Goal: Task Accomplishment & Management: Complete application form

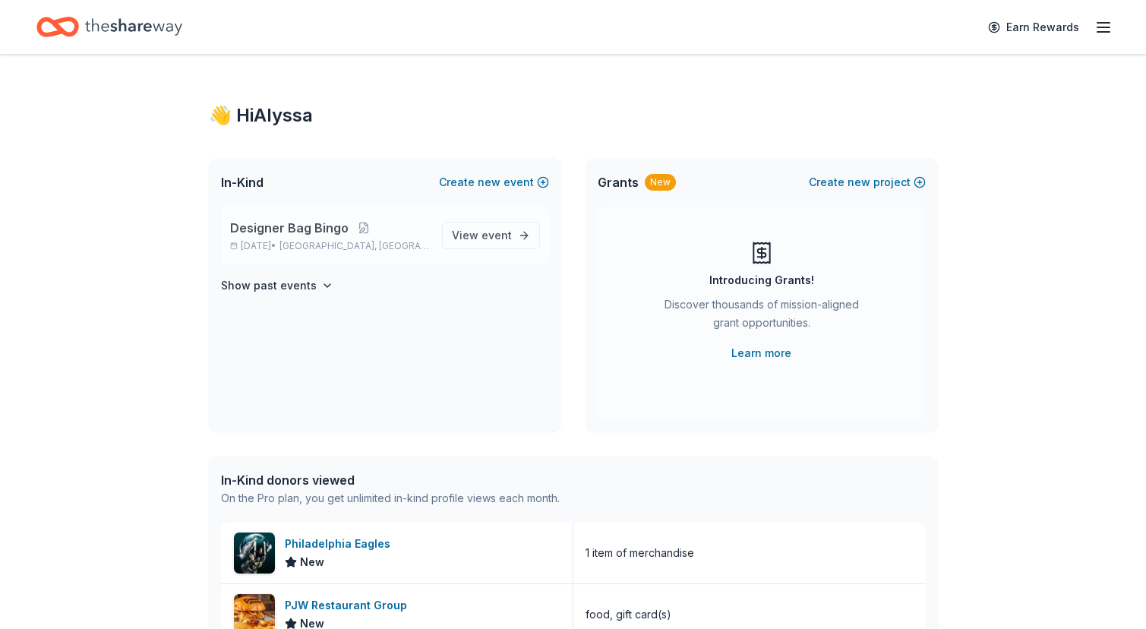
click at [349, 248] on span "[GEOGRAPHIC_DATA], [GEOGRAPHIC_DATA]" at bounding box center [354, 246] width 150 height 12
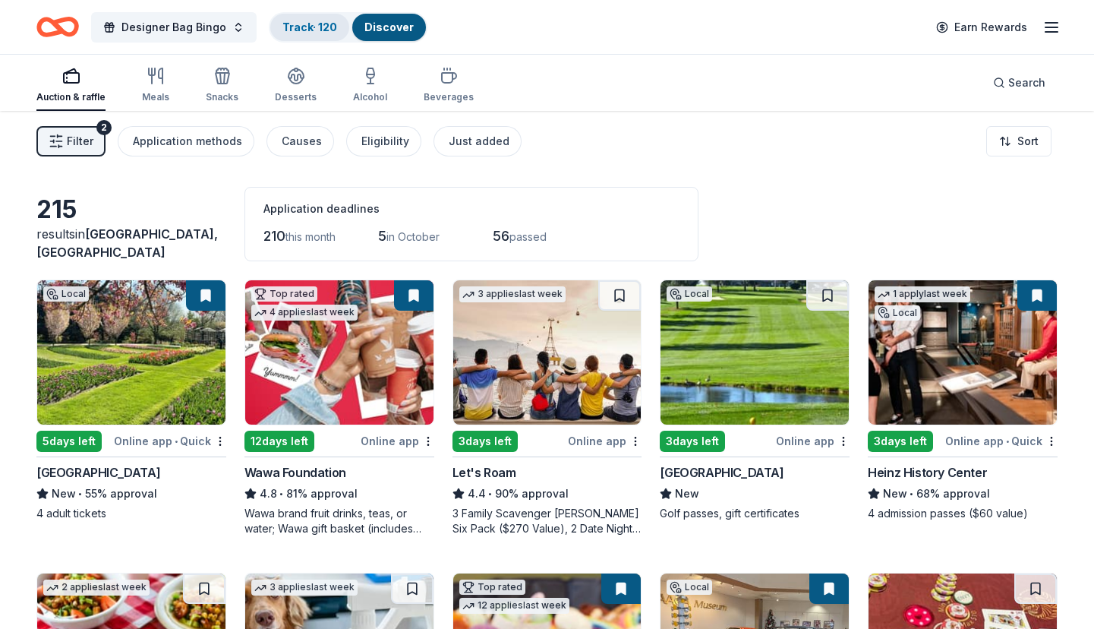
click at [311, 24] on link "Track · 120" at bounding box center [309, 26] width 55 height 13
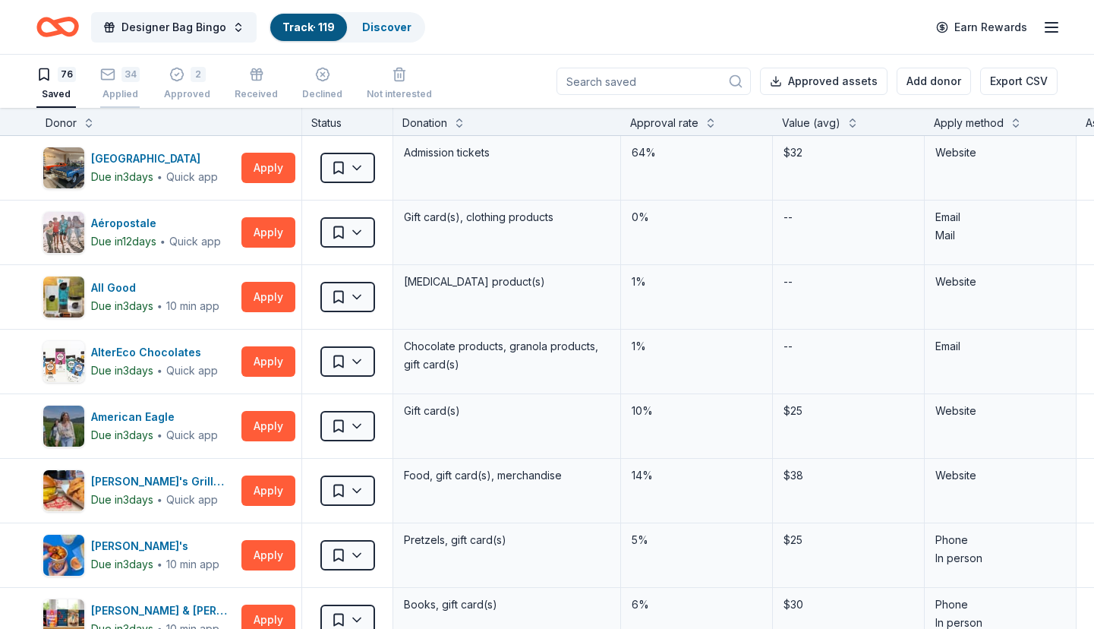
click at [116, 84] on div "34 Applied" at bounding box center [119, 83] width 39 height 33
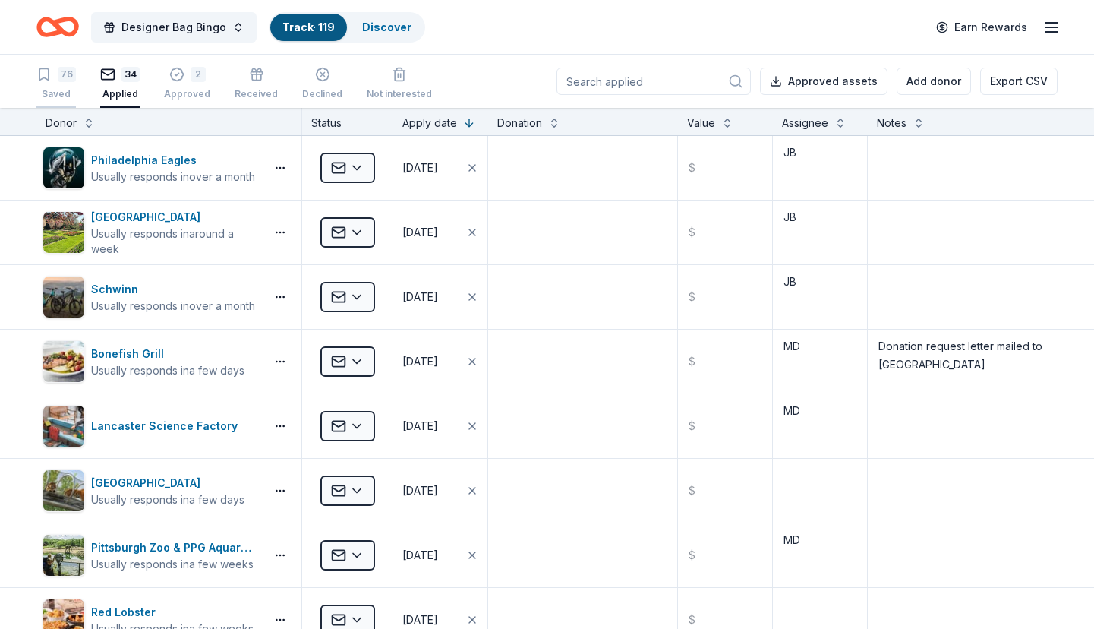
click at [67, 77] on div "76" at bounding box center [67, 74] width 18 height 15
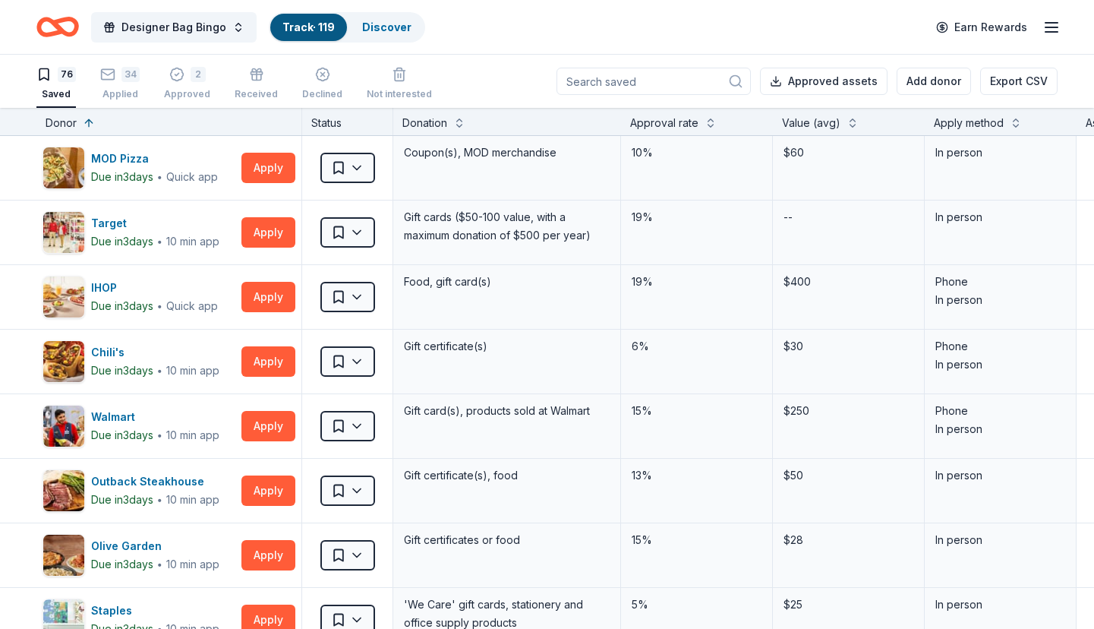
click at [974, 122] on div "Apply method" at bounding box center [969, 123] width 70 height 18
click at [1015, 124] on button at bounding box center [1016, 121] width 12 height 15
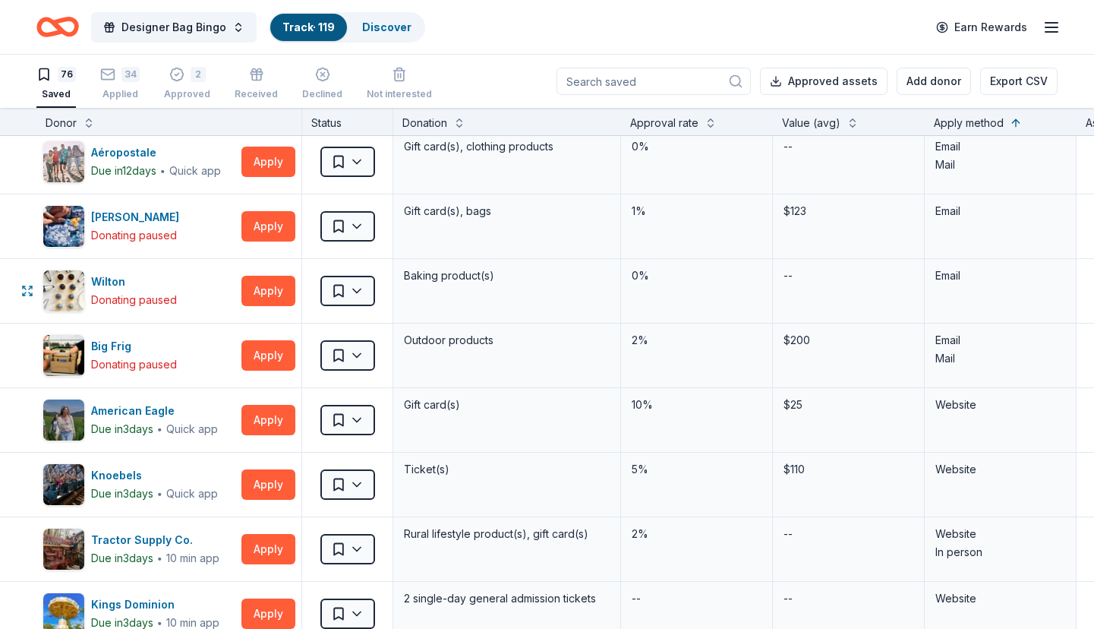
scroll to position [2278, 0]
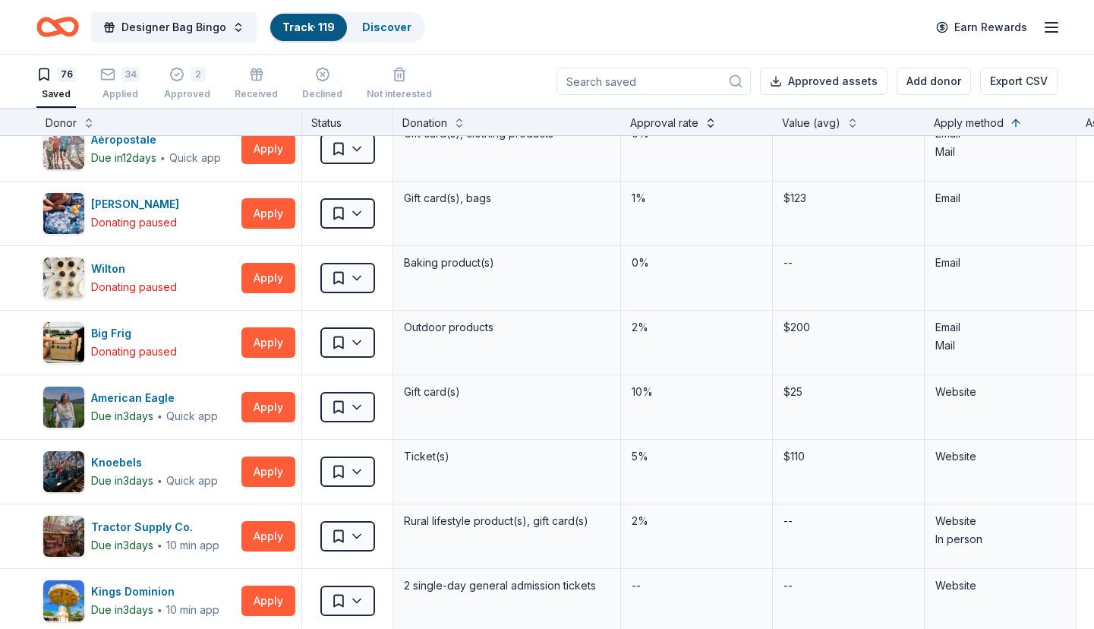
click at [705, 117] on button at bounding box center [711, 121] width 12 height 15
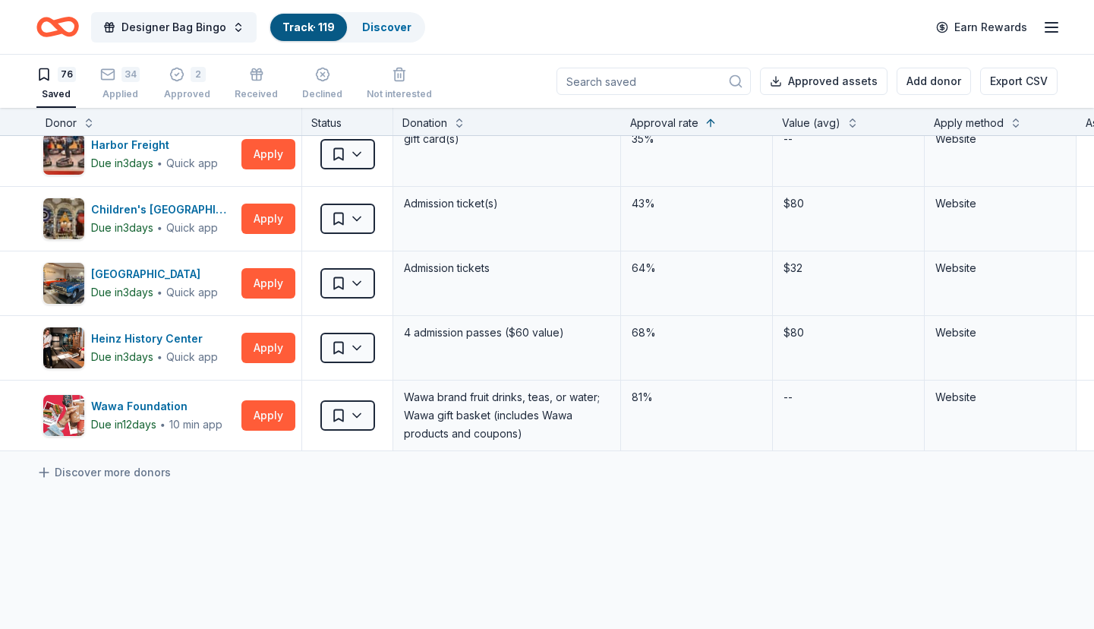
scroll to position [4562, 0]
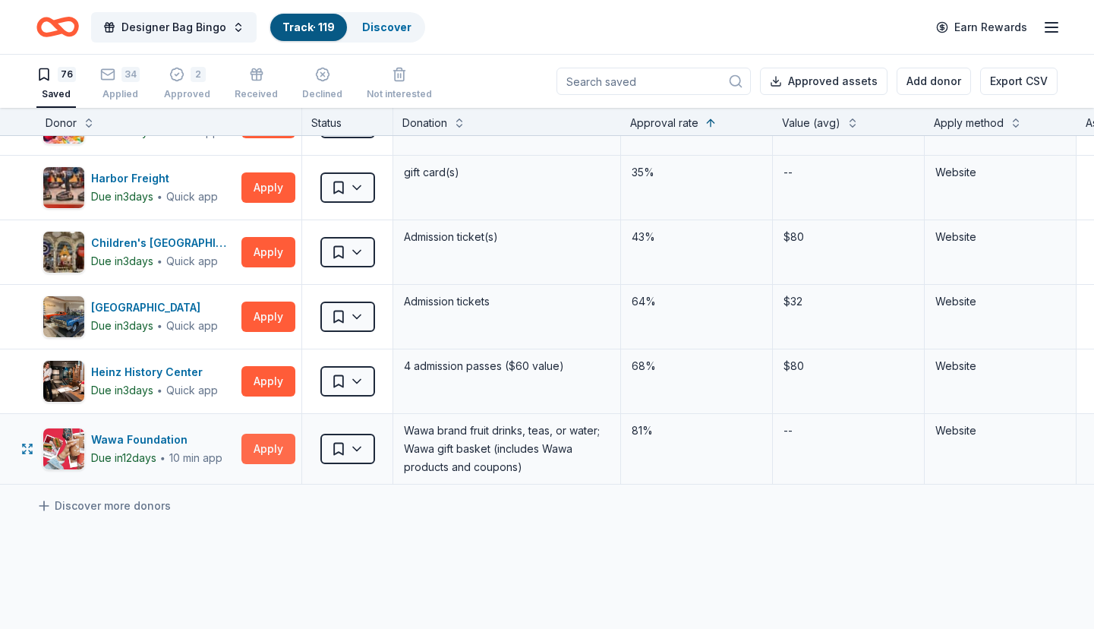
click at [264, 443] on button "Apply" at bounding box center [268, 448] width 54 height 30
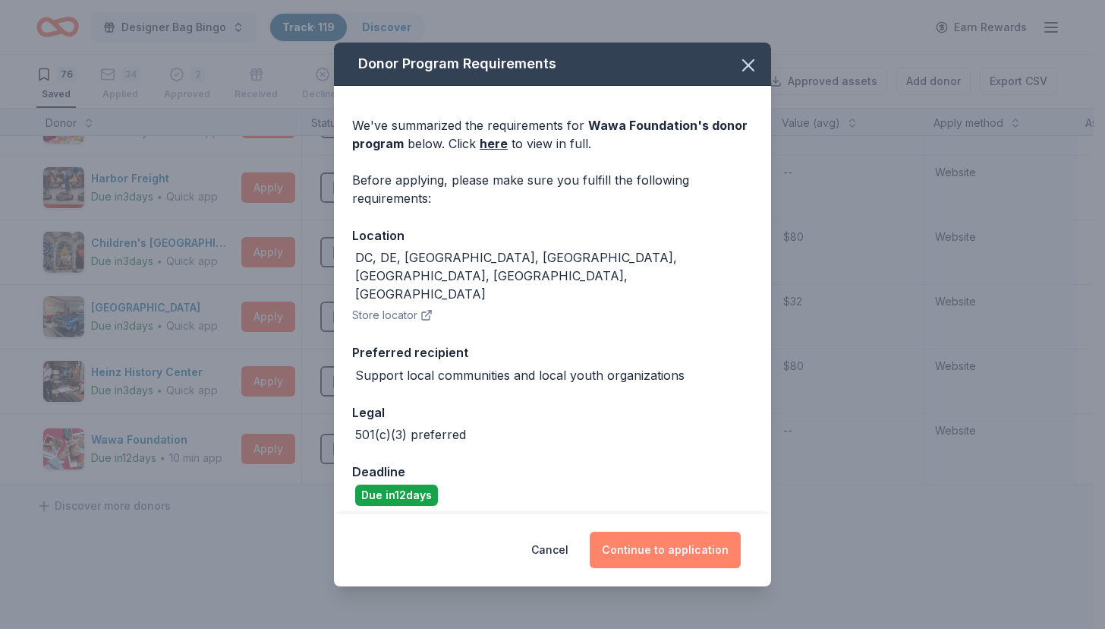
click at [689, 533] on button "Continue to application" at bounding box center [665, 549] width 151 height 36
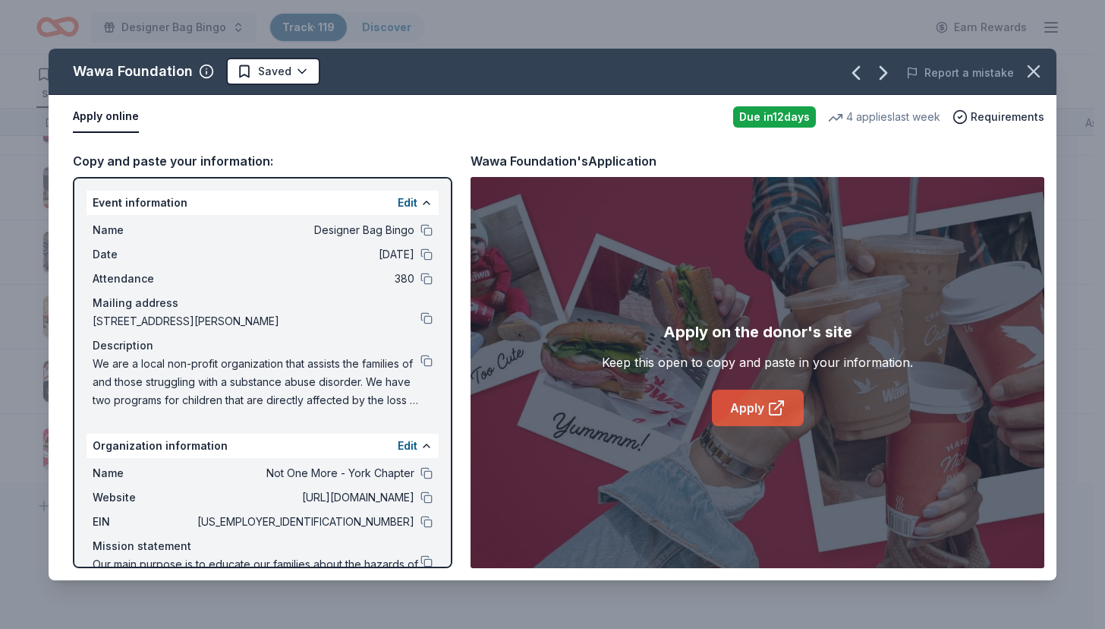
click at [752, 405] on link "Apply" at bounding box center [758, 407] width 92 height 36
click at [285, 74] on html "Designer Bag Bingo Track · 119 Discover Earn Rewards 76 Saved 34 Applied 2 Appr…" at bounding box center [552, 314] width 1105 height 629
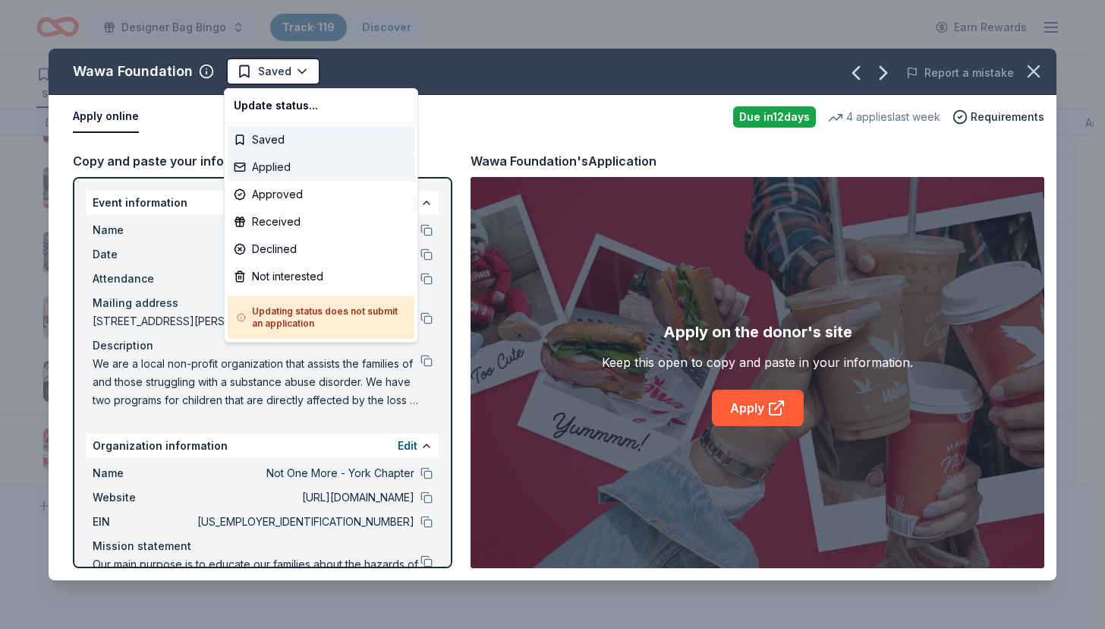
click at [272, 162] on div "Applied" at bounding box center [321, 166] width 187 height 27
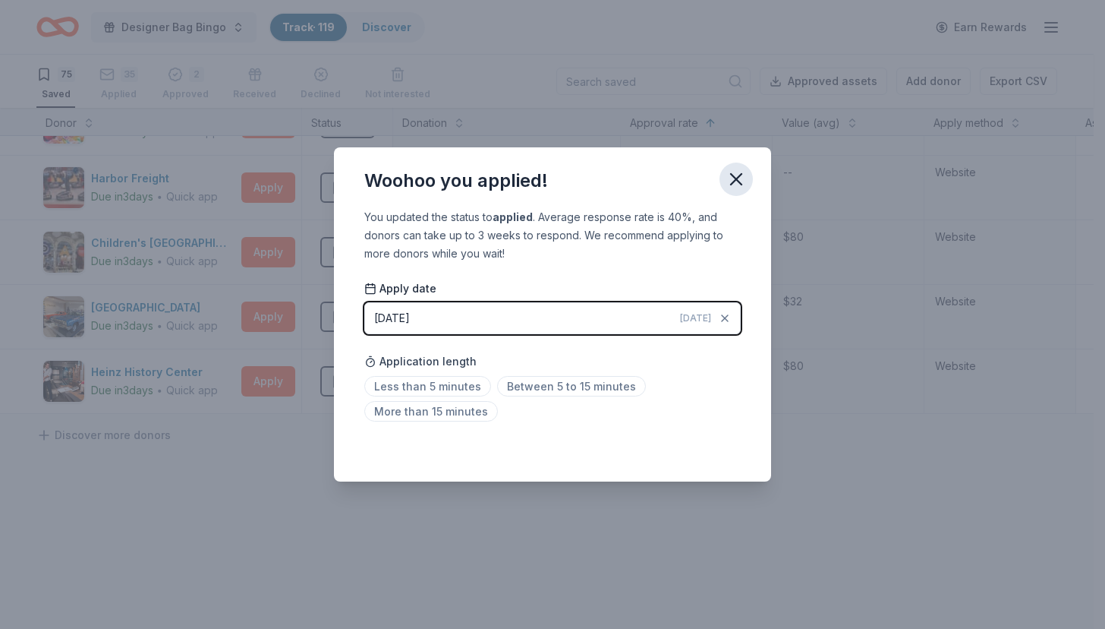
click at [735, 179] on icon "button" at bounding box center [736, 179] width 21 height 21
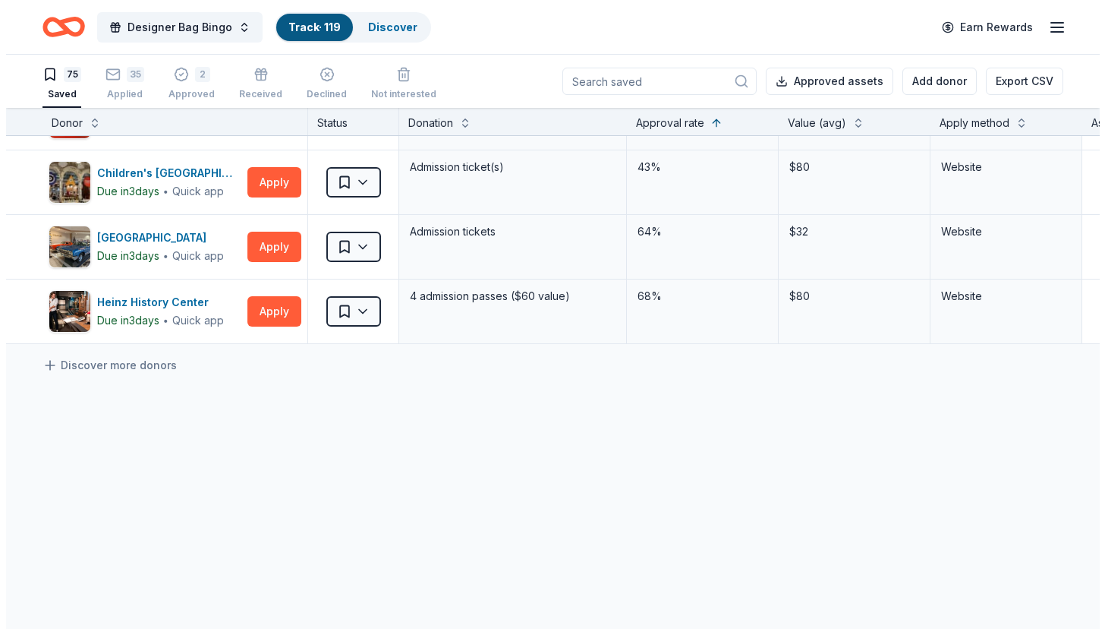
scroll to position [4643, 0]
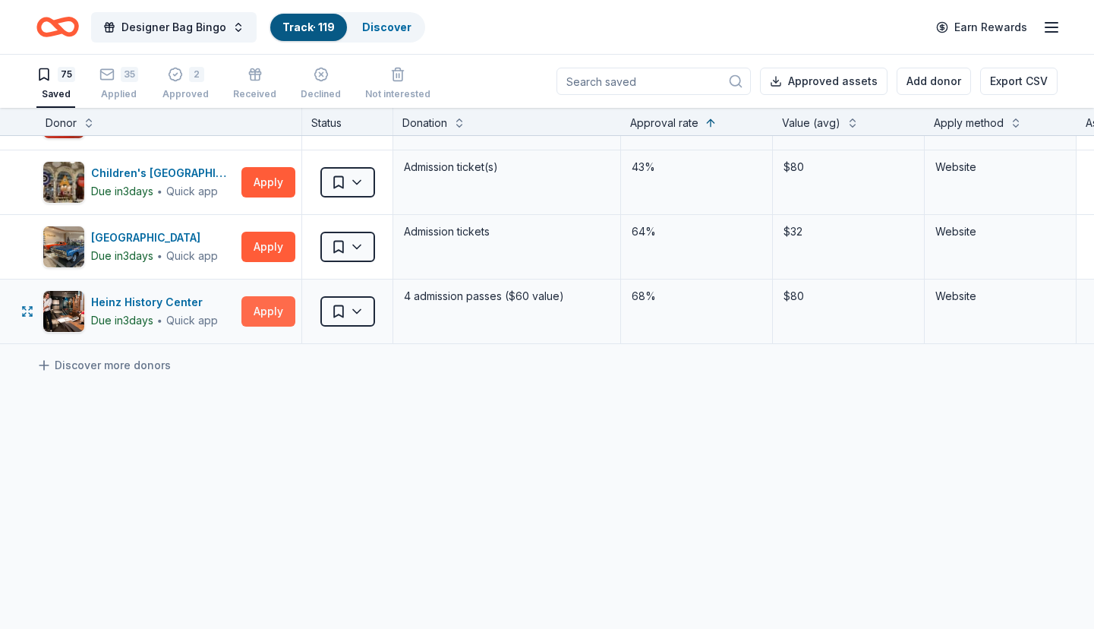
click at [261, 298] on button "Apply" at bounding box center [268, 311] width 54 height 30
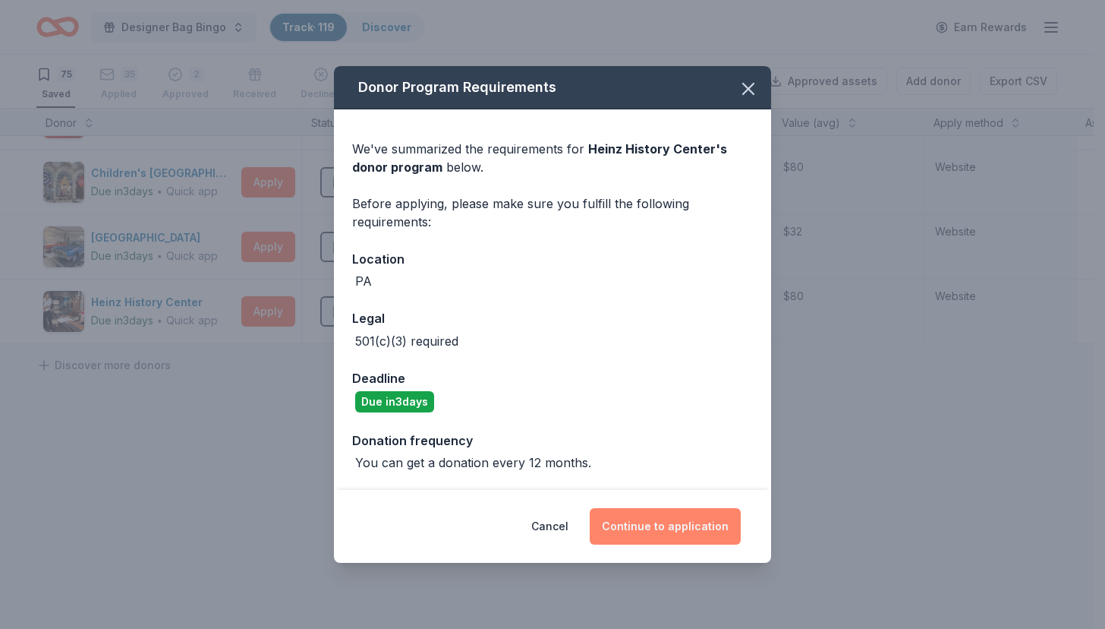
click at [667, 532] on button "Continue to application" at bounding box center [665, 526] width 151 height 36
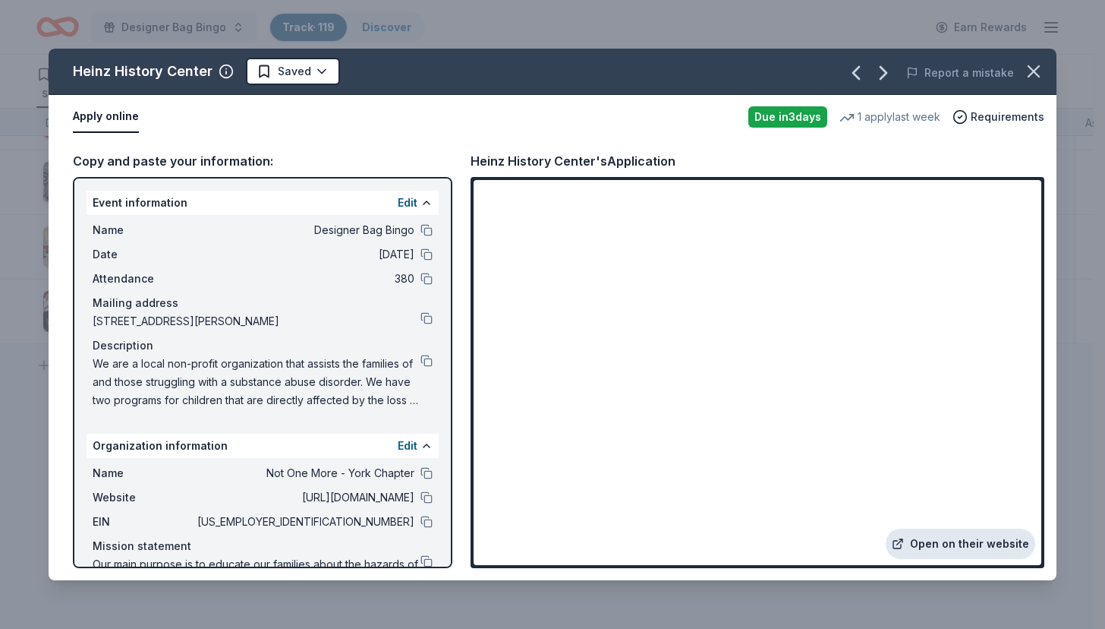
click at [965, 541] on link "Open on their website" at bounding box center [961, 543] width 150 height 30
click at [297, 68] on html "Designer Bag Bingo Track · 119 Discover Earn Rewards 75 Saved 35 Applied 2 Appr…" at bounding box center [552, 314] width 1105 height 629
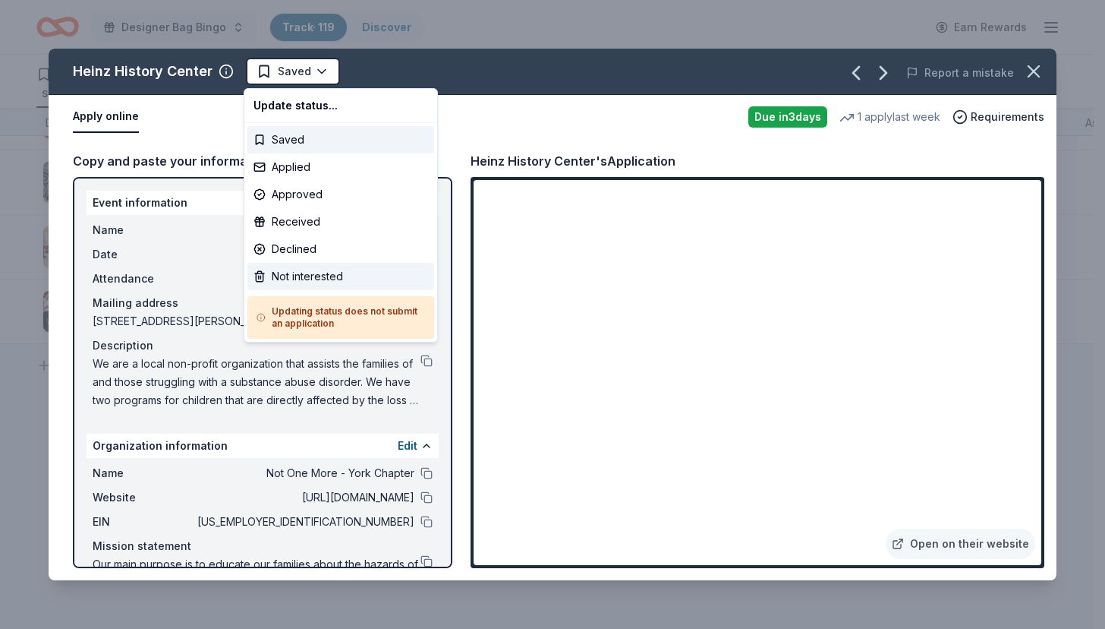
click at [318, 280] on div "Not interested" at bounding box center [340, 276] width 187 height 27
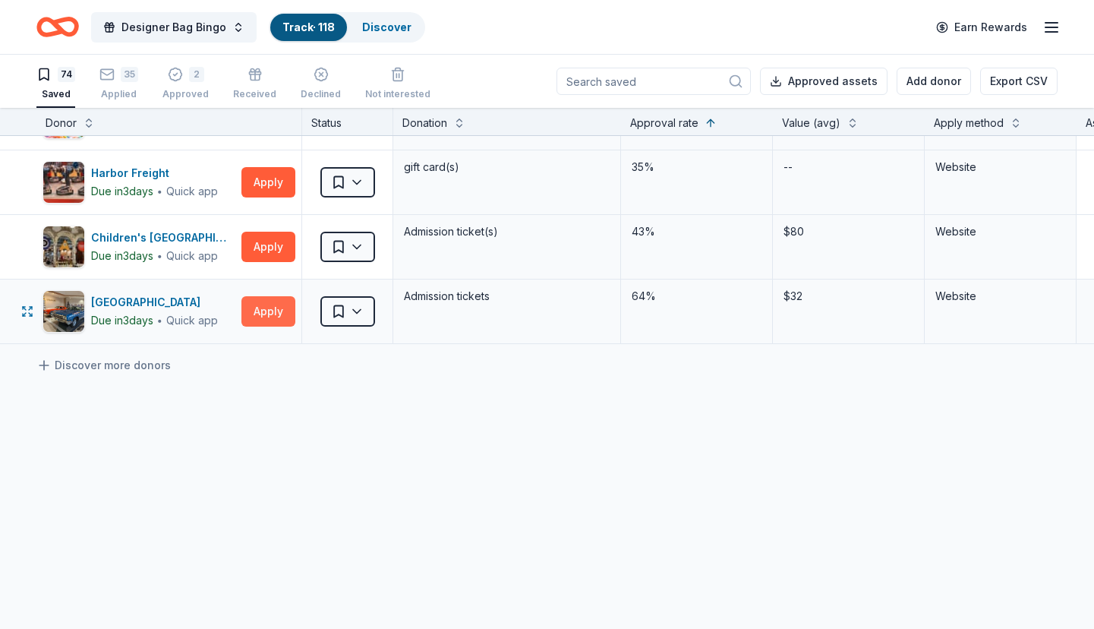
click at [267, 296] on button "Apply" at bounding box center [268, 311] width 54 height 30
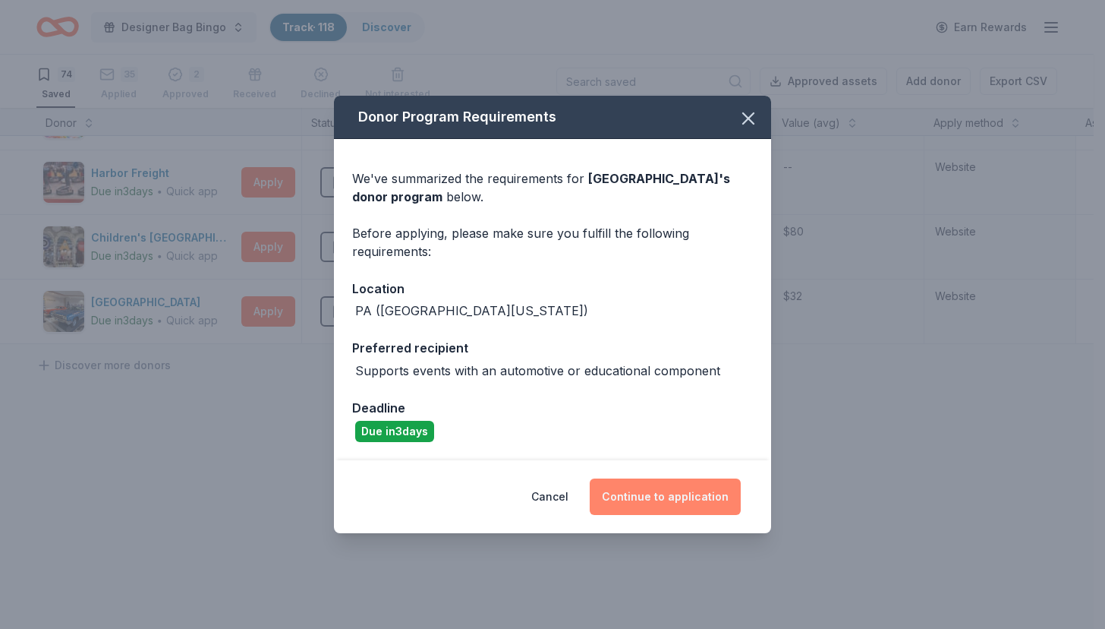
click at [653, 497] on button "Continue to application" at bounding box center [665, 496] width 151 height 36
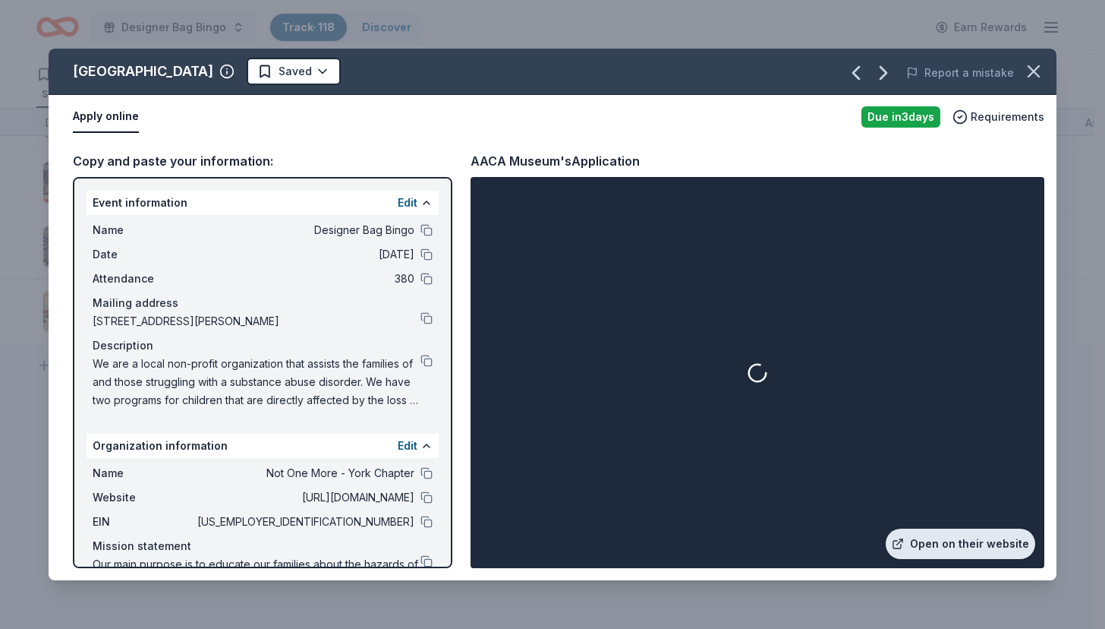
click at [974, 540] on link "Open on their website" at bounding box center [961, 543] width 150 height 30
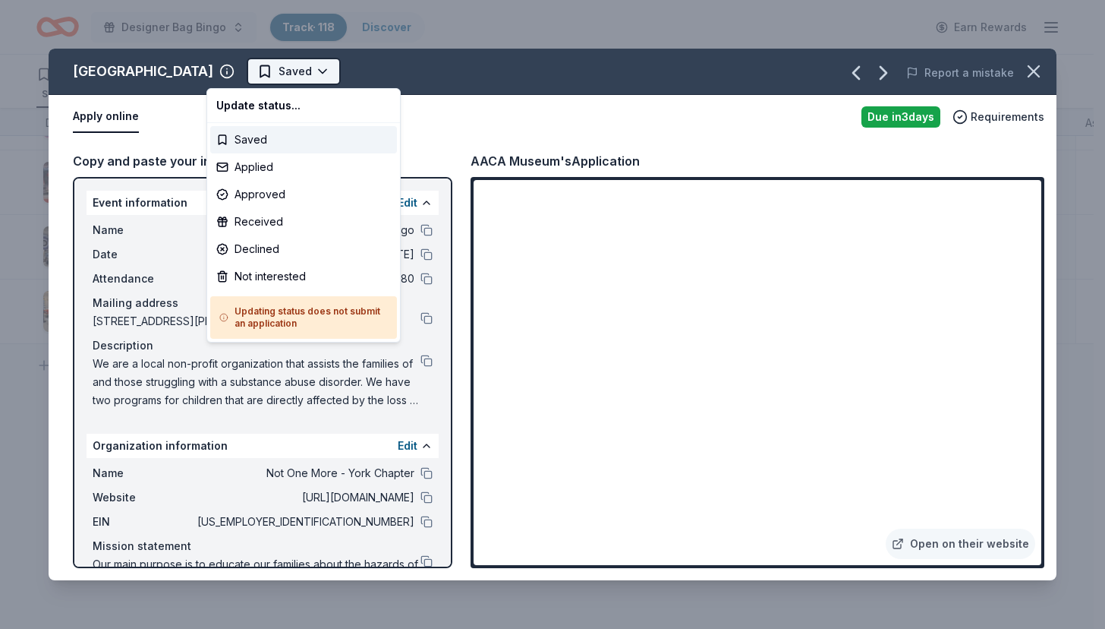
click at [266, 63] on html "Designer Bag Bingo Track · 118 Discover Earn Rewards 74 Saved 35 Applied 2 Appr…" at bounding box center [552, 314] width 1105 height 629
click at [270, 171] on div "Applied" at bounding box center [303, 166] width 187 height 27
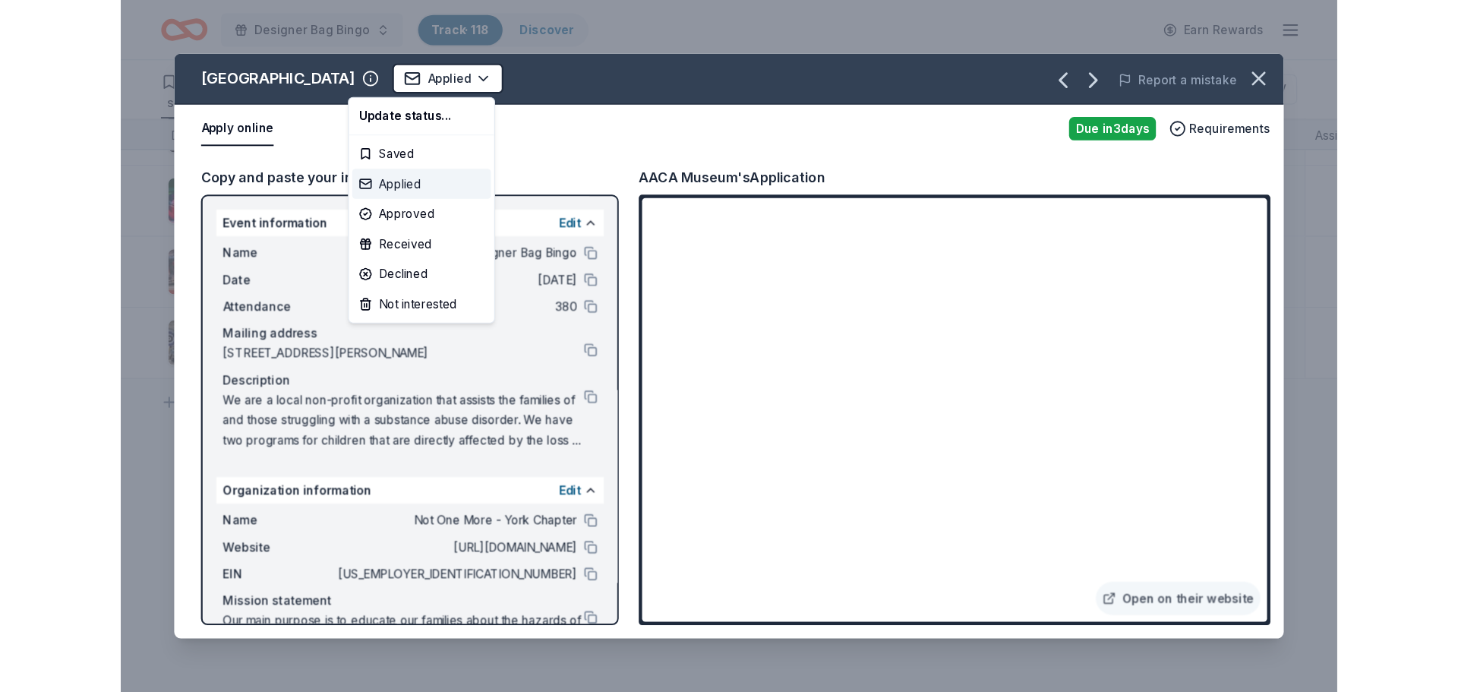
scroll to position [4514, 0]
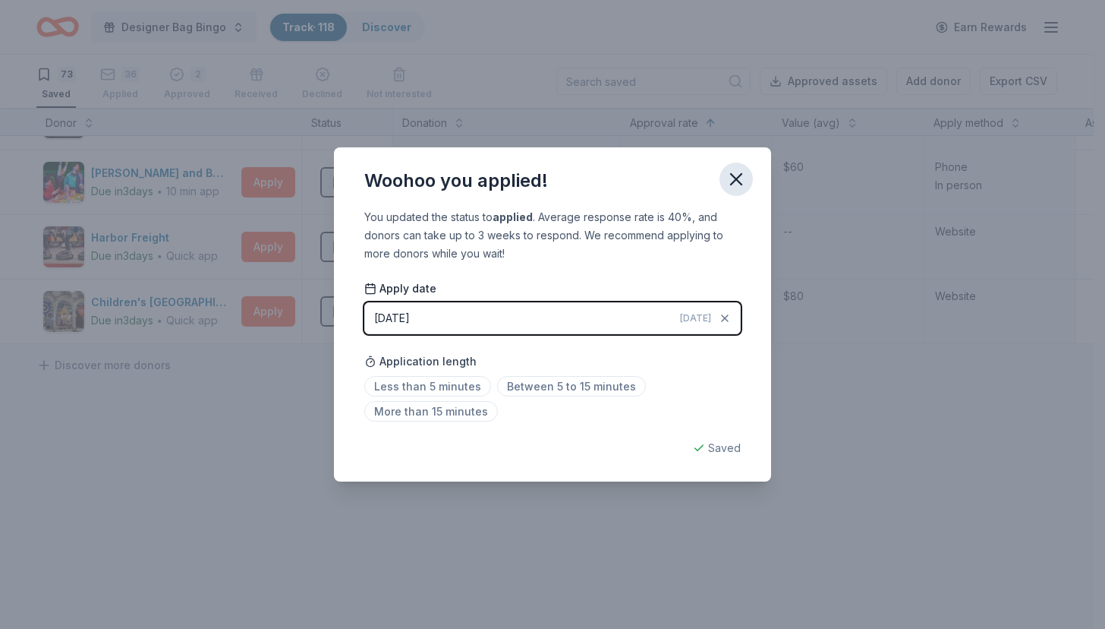
click at [735, 175] on icon "button" at bounding box center [736, 179] width 21 height 21
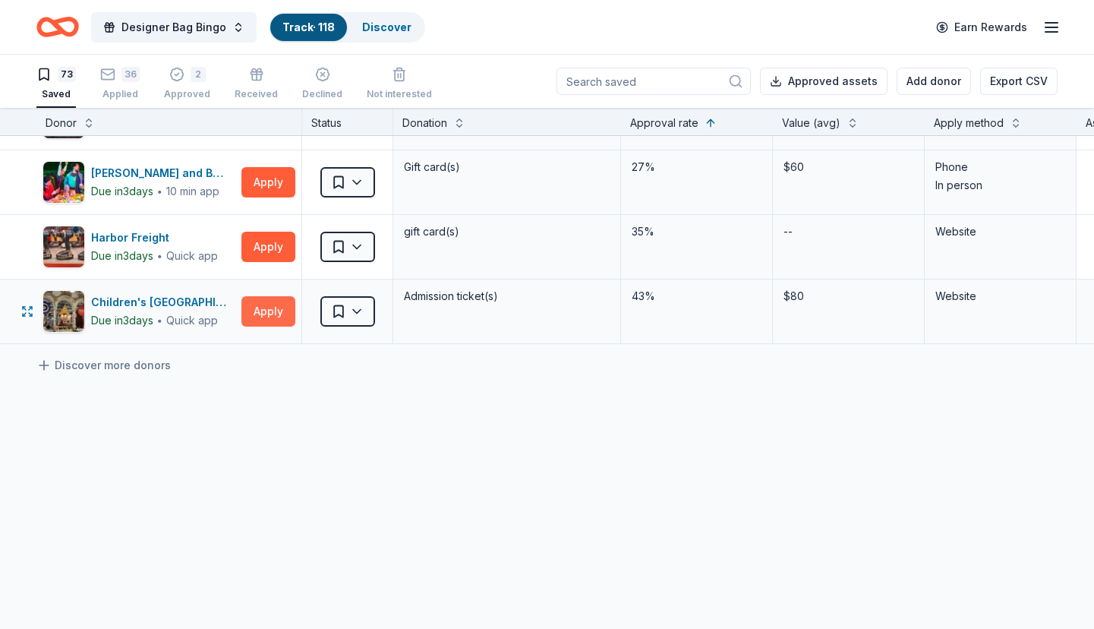
click at [265, 298] on button "Apply" at bounding box center [268, 311] width 54 height 30
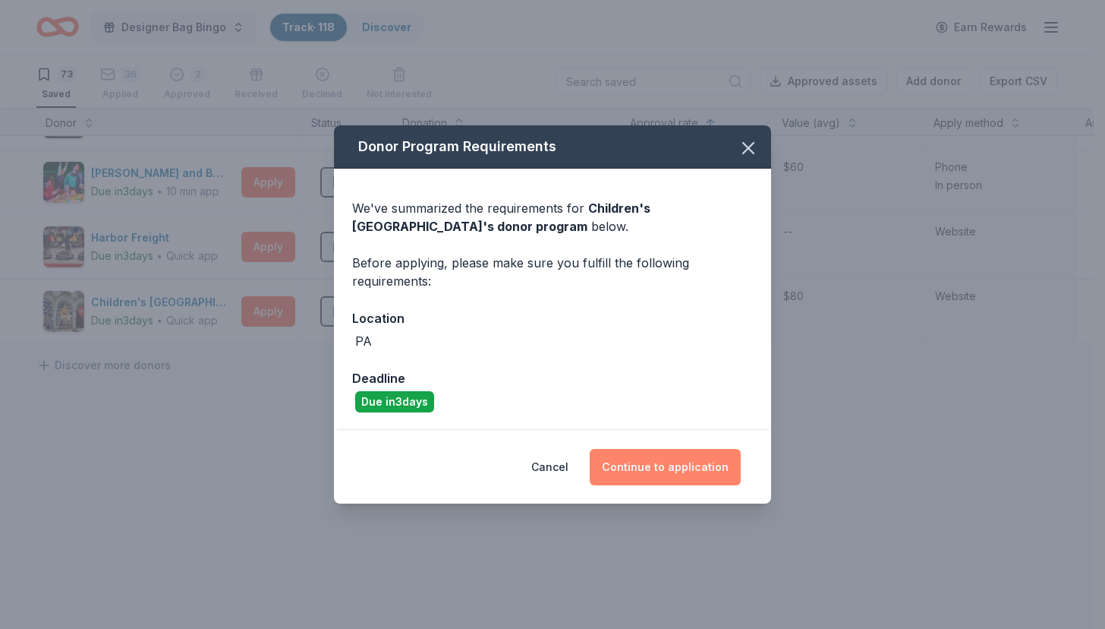
click at [650, 471] on button "Continue to application" at bounding box center [665, 467] width 151 height 36
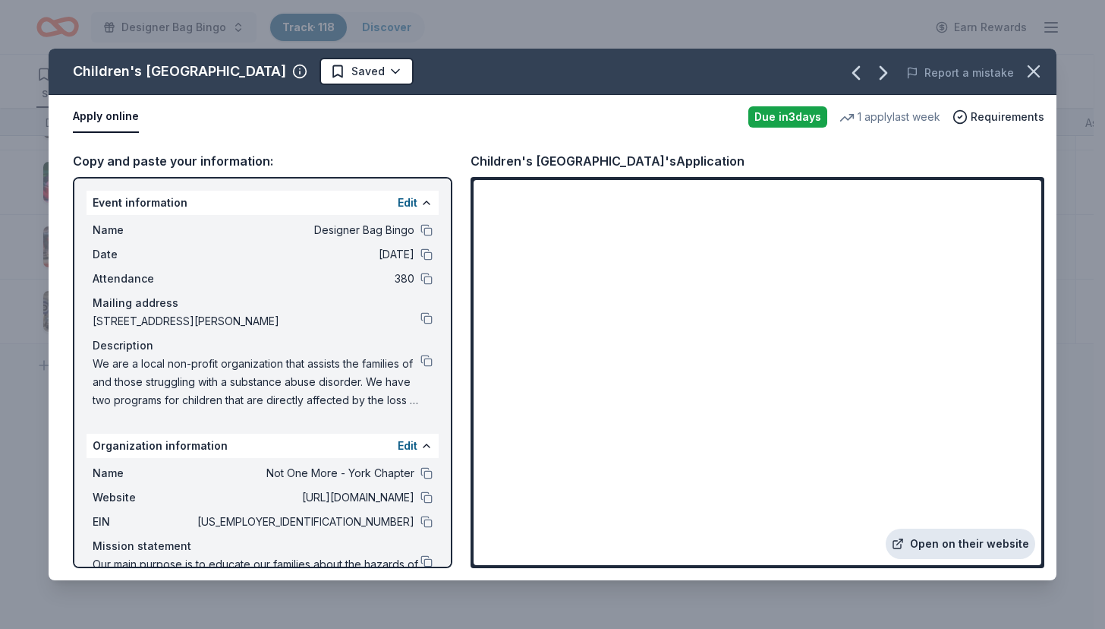
click at [936, 539] on link "Open on their website" at bounding box center [961, 543] width 150 height 30
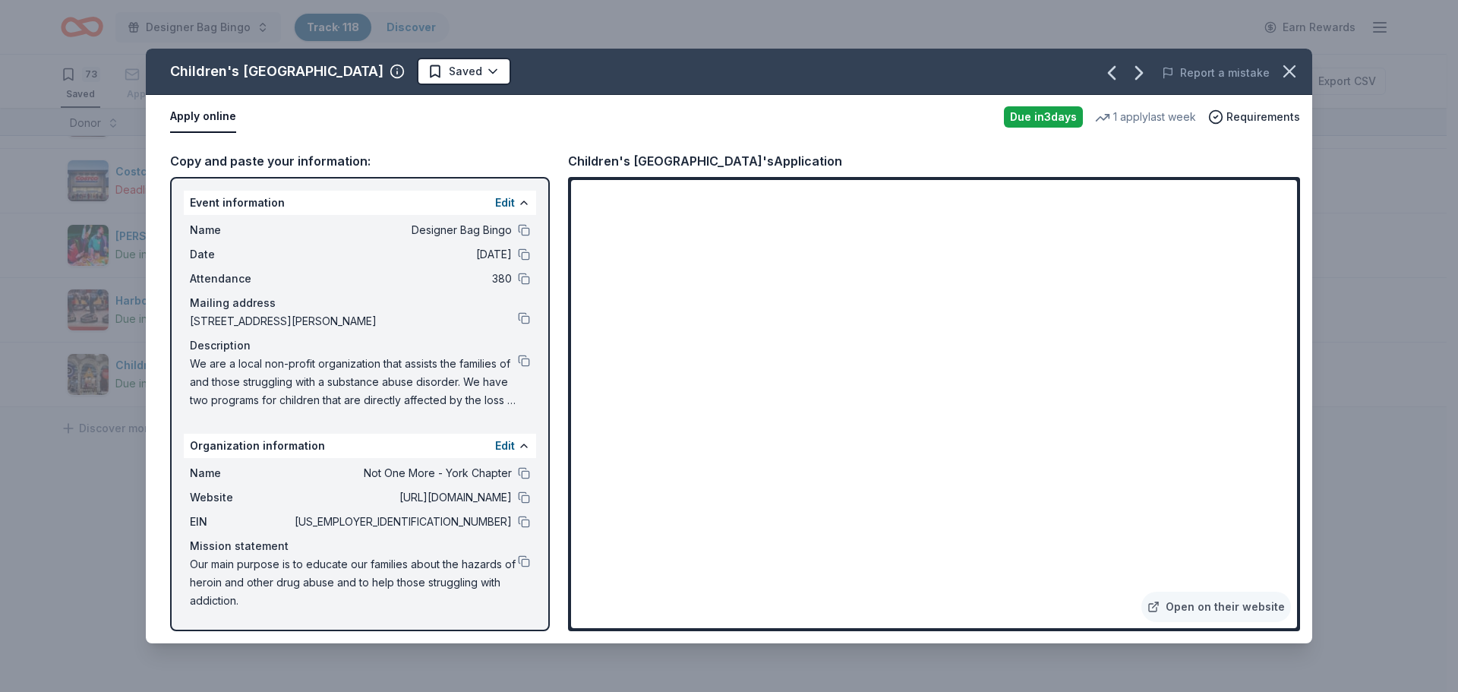
scroll to position [4451, 0]
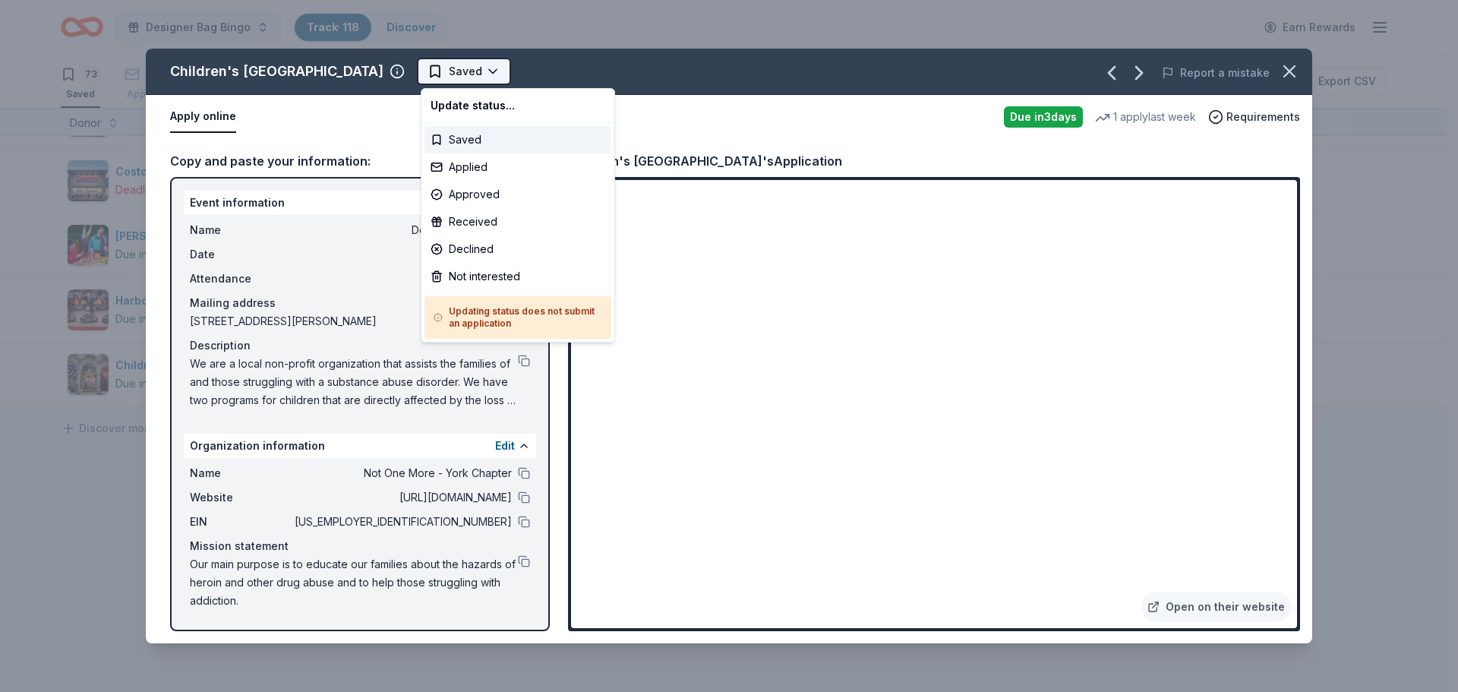
click at [478, 74] on html "Designer Bag Bingo Track · 118 Discover Earn Rewards 73 Saved 36 Applied 2 Appr…" at bounding box center [729, 346] width 1458 height 692
click at [481, 168] on div "Applied" at bounding box center [517, 166] width 187 height 27
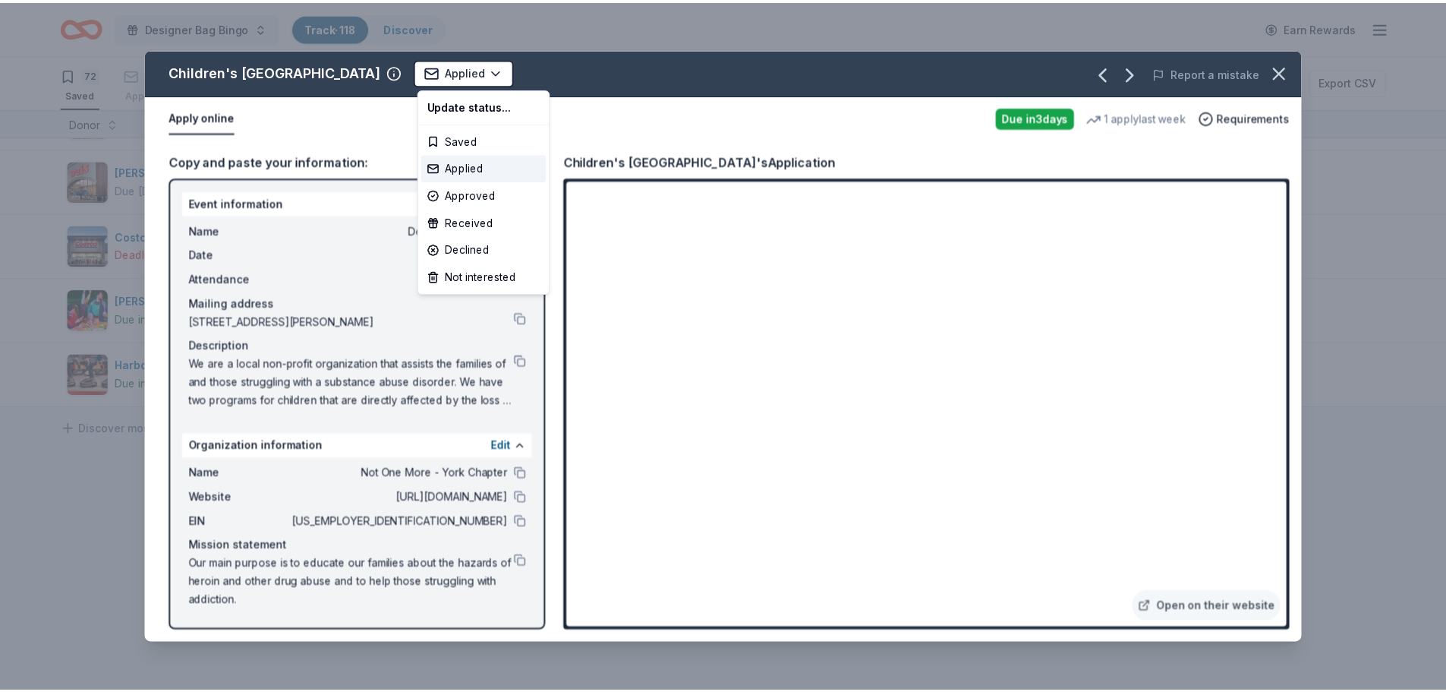
scroll to position [4387, 0]
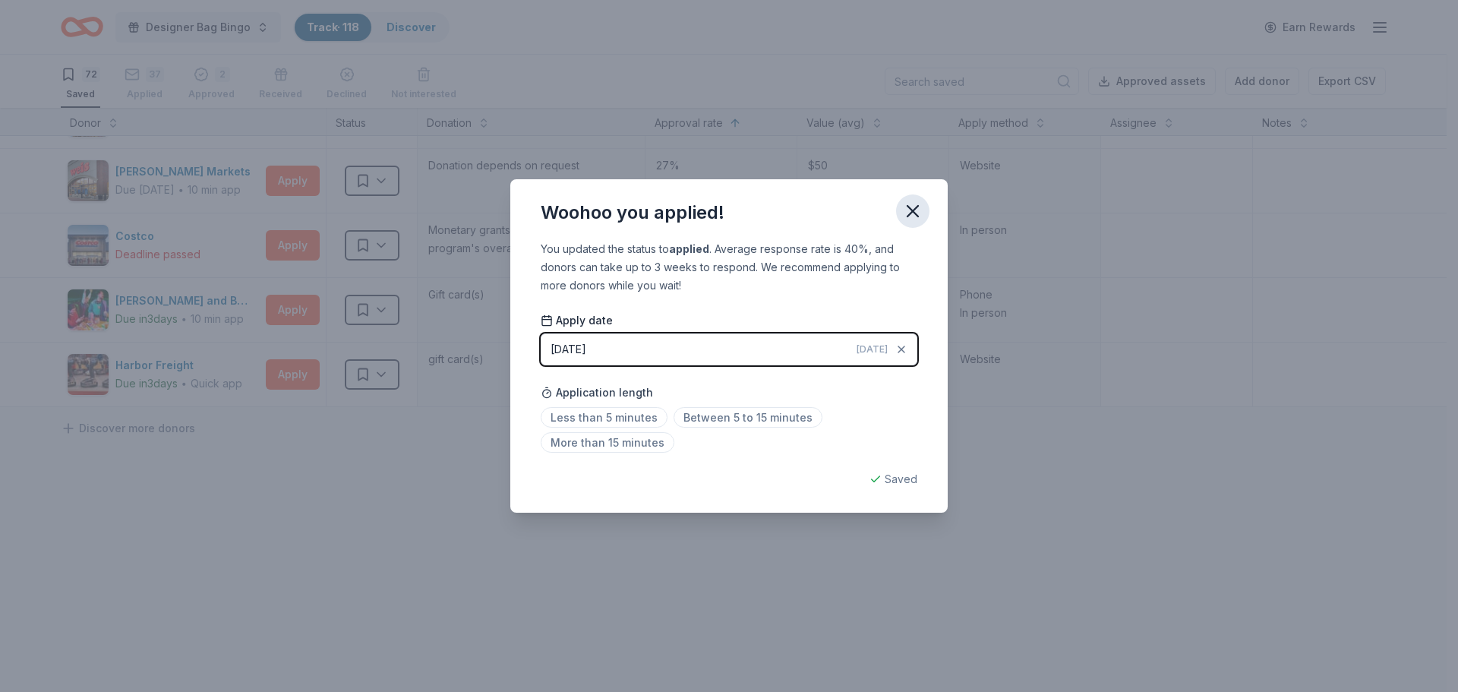
click at [912, 208] on icon "button" at bounding box center [912, 210] width 21 height 21
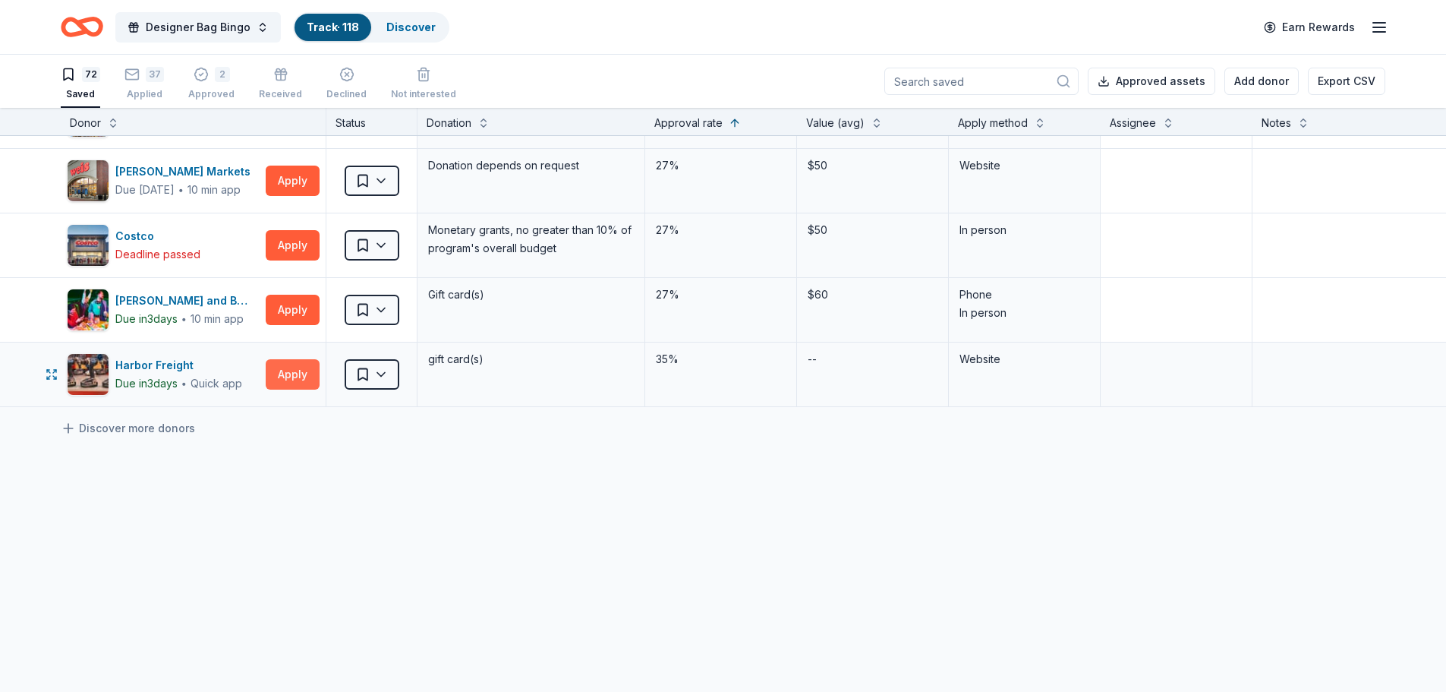
click at [296, 359] on button "Apply" at bounding box center [293, 374] width 54 height 30
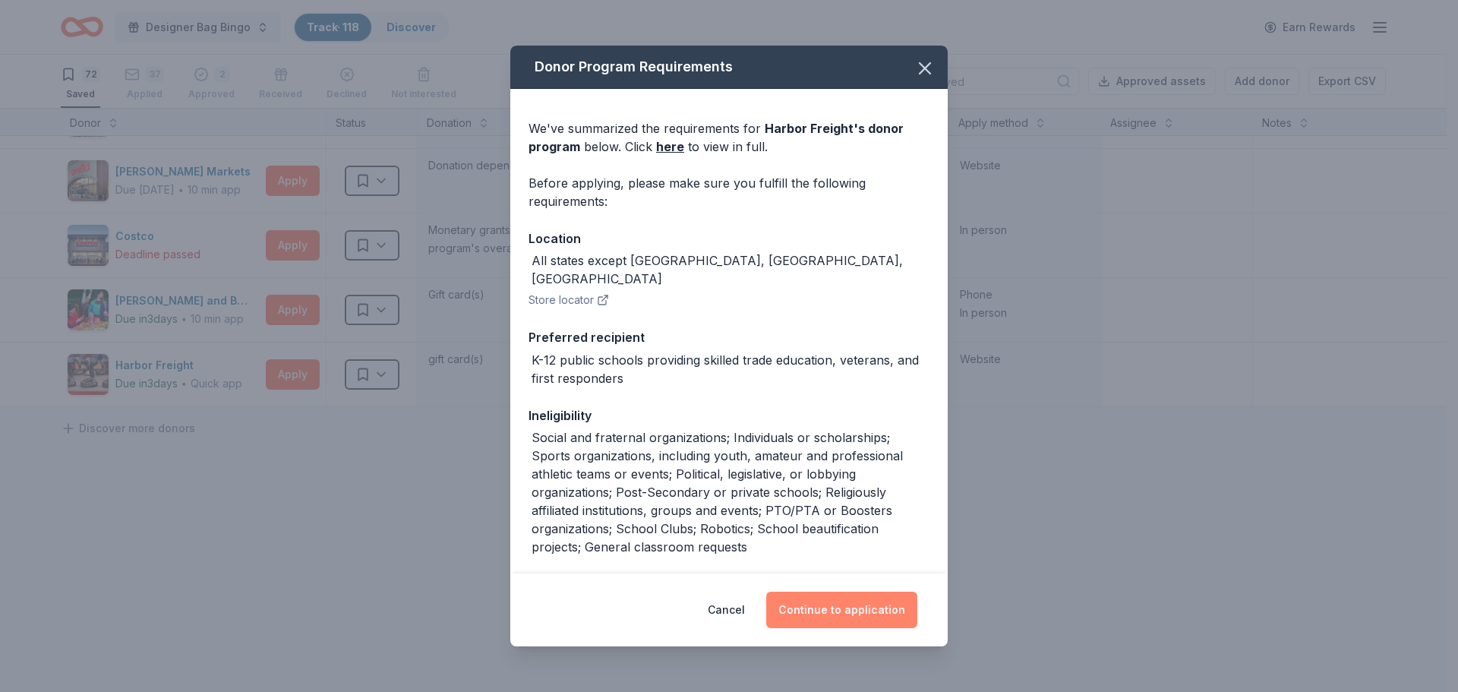
click at [830, 605] on button "Continue to application" at bounding box center [841, 609] width 151 height 36
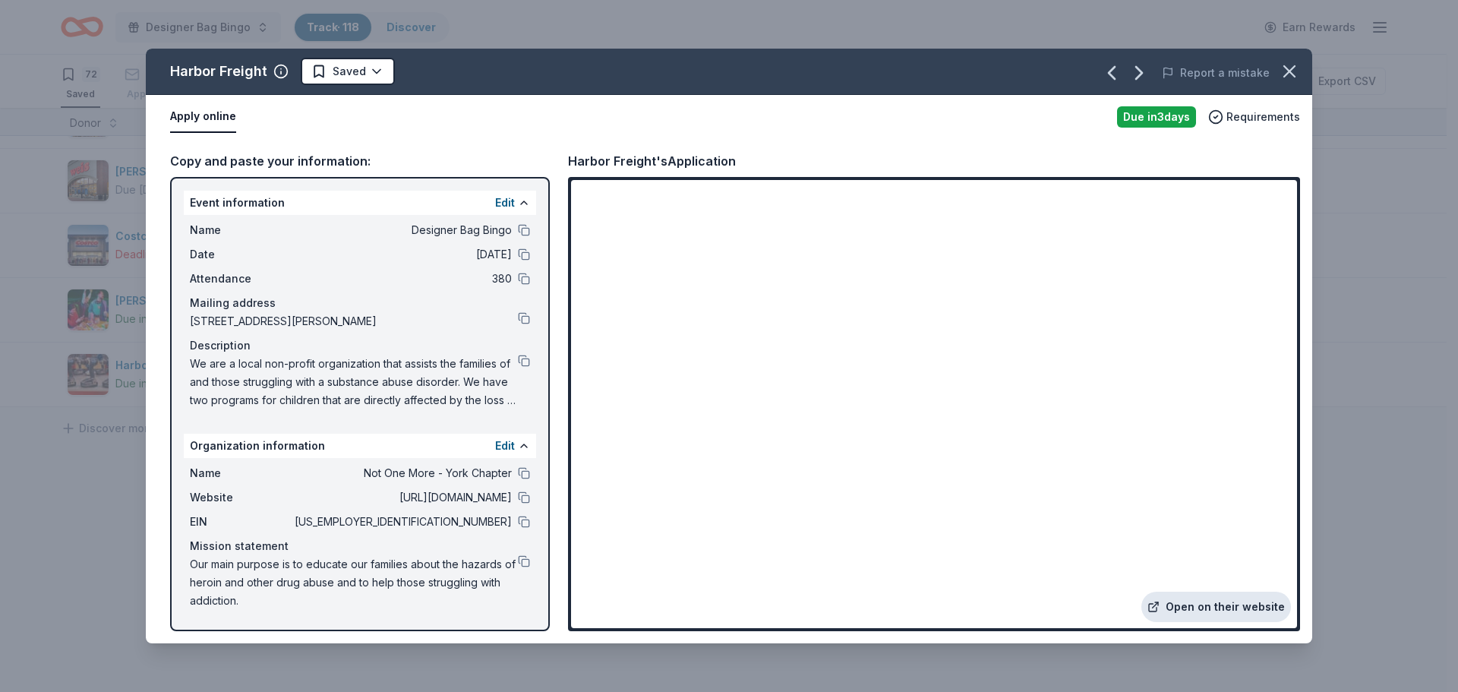
click at [1145, 603] on link "Open on their website" at bounding box center [1216, 606] width 150 height 30
click at [1145, 606] on link "Open on their website" at bounding box center [1216, 606] width 150 height 30
click at [1145, 65] on icon "button" at bounding box center [1288, 71] width 21 height 21
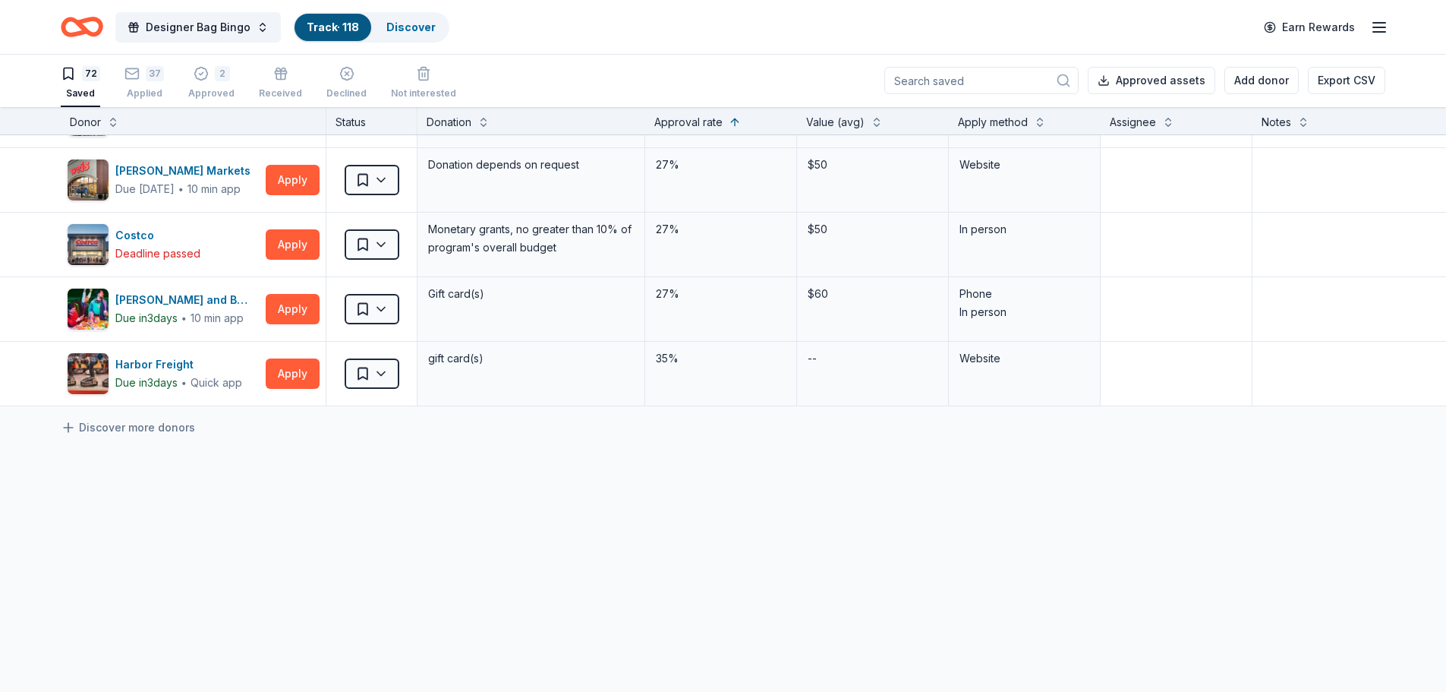
scroll to position [0, 0]
click at [293, 295] on button "Apply" at bounding box center [293, 310] width 54 height 30
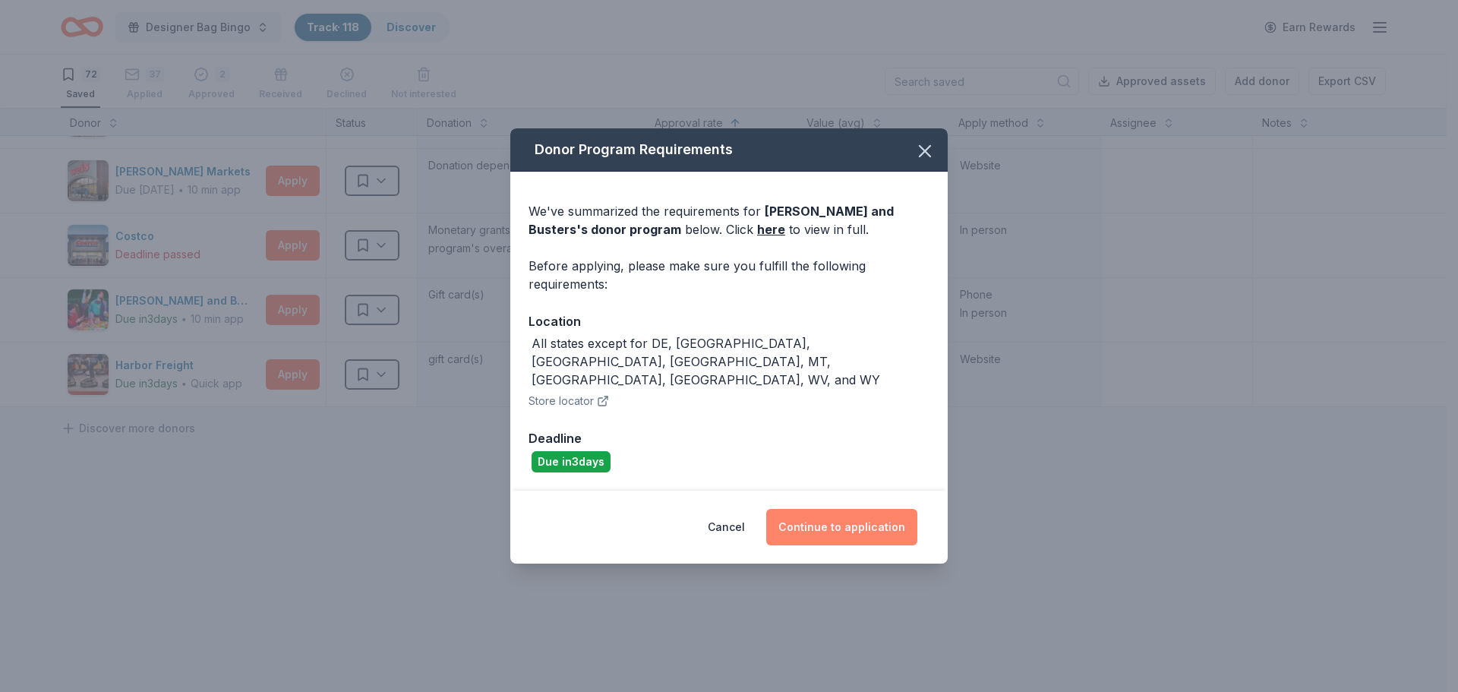
click at [852, 509] on button "Continue to application" at bounding box center [841, 527] width 151 height 36
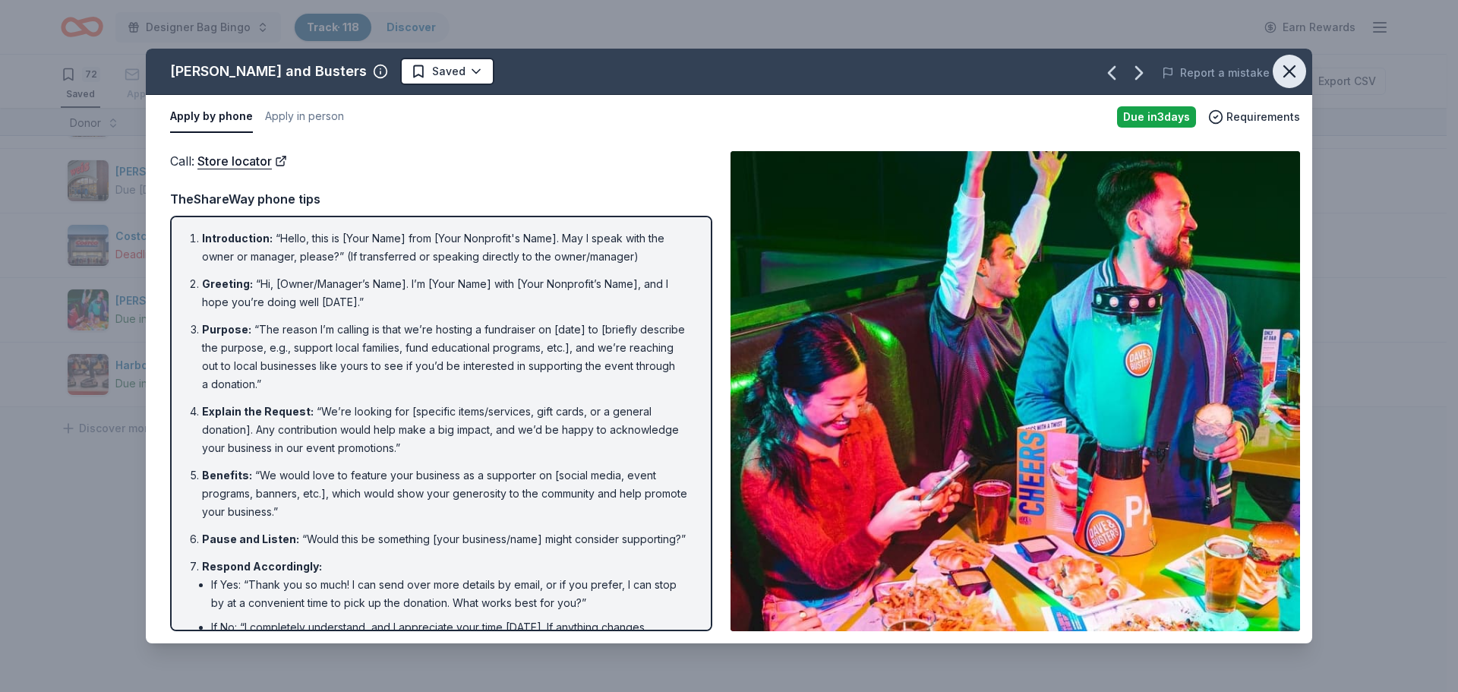
click at [1145, 68] on icon "button" at bounding box center [1288, 71] width 21 height 21
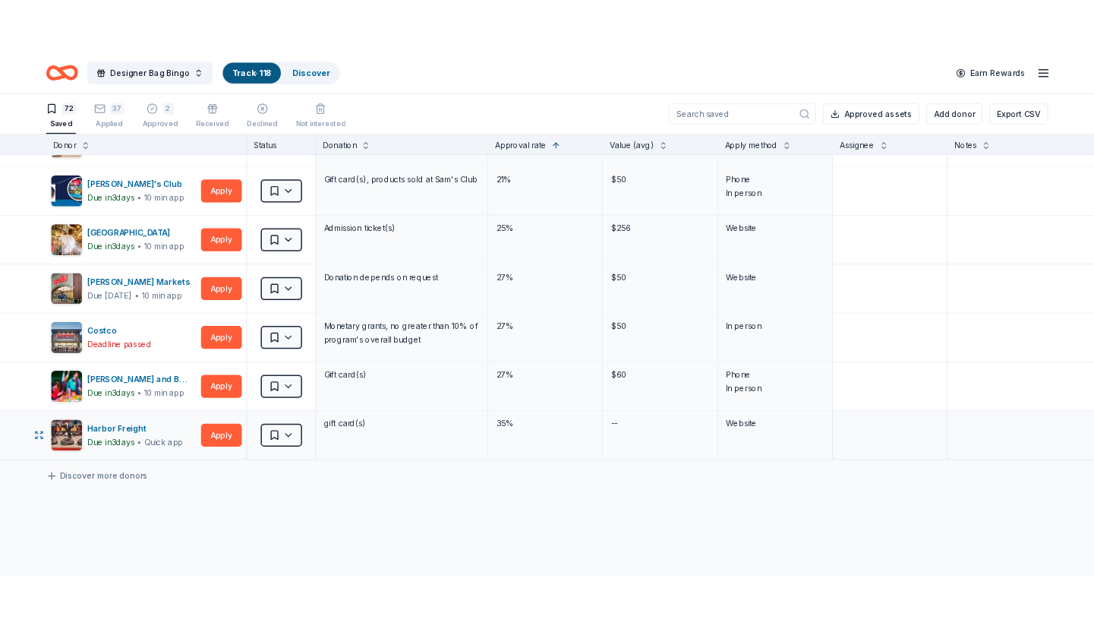
scroll to position [4235, 0]
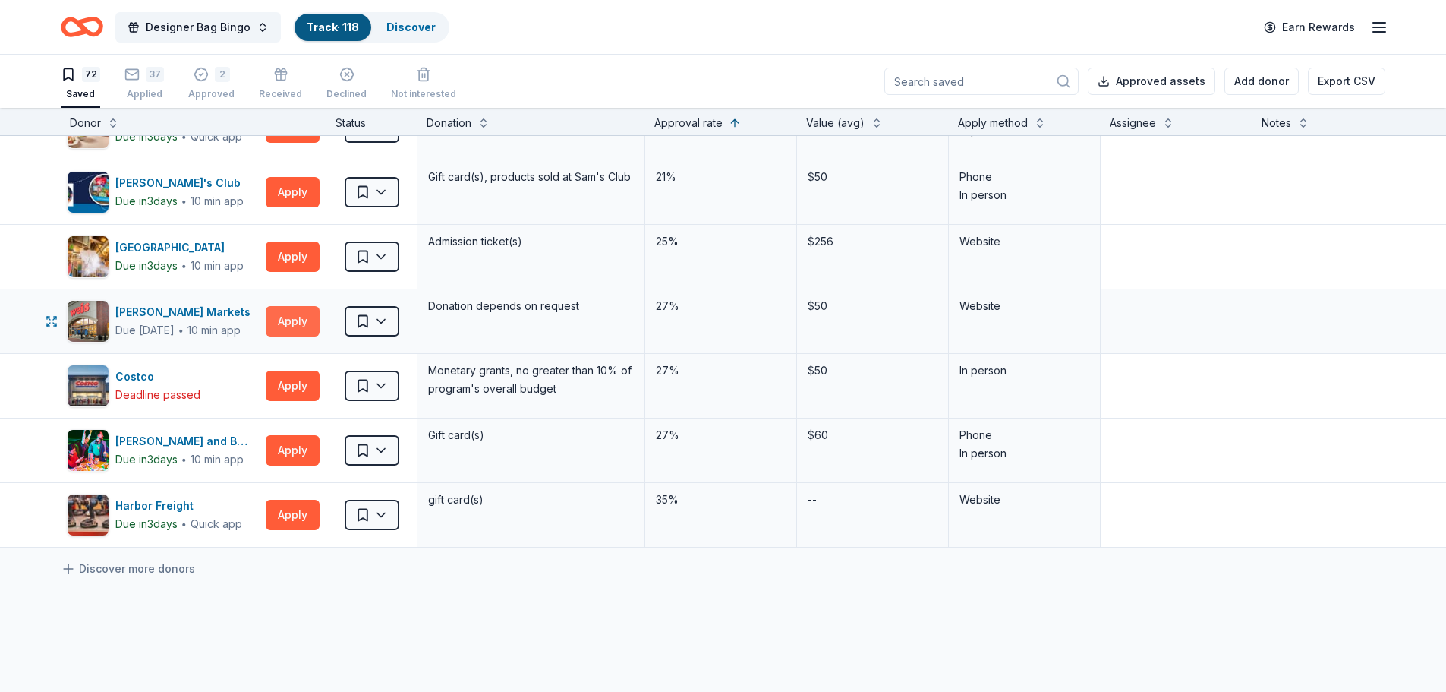
click at [293, 318] on button "Apply" at bounding box center [293, 321] width 54 height 30
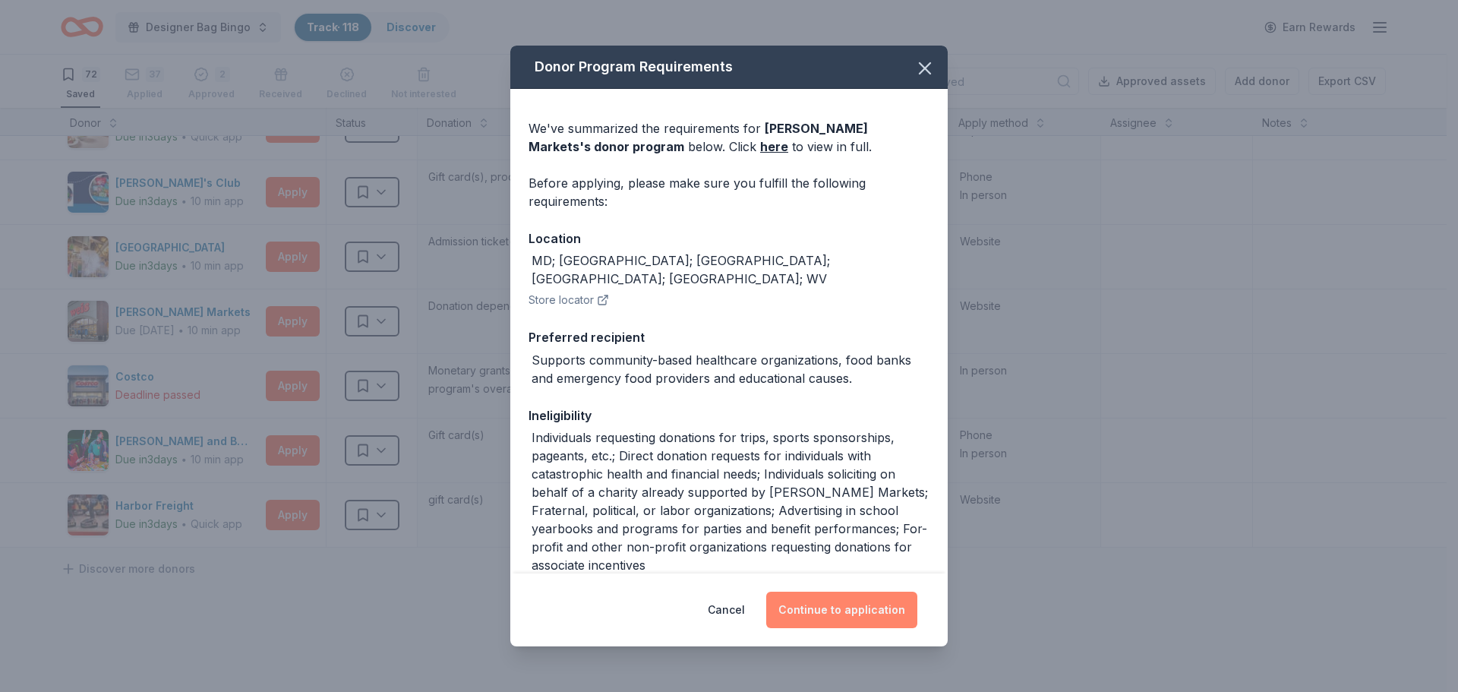
click at [856, 611] on button "Continue to application" at bounding box center [841, 609] width 151 height 36
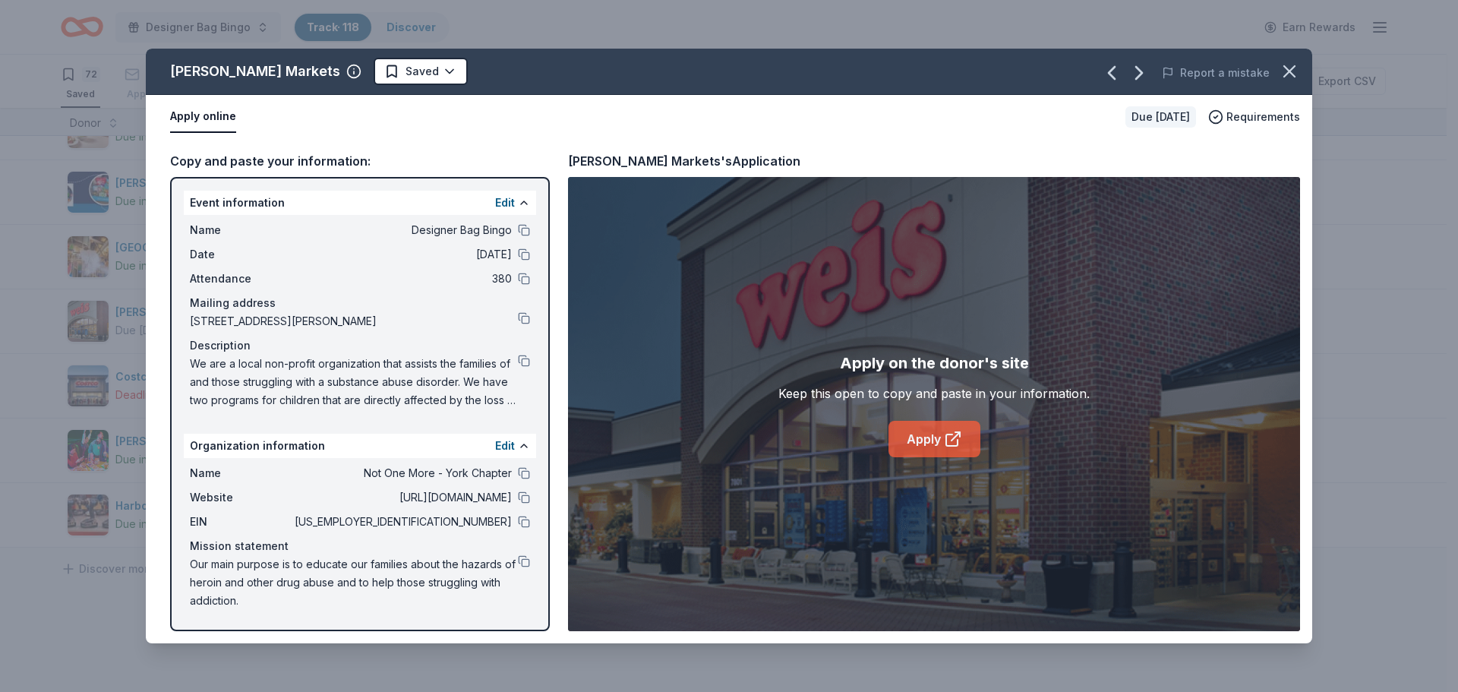
click at [933, 436] on link "Apply" at bounding box center [934, 439] width 92 height 36
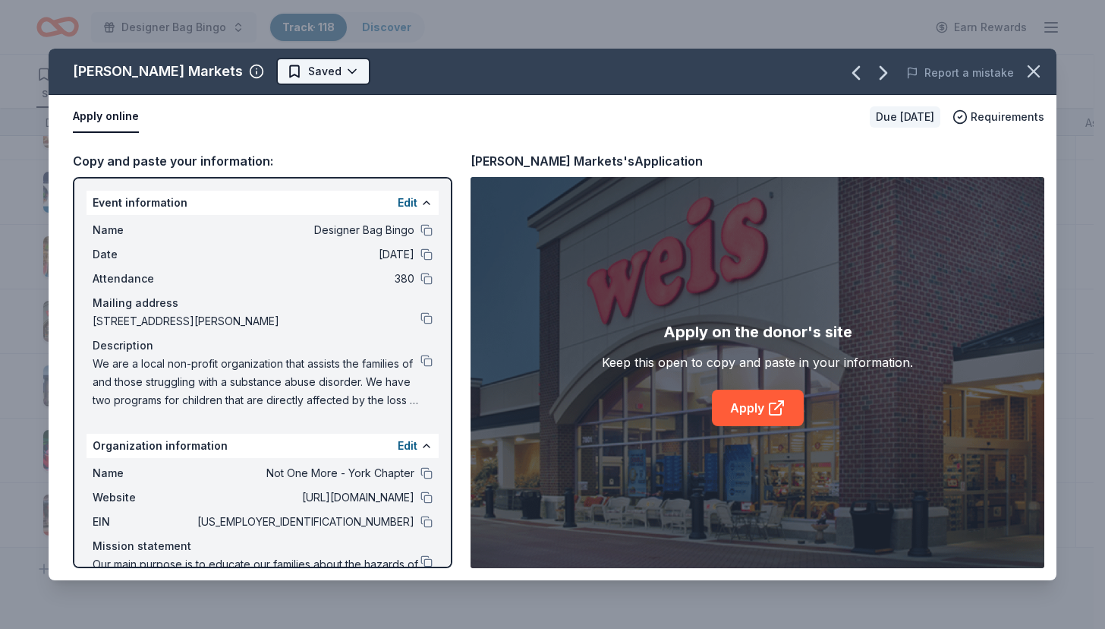
click at [268, 68] on html "Designer Bag Bingo Track · 118 Discover Earn Rewards 72 Saved 37 Applied 2 Appr…" at bounding box center [552, 314] width 1105 height 629
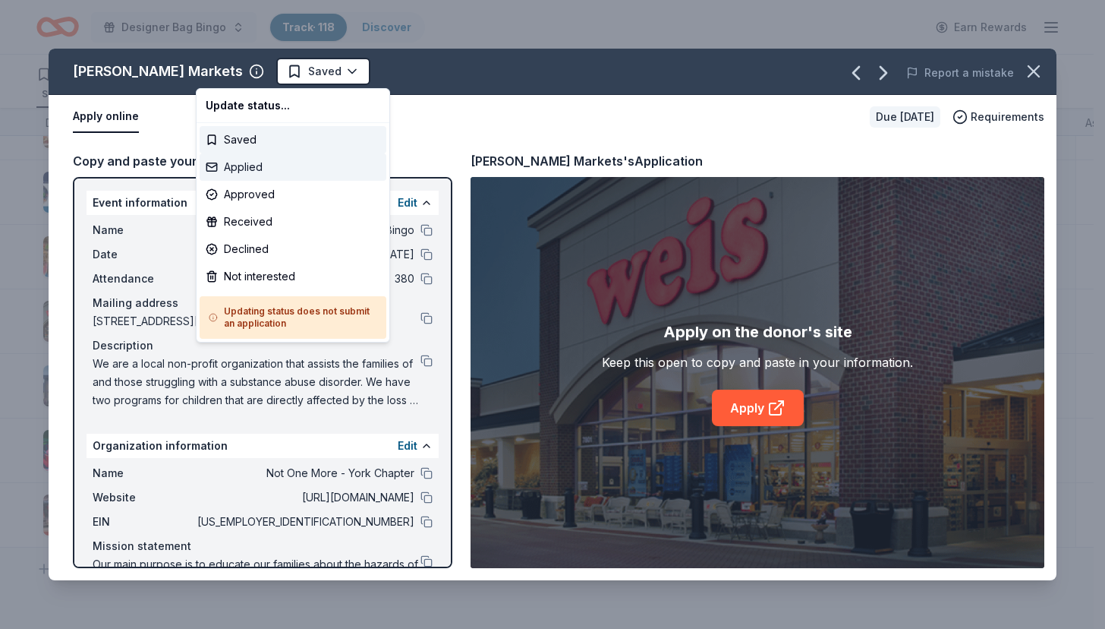
click at [252, 164] on div "Applied" at bounding box center [293, 166] width 187 height 27
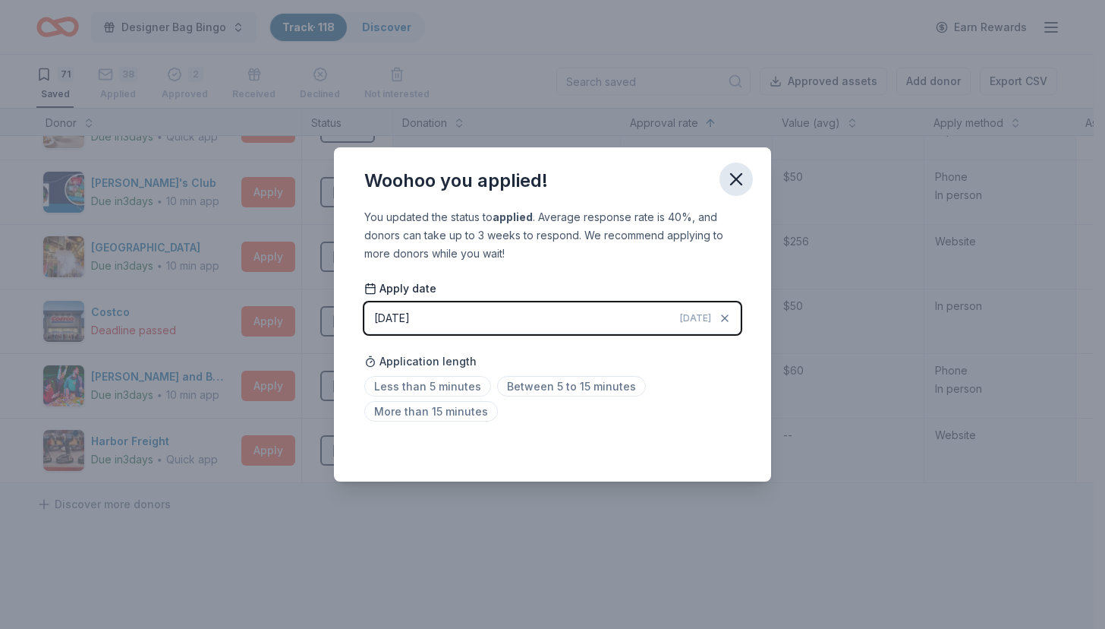
click at [740, 176] on icon "button" at bounding box center [736, 179] width 11 height 11
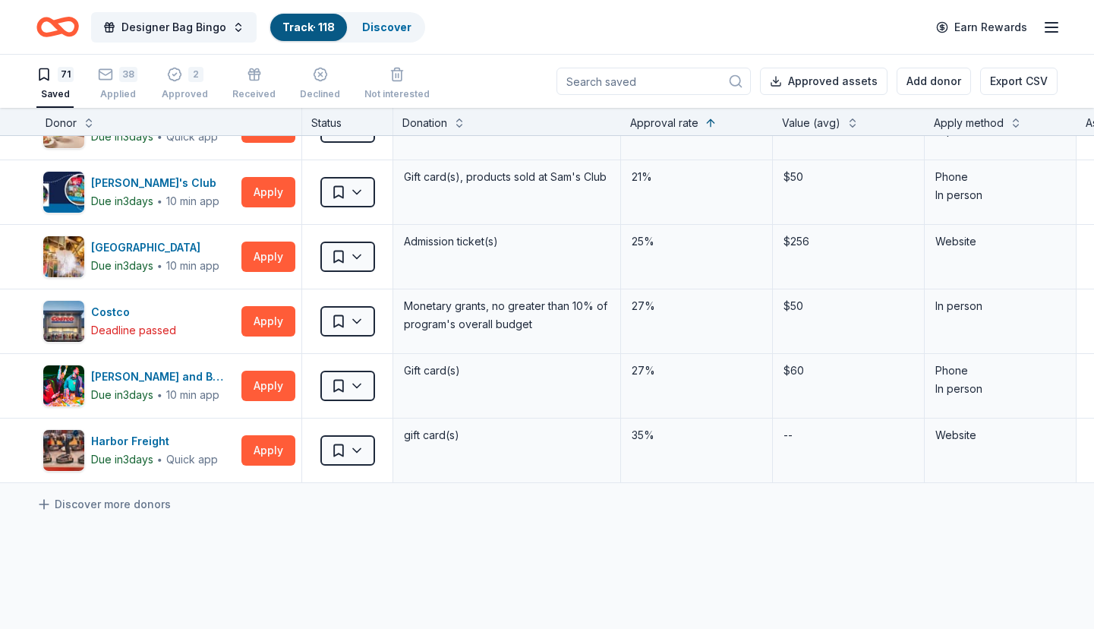
scroll to position [4159, 0]
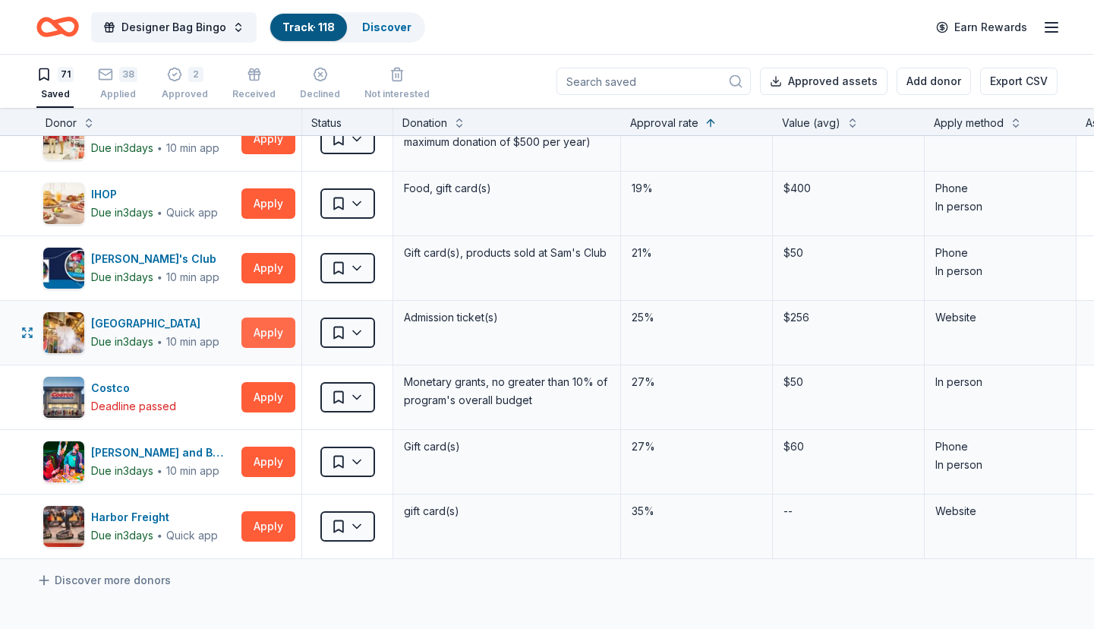
click at [262, 317] on button "Apply" at bounding box center [268, 332] width 54 height 30
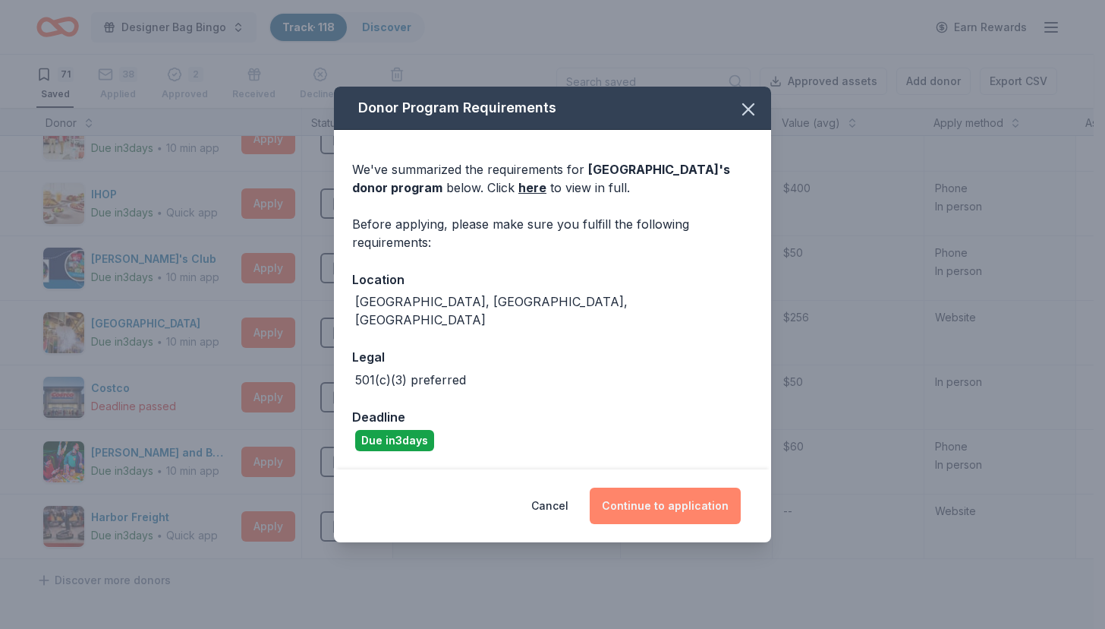
click at [643, 490] on button "Continue to application" at bounding box center [665, 505] width 151 height 36
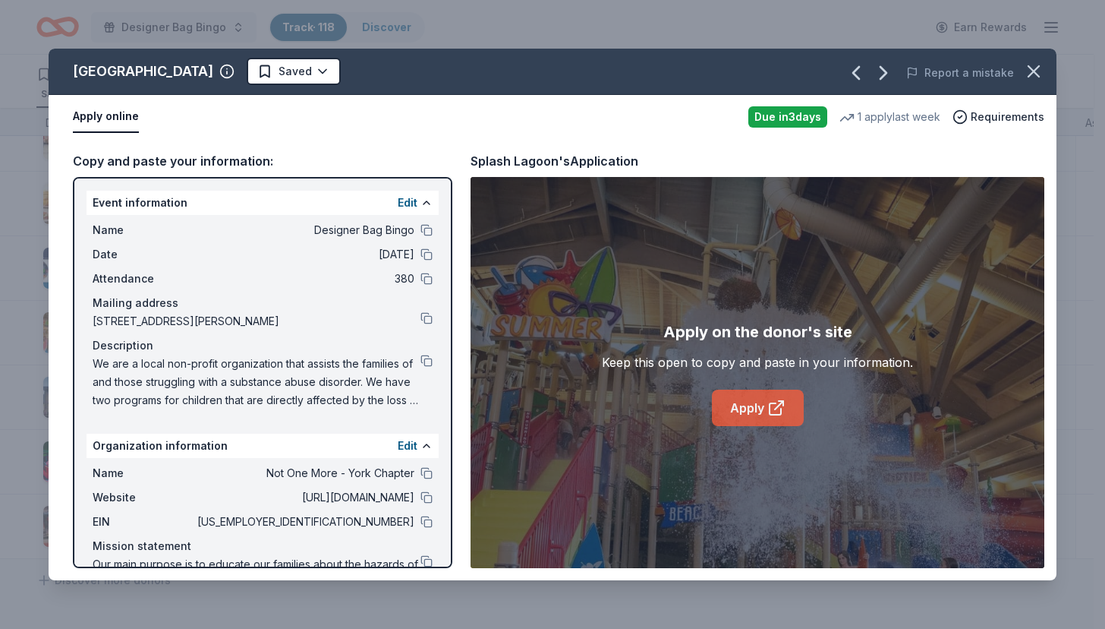
click at [749, 403] on link "Apply" at bounding box center [758, 407] width 92 height 36
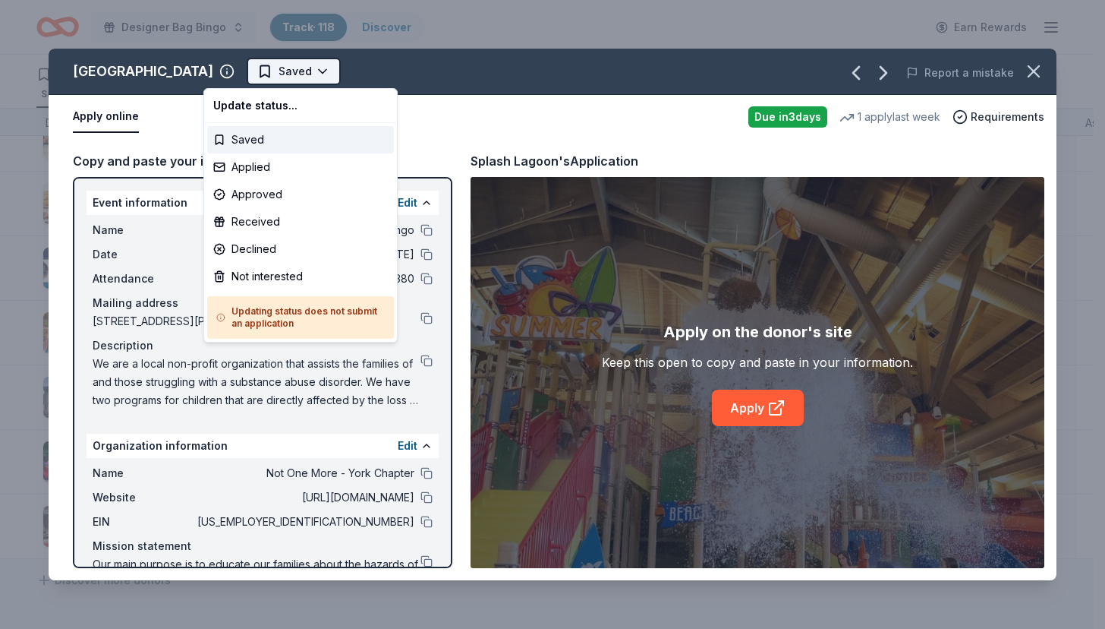
click at [257, 65] on html "Designer Bag Bingo Track · 118 Discover Earn Rewards 71 Saved 38 Applied 2 Appr…" at bounding box center [552, 314] width 1105 height 629
click at [252, 141] on div "Saved" at bounding box center [300, 139] width 187 height 27
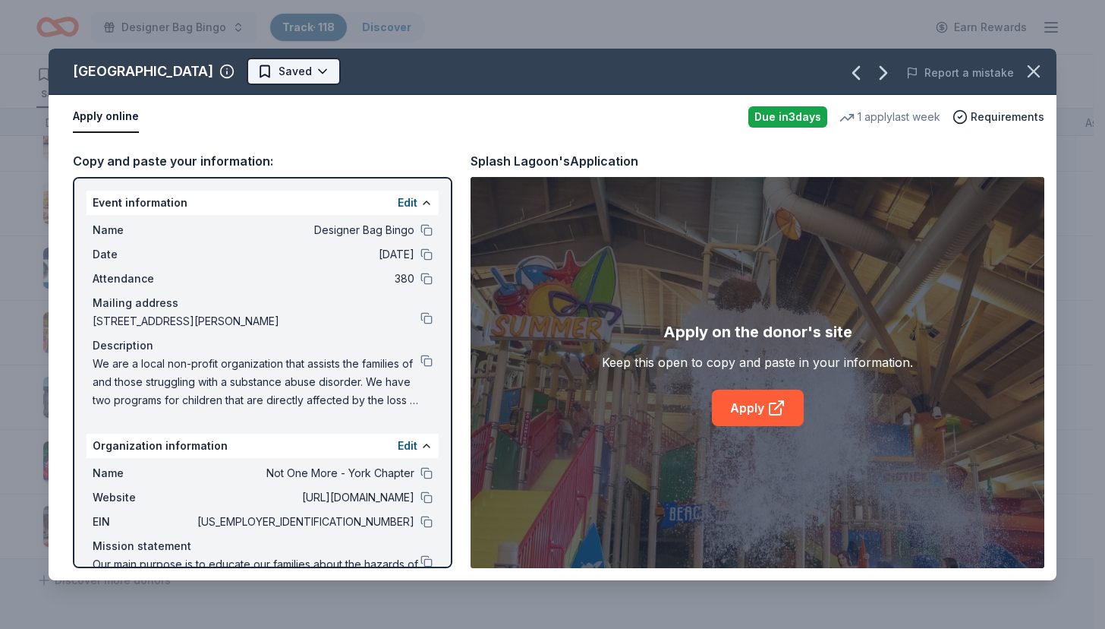
click at [257, 58] on html "Designer Bag Bingo Track · 118 Discover Earn Rewards 71 Saved 38 Applied 2 Appr…" at bounding box center [552, 314] width 1105 height 629
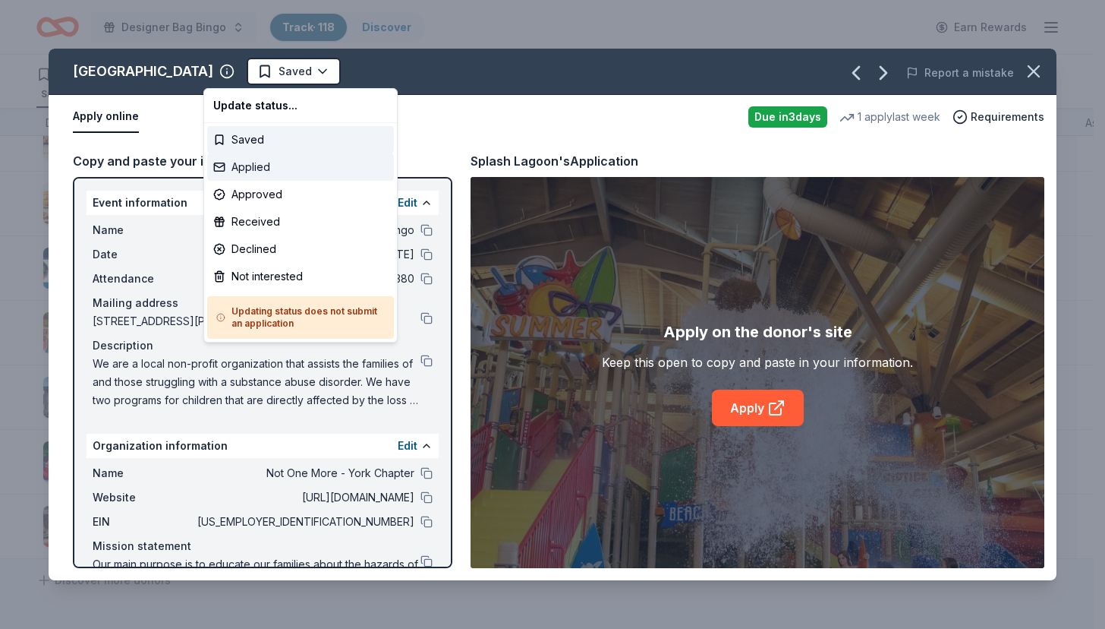
click at [244, 166] on div "Applied" at bounding box center [300, 166] width 187 height 27
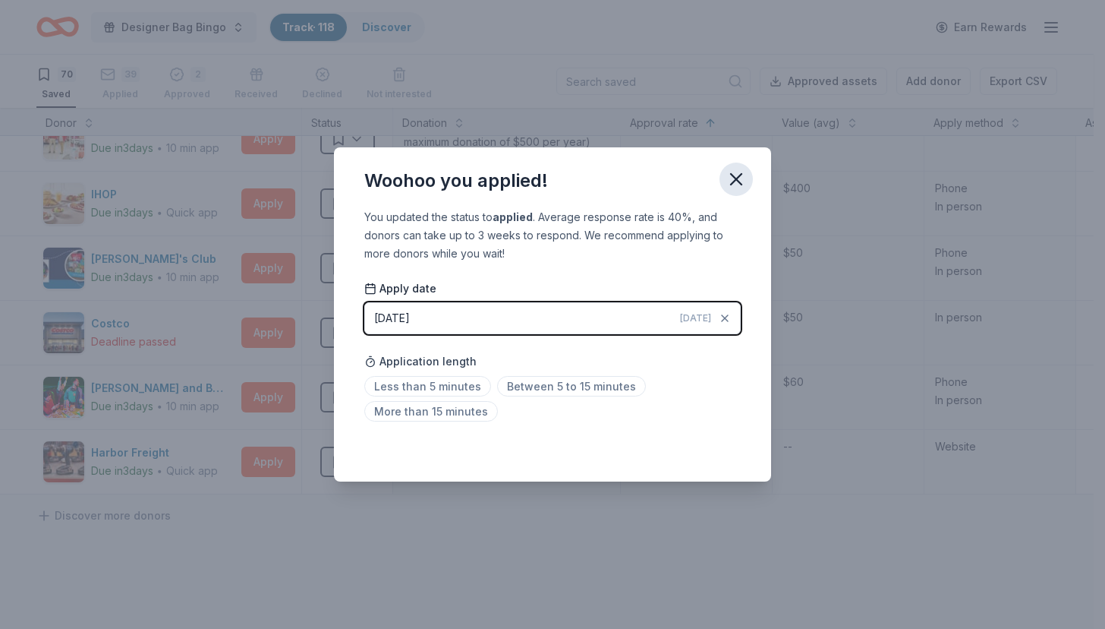
click at [734, 178] on icon "button" at bounding box center [736, 179] width 21 height 21
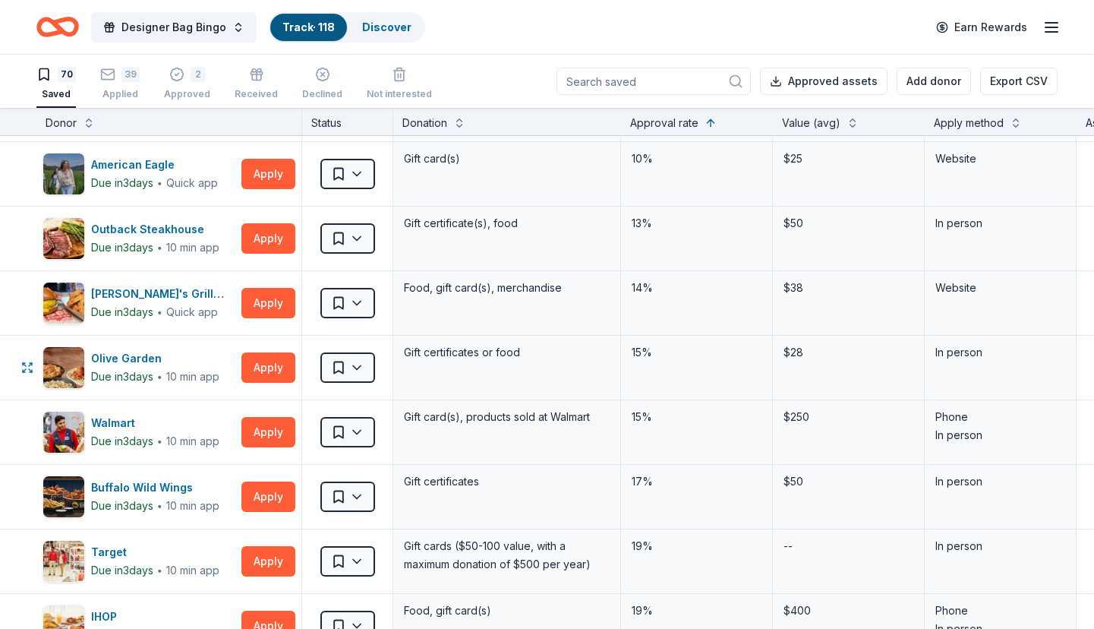
scroll to position [3703, 0]
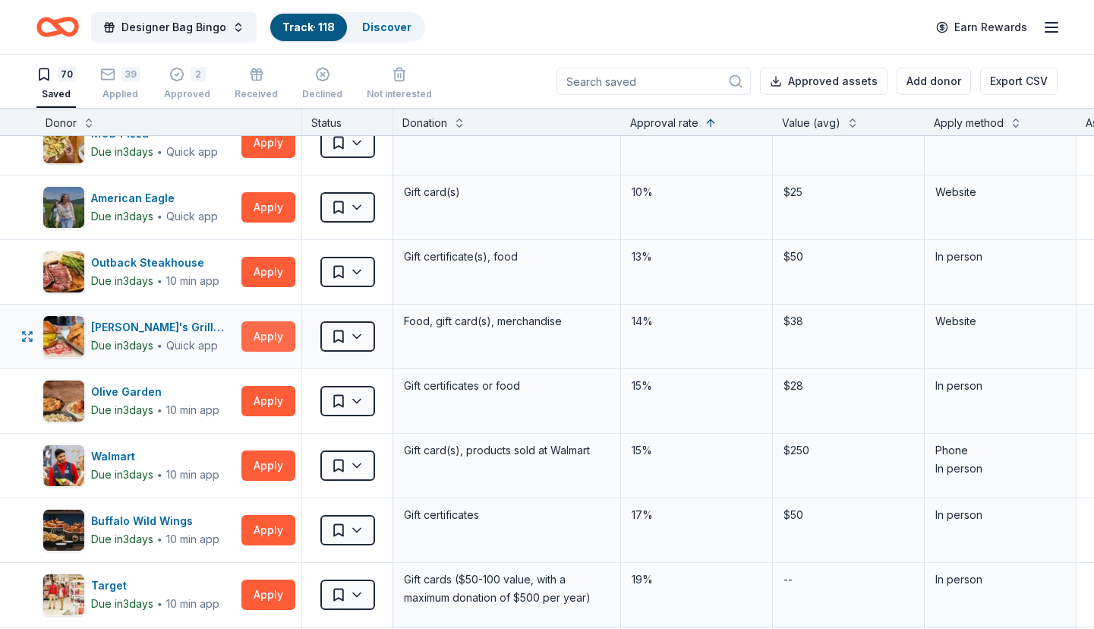
click at [246, 329] on button "Apply" at bounding box center [268, 336] width 54 height 30
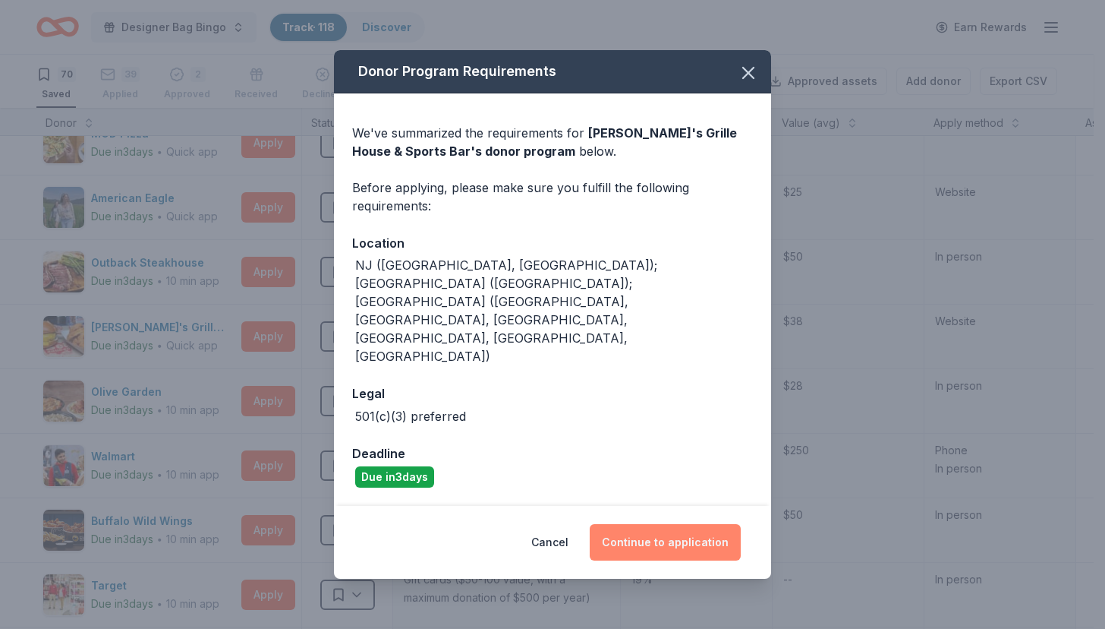
click at [657, 524] on button "Continue to application" at bounding box center [665, 542] width 151 height 36
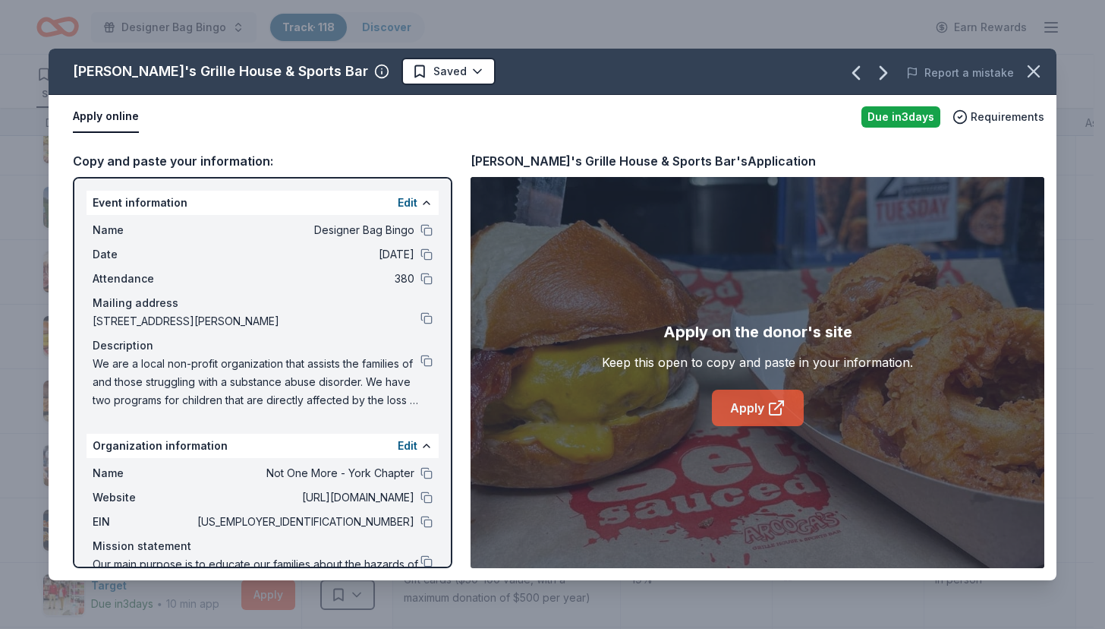
click at [761, 401] on link "Apply" at bounding box center [758, 407] width 92 height 36
click at [364, 75] on html "Designer Bag Bingo Track · 118 Discover Earn Rewards 70 Saved 39 Applied 2 Appr…" at bounding box center [552, 314] width 1105 height 629
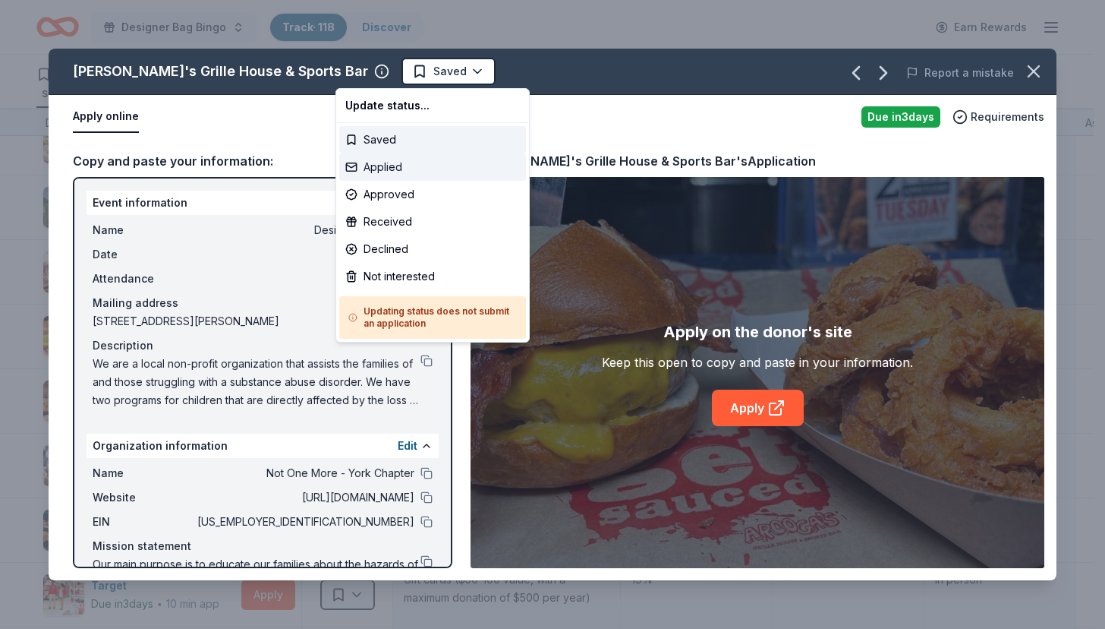
click at [372, 166] on div "Applied" at bounding box center [432, 166] width 187 height 27
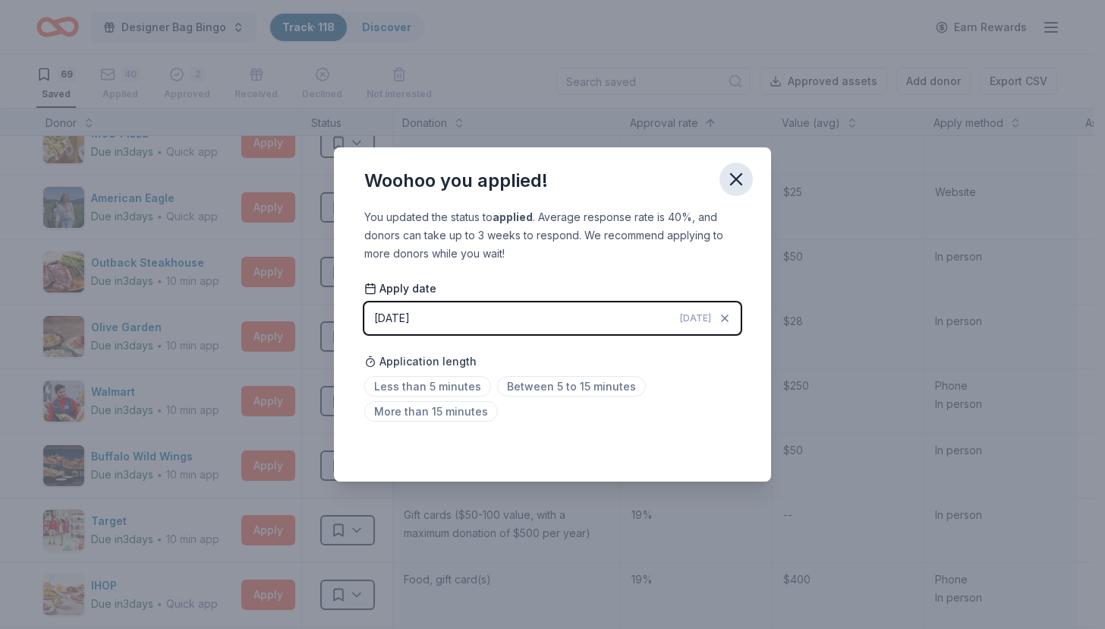
click at [745, 188] on icon "button" at bounding box center [736, 179] width 21 height 21
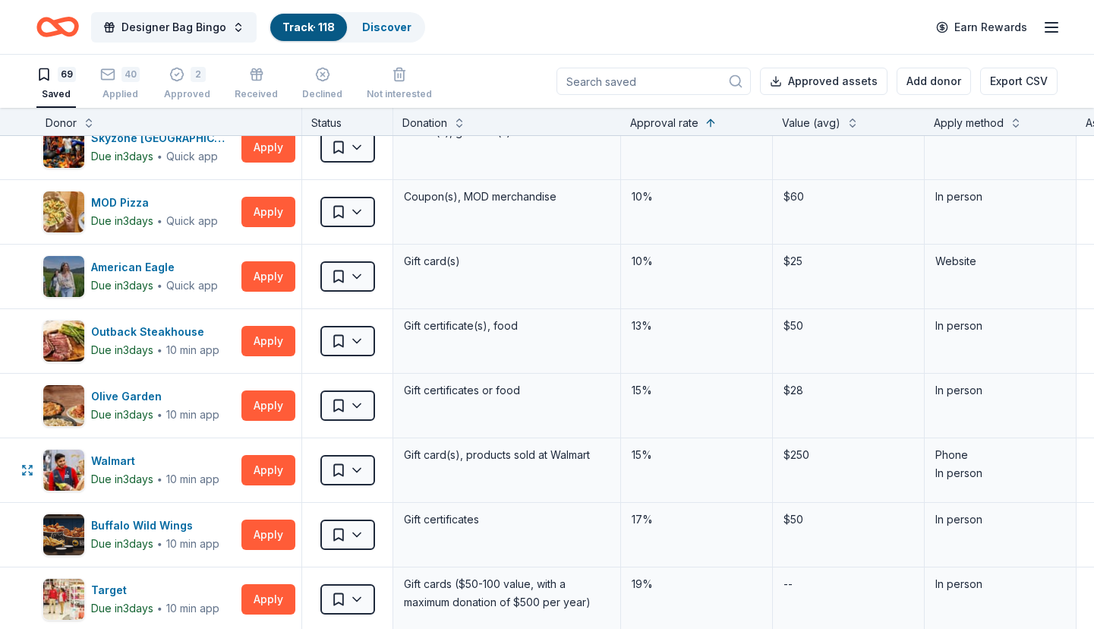
scroll to position [3627, 0]
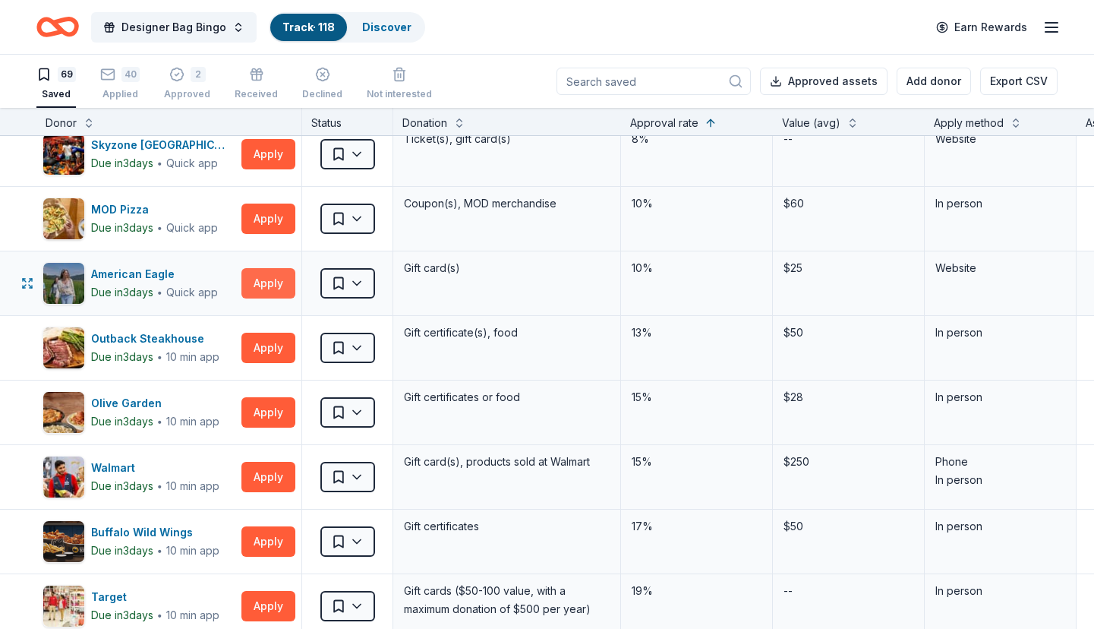
click at [263, 274] on button "Apply" at bounding box center [268, 283] width 54 height 30
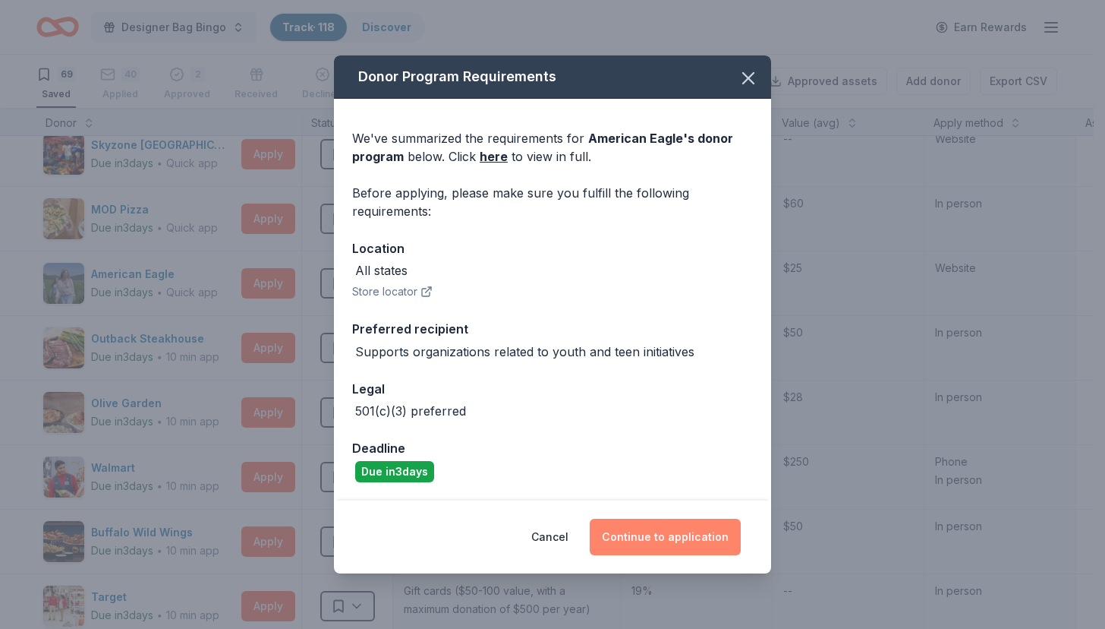
click at [670, 538] on button "Continue to application" at bounding box center [665, 537] width 151 height 36
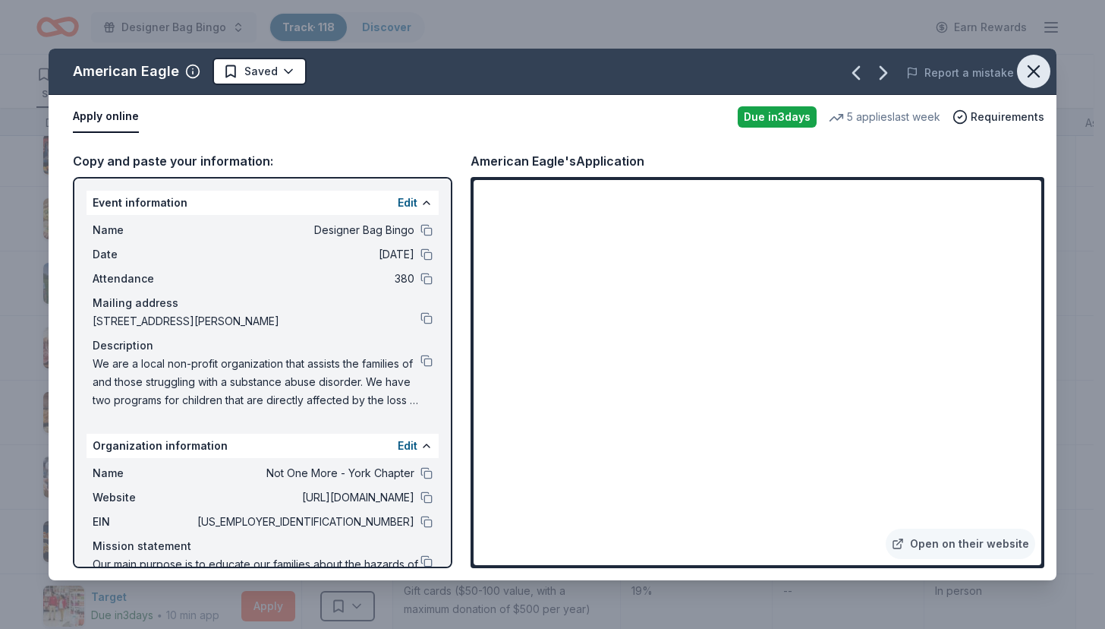
click at [1027, 68] on icon "button" at bounding box center [1033, 71] width 21 height 21
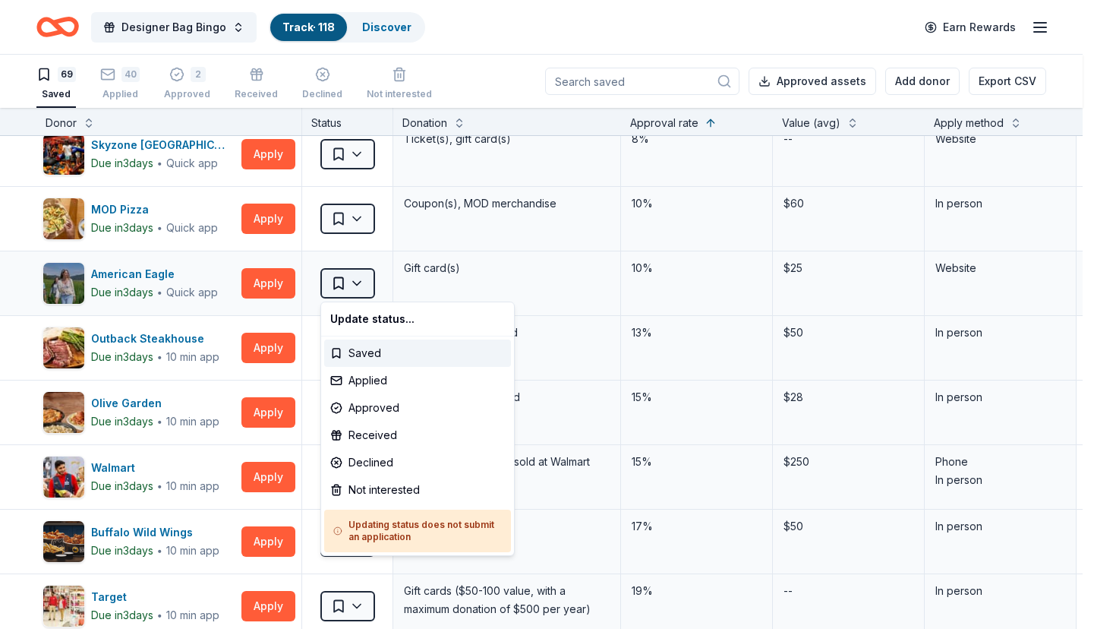
click at [361, 282] on html "Designer Bag Bingo Track · 118 Discover Earn Rewards 69 Saved 40 Applied 2 Appr…" at bounding box center [547, 314] width 1094 height 629
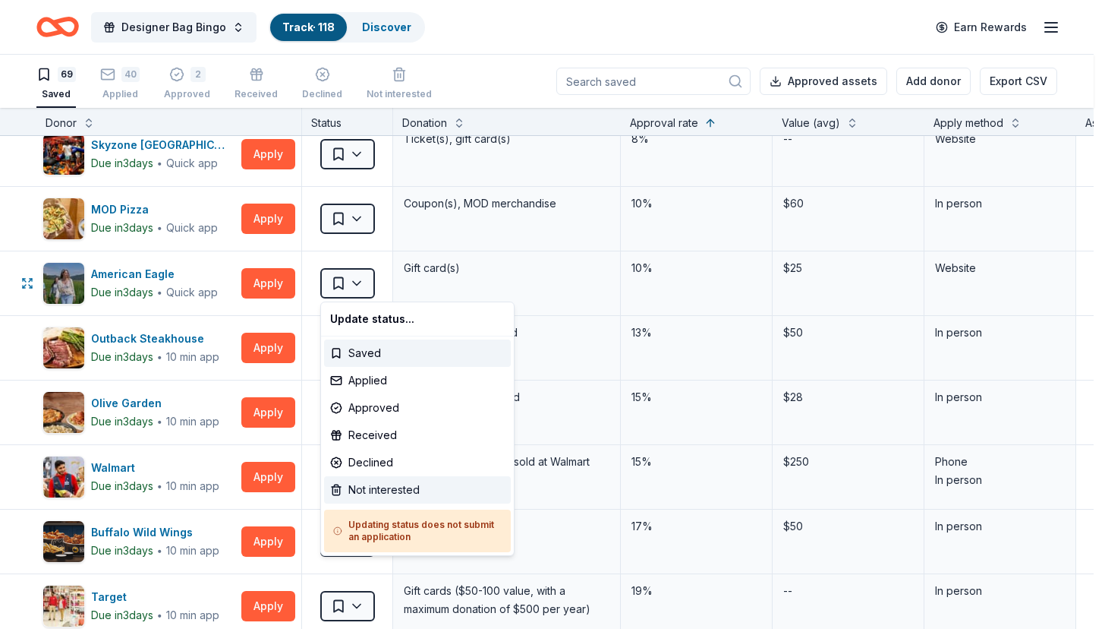
click at [370, 494] on div "Not interested" at bounding box center [417, 489] width 187 height 27
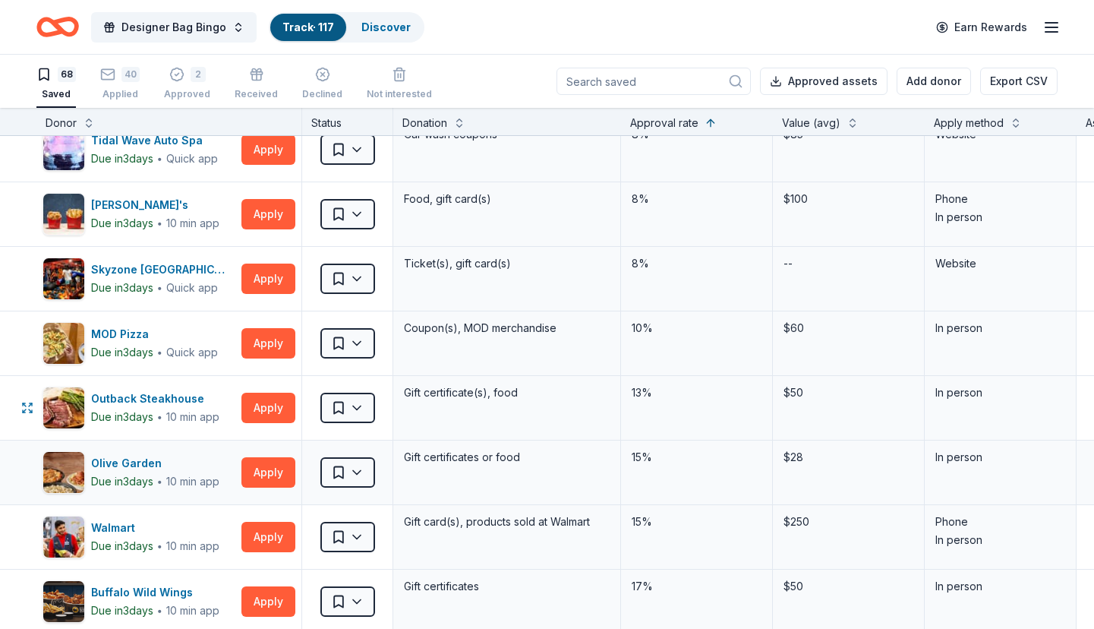
scroll to position [3476, 0]
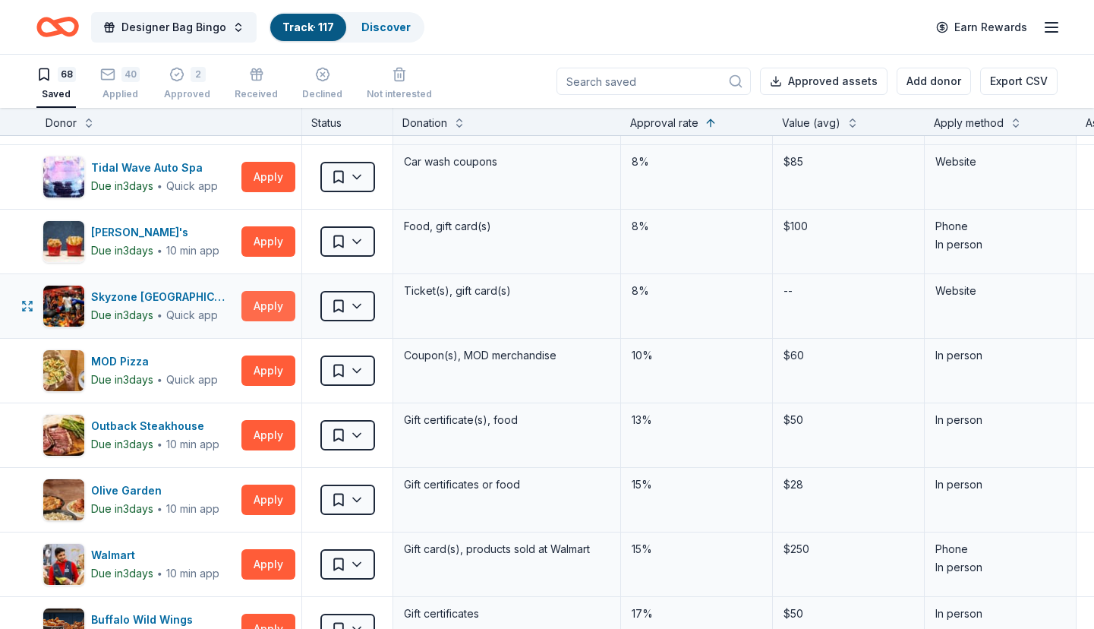
click at [261, 311] on button "Apply" at bounding box center [268, 306] width 54 height 30
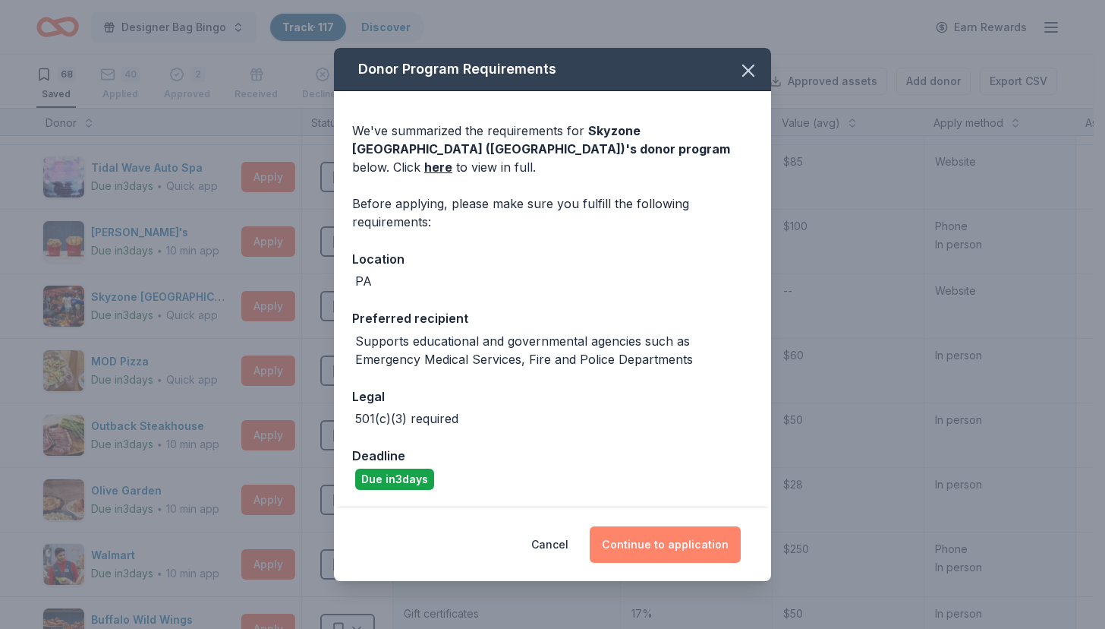
click at [650, 534] on button "Continue to application" at bounding box center [665, 544] width 151 height 36
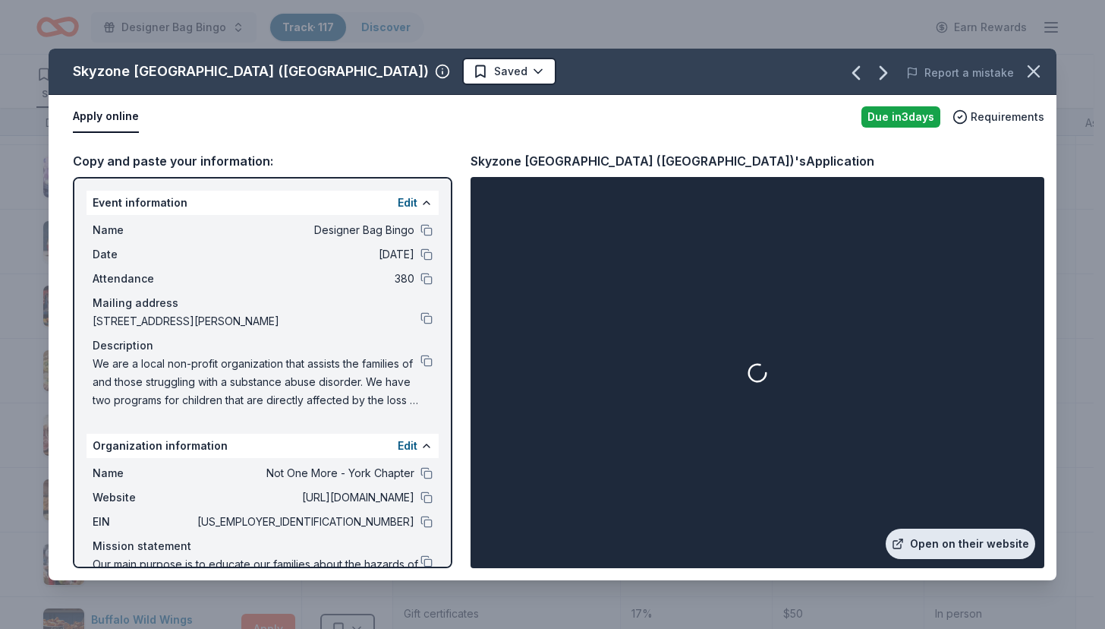
click at [975, 545] on link "Open on their website" at bounding box center [961, 543] width 150 height 30
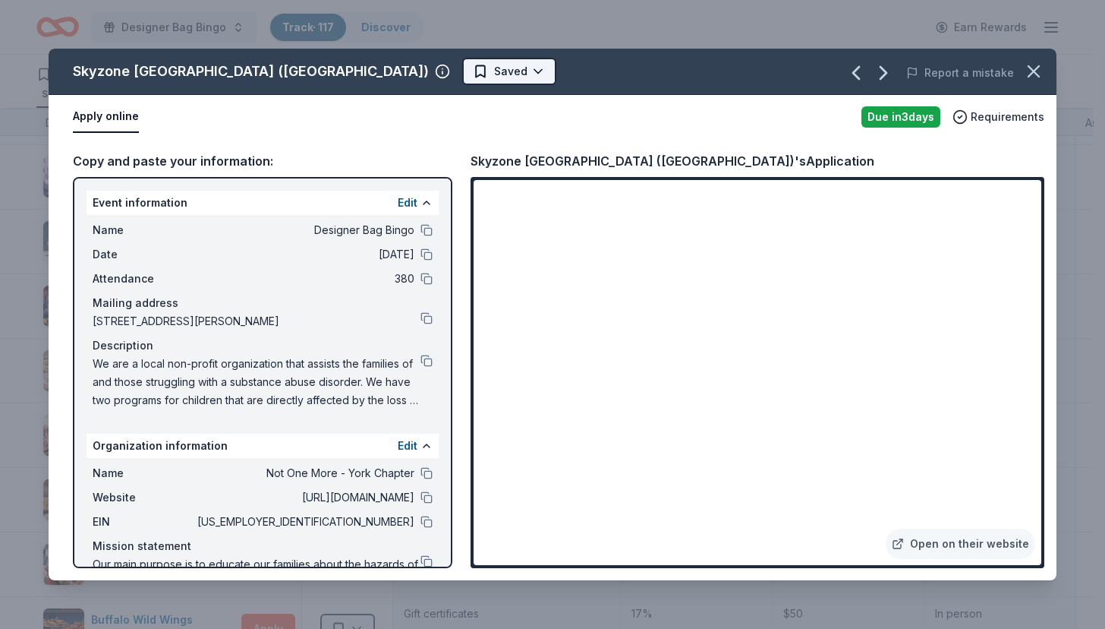
click at [383, 63] on html "Designer Bag Bingo Track · 117 Discover Earn Rewards 68 Saved 40 Applied 2 Appr…" at bounding box center [552, 314] width 1105 height 629
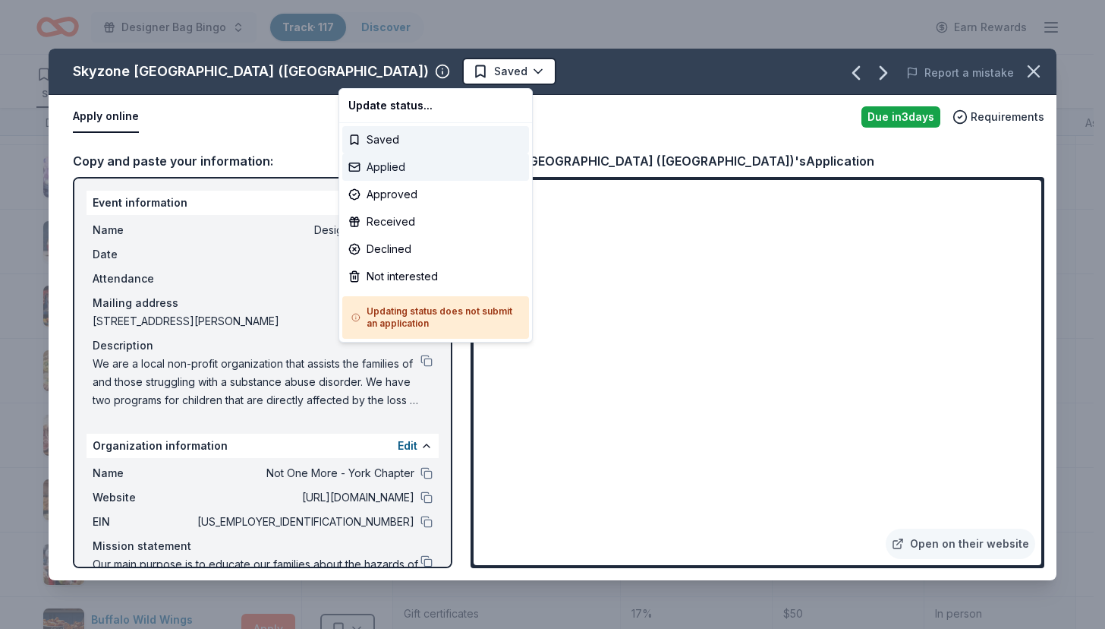
click at [407, 172] on div "Applied" at bounding box center [435, 166] width 187 height 27
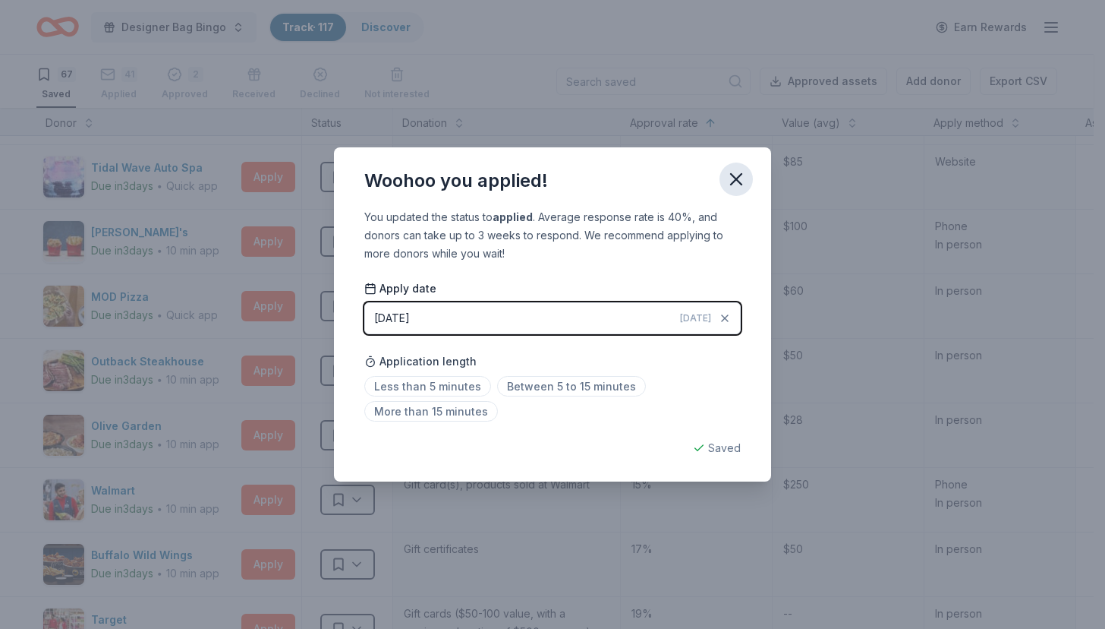
click at [739, 172] on icon "button" at bounding box center [736, 179] width 21 height 21
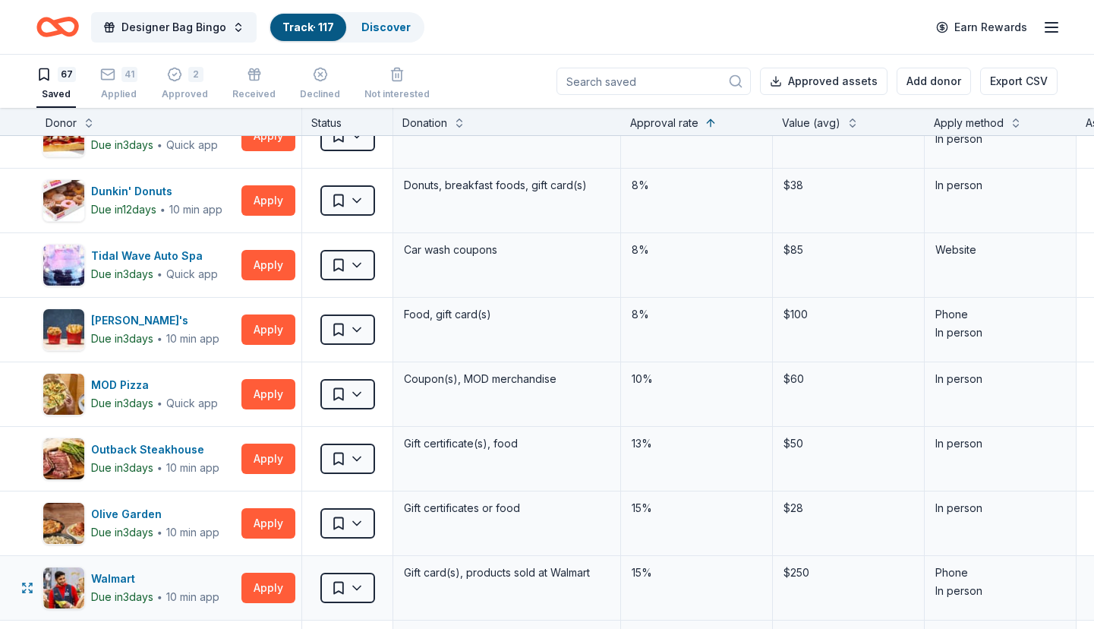
scroll to position [3324, 0]
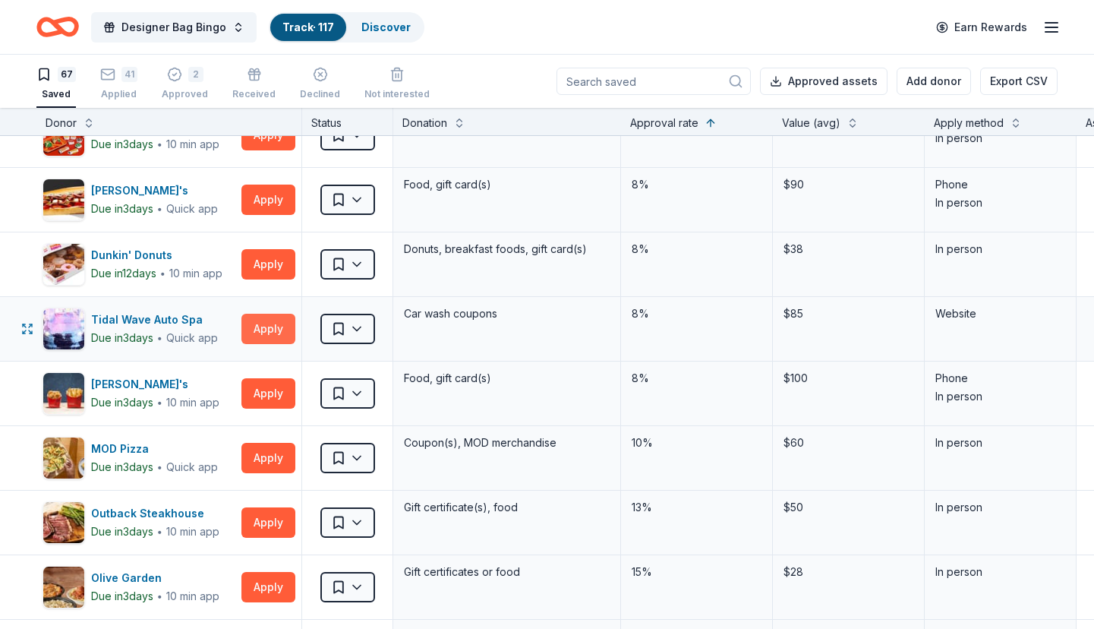
click at [262, 321] on button "Apply" at bounding box center [268, 329] width 54 height 30
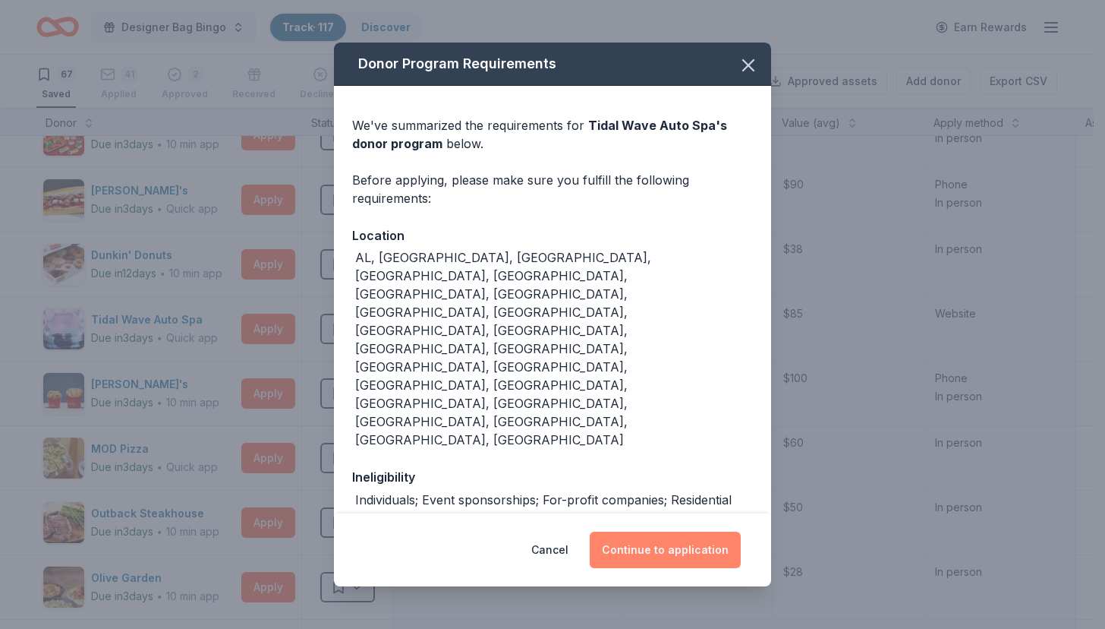
click at [668, 541] on button "Continue to application" at bounding box center [665, 549] width 151 height 36
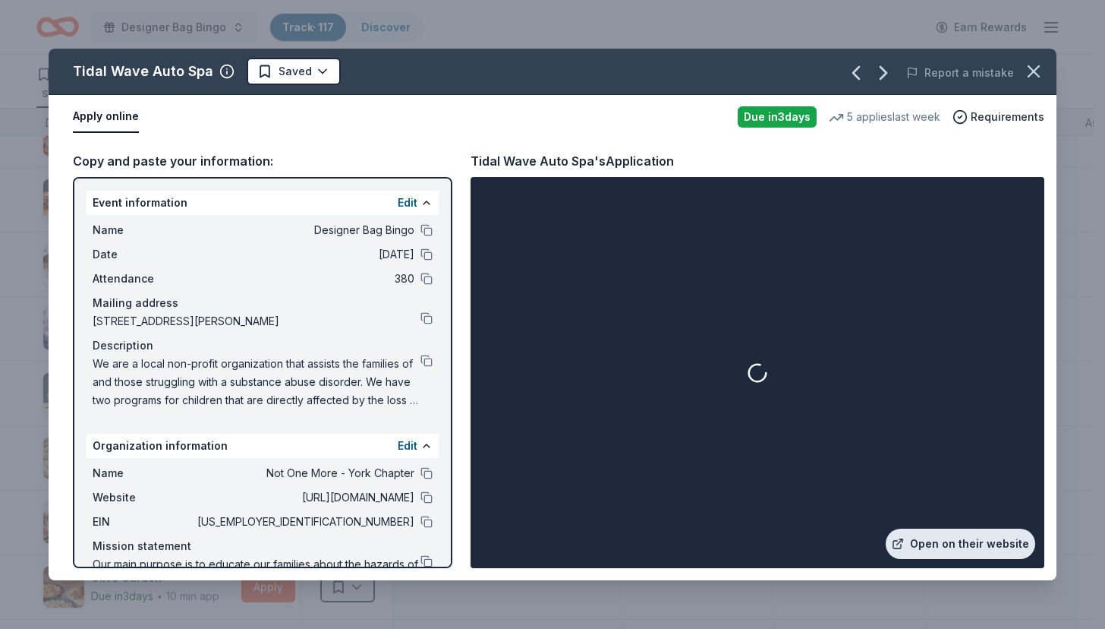
click at [973, 548] on link "Open on their website" at bounding box center [961, 543] width 150 height 30
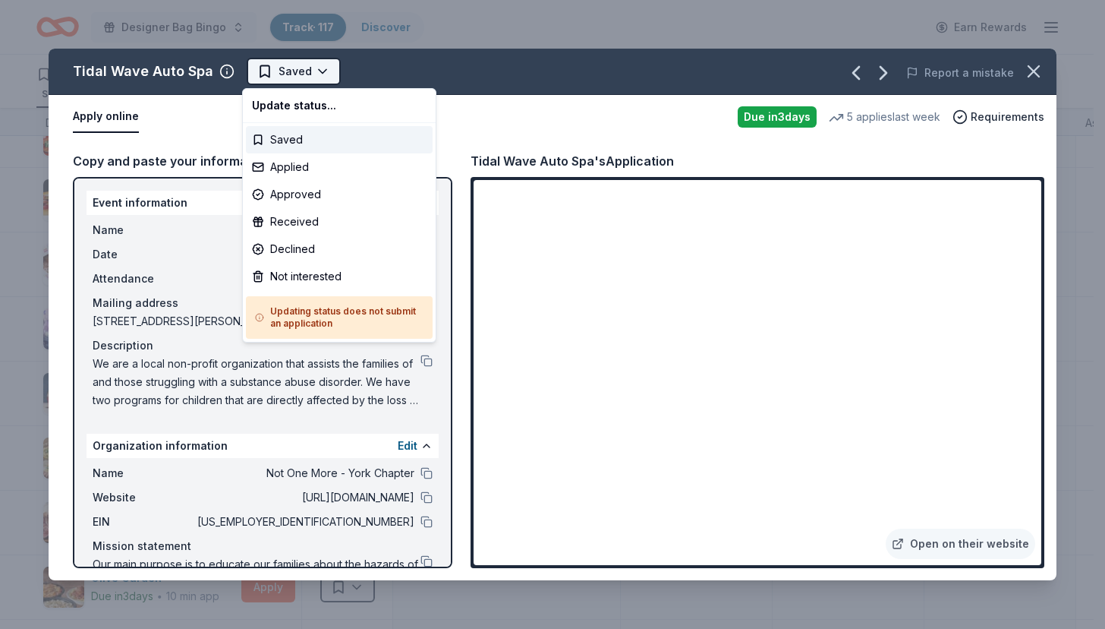
click at [321, 74] on html "Designer Bag Bingo Track · 117 Discover Earn Rewards 67 Saved 41 Applied 2 Appr…" at bounding box center [552, 314] width 1105 height 629
click at [297, 166] on div "Applied" at bounding box center [339, 166] width 187 height 27
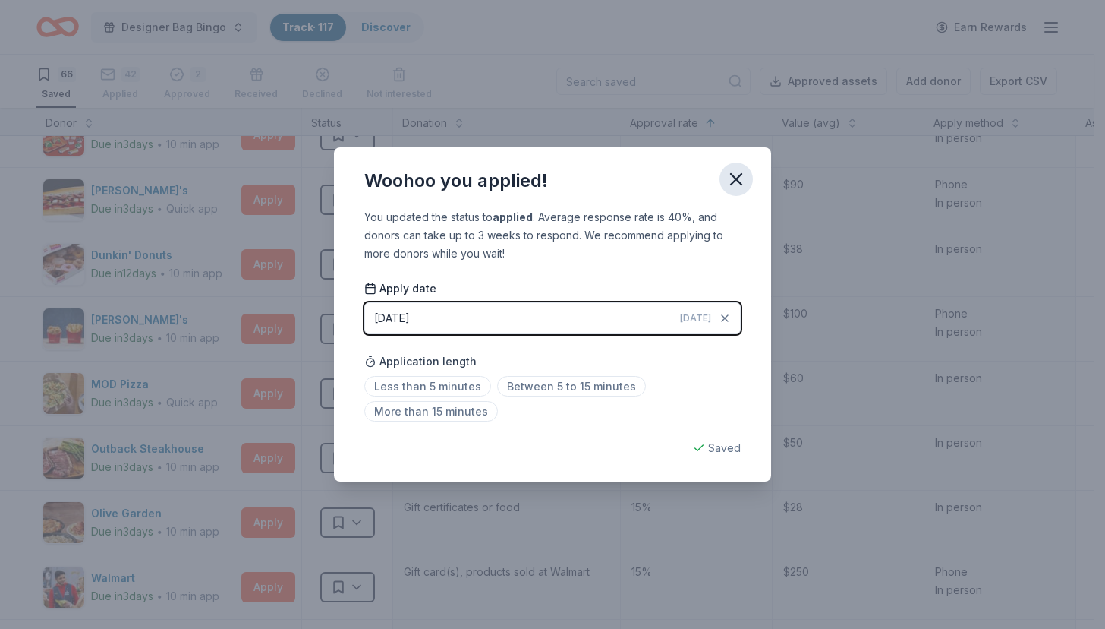
click at [736, 181] on icon "button" at bounding box center [736, 179] width 21 height 21
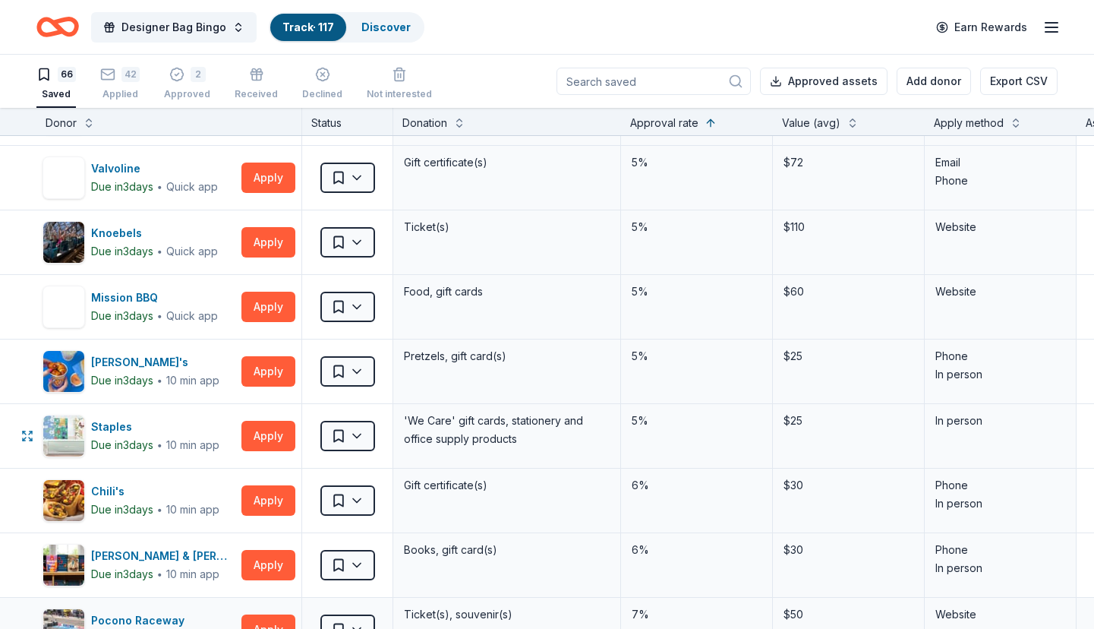
scroll to position [2544, 0]
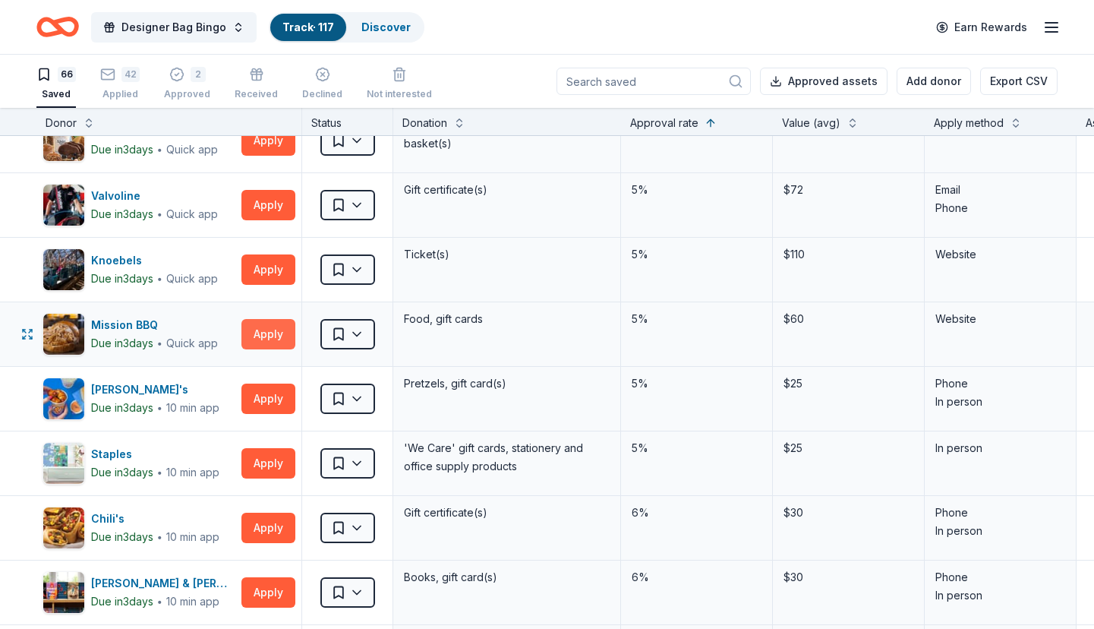
click at [270, 336] on button "Apply" at bounding box center [268, 334] width 54 height 30
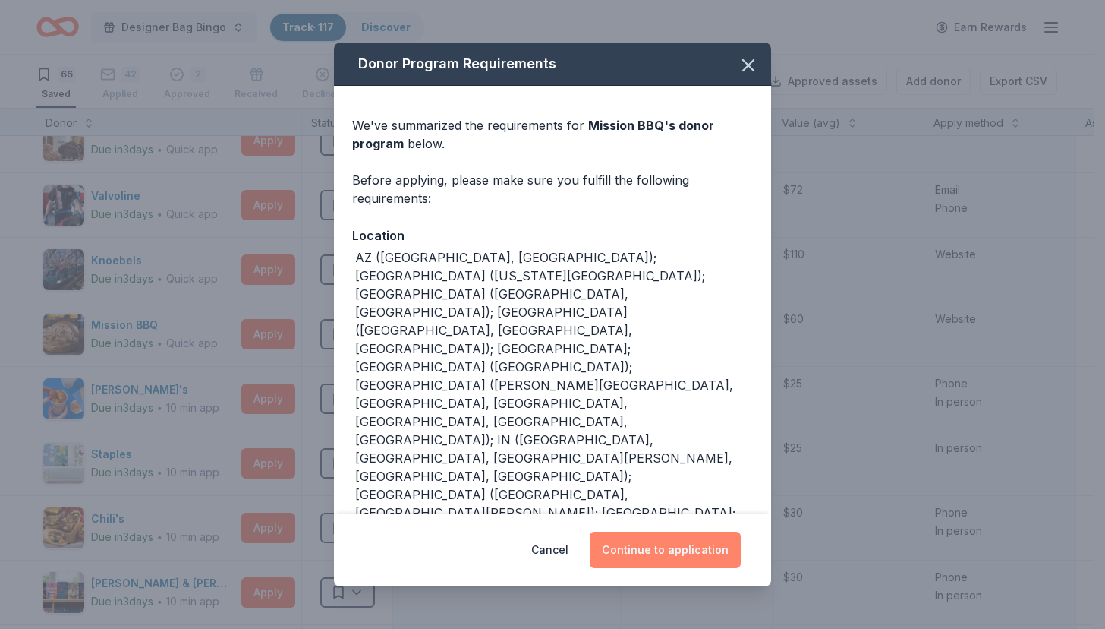
click at [661, 538] on button "Continue to application" at bounding box center [665, 549] width 151 height 36
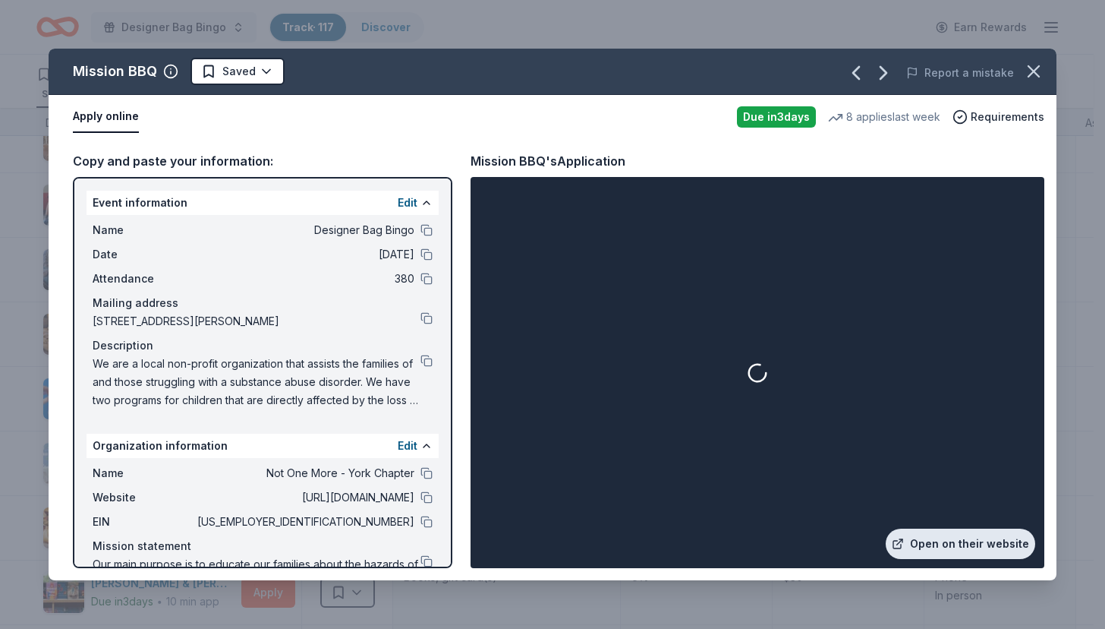
click at [948, 534] on link "Open on their website" at bounding box center [961, 543] width 150 height 30
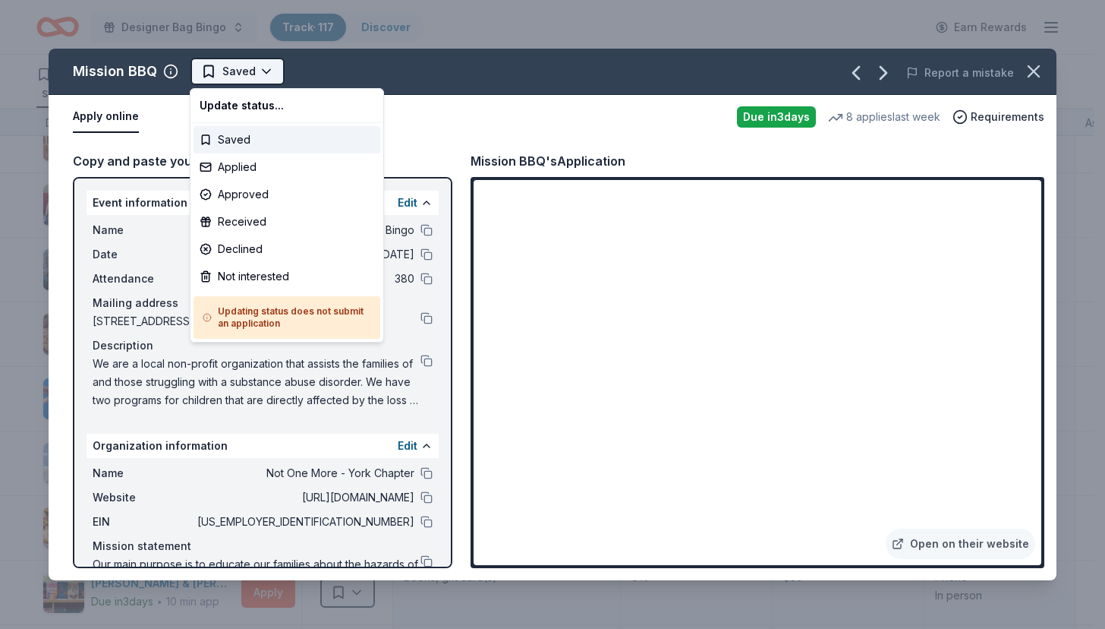
click at [242, 68] on html "Designer Bag Bingo Track · 117 Discover Earn Rewards 66 Saved 42 Applied 2 Appr…" at bounding box center [552, 314] width 1105 height 629
click at [280, 166] on div "Applied" at bounding box center [287, 166] width 187 height 27
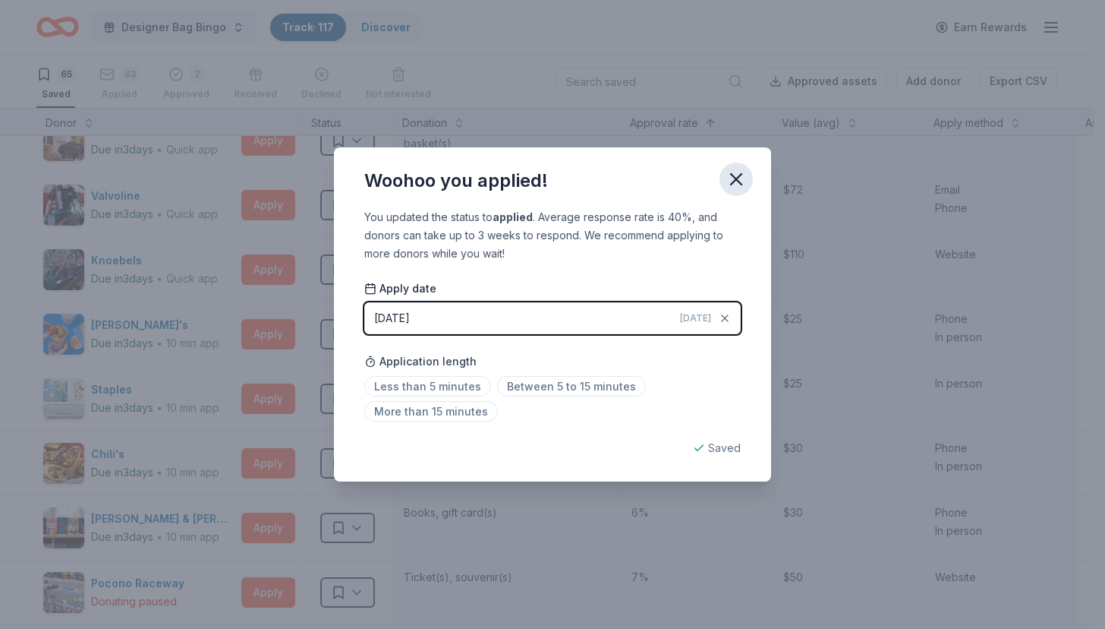
click at [749, 169] on button "button" at bounding box center [736, 178] width 33 height 33
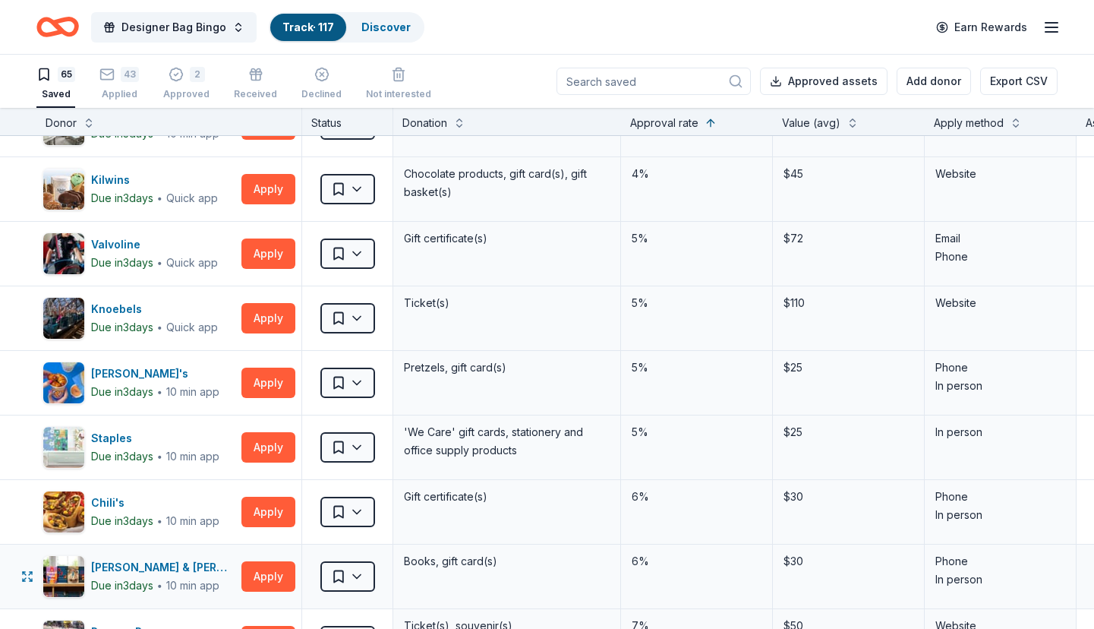
scroll to position [2468, 0]
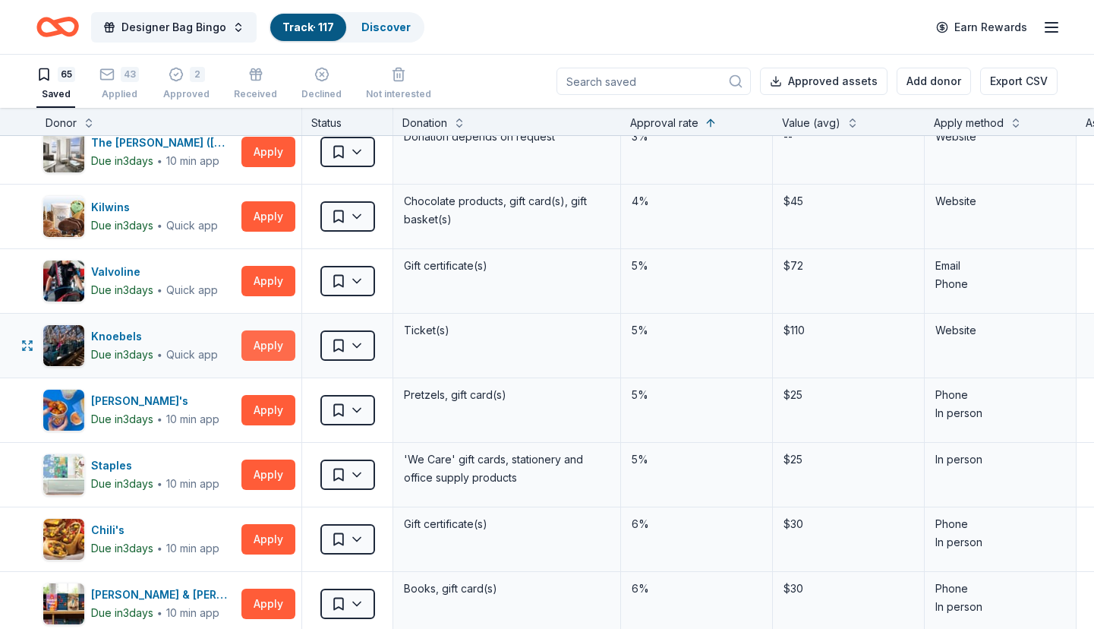
click at [255, 339] on button "Apply" at bounding box center [268, 345] width 54 height 30
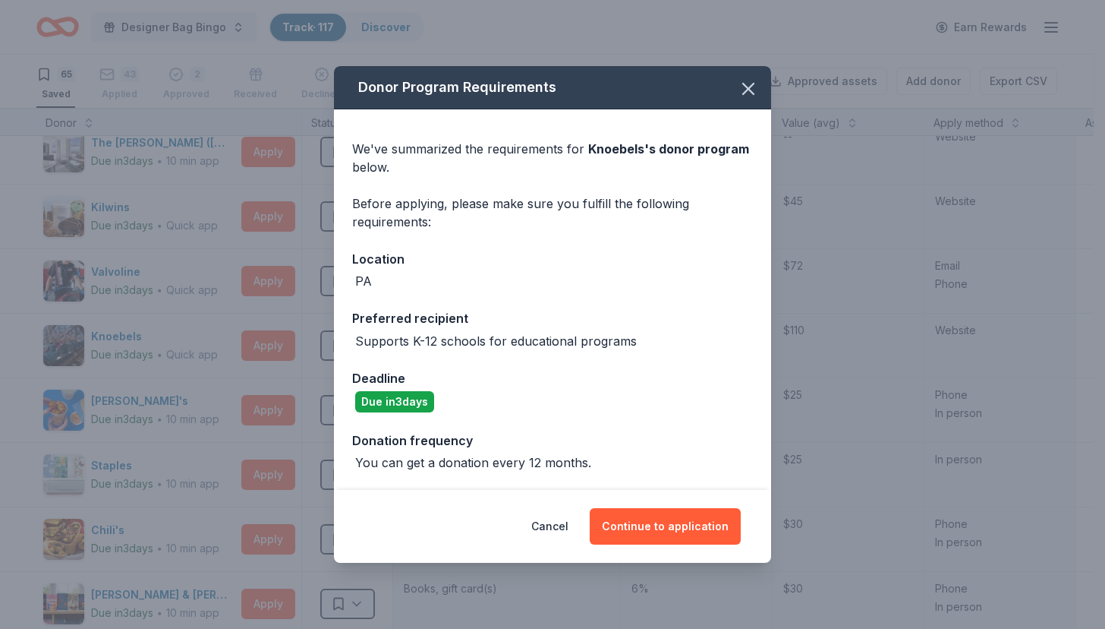
click at [627, 496] on div "Cancel Continue to application" at bounding box center [552, 526] width 437 height 73
click at [638, 528] on button "Continue to application" at bounding box center [665, 526] width 151 height 36
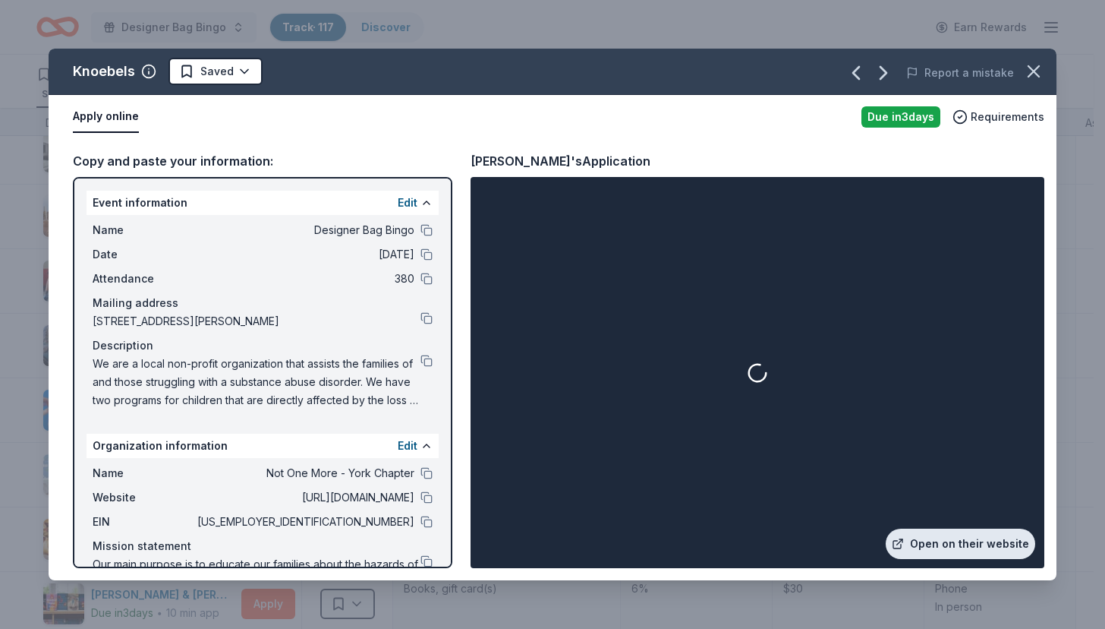
click at [956, 542] on link "Open on their website" at bounding box center [961, 543] width 150 height 30
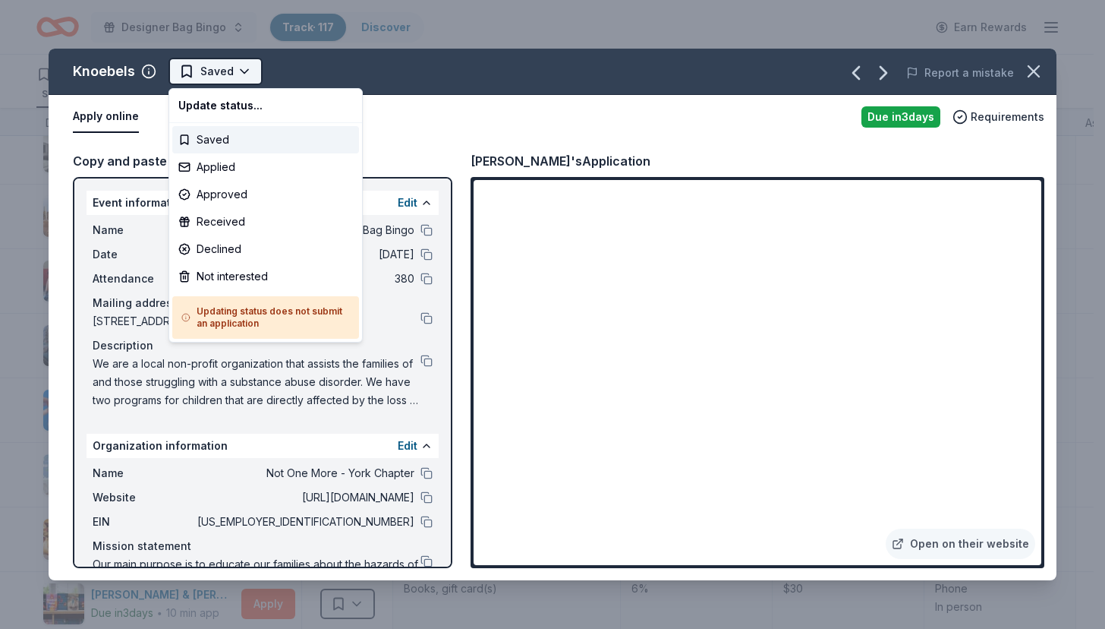
click at [216, 70] on html "Designer Bag Bingo Track · 117 Discover Earn Rewards 65 Saved 43 Applied 2 Appr…" at bounding box center [552, 314] width 1105 height 629
click at [225, 277] on div "Not interested" at bounding box center [265, 276] width 187 height 27
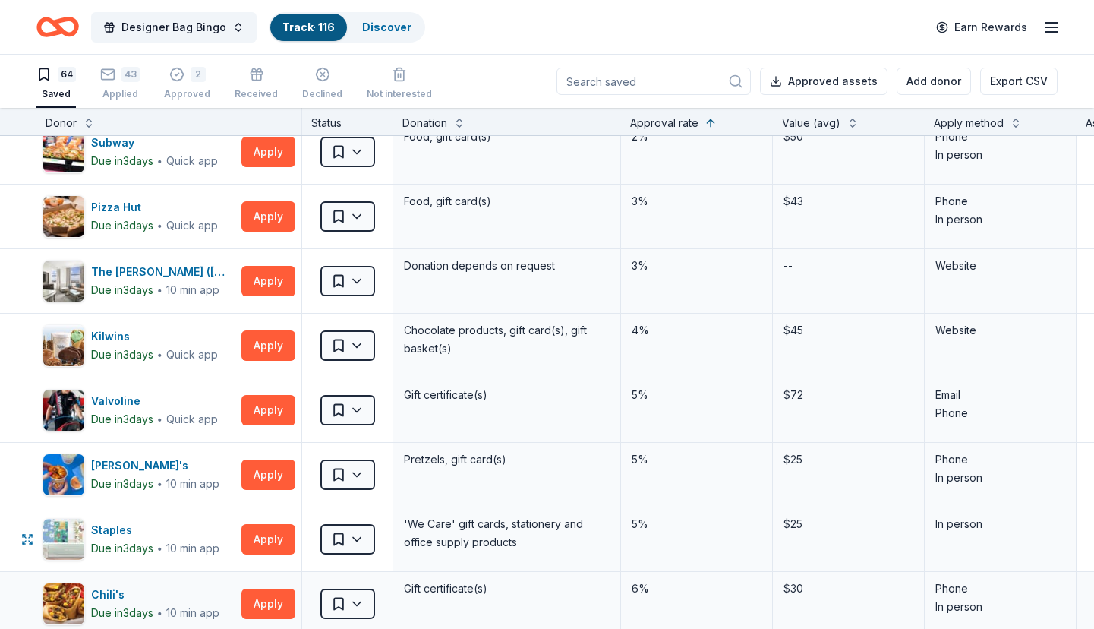
scroll to position [2316, 0]
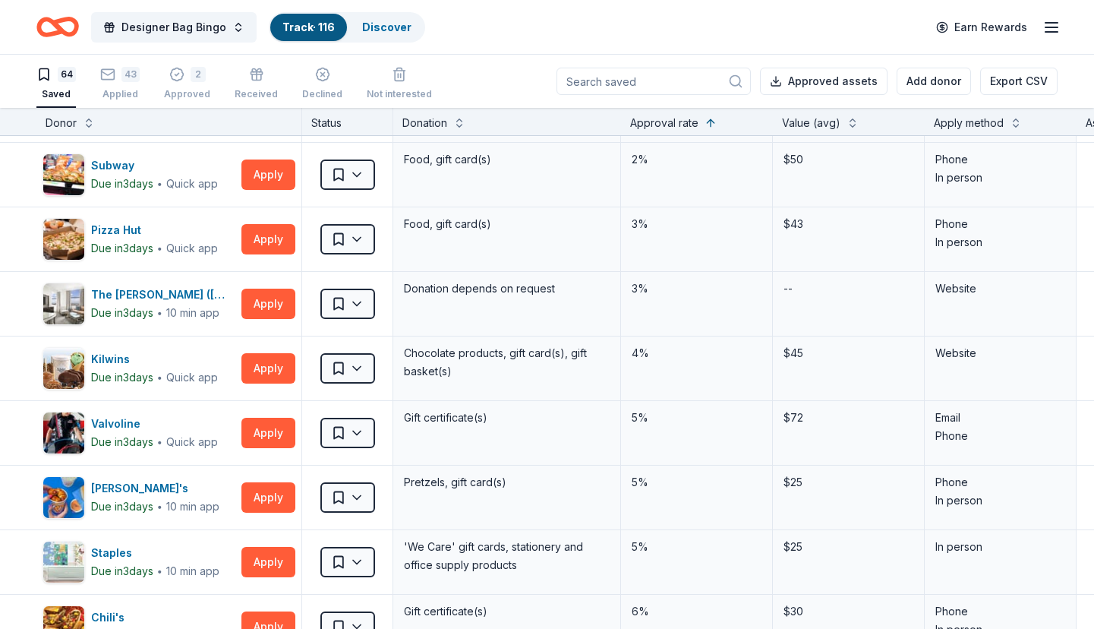
click at [967, 117] on div "Apply method" at bounding box center [969, 123] width 70 height 18
drag, startPoint x: 979, startPoint y: 128, endPoint x: 988, endPoint y: 133, distance: 10.2
click at [983, 132] on div "Apply method" at bounding box center [1001, 121] width 152 height 27
click at [1016, 123] on button at bounding box center [1016, 121] width 12 height 15
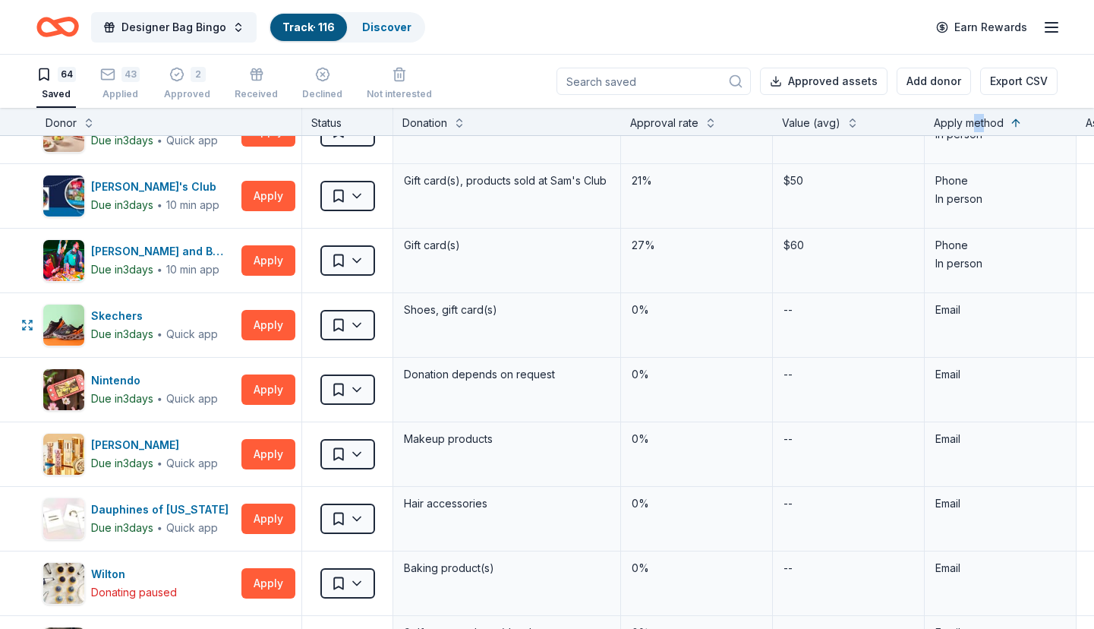
scroll to position [1367, 0]
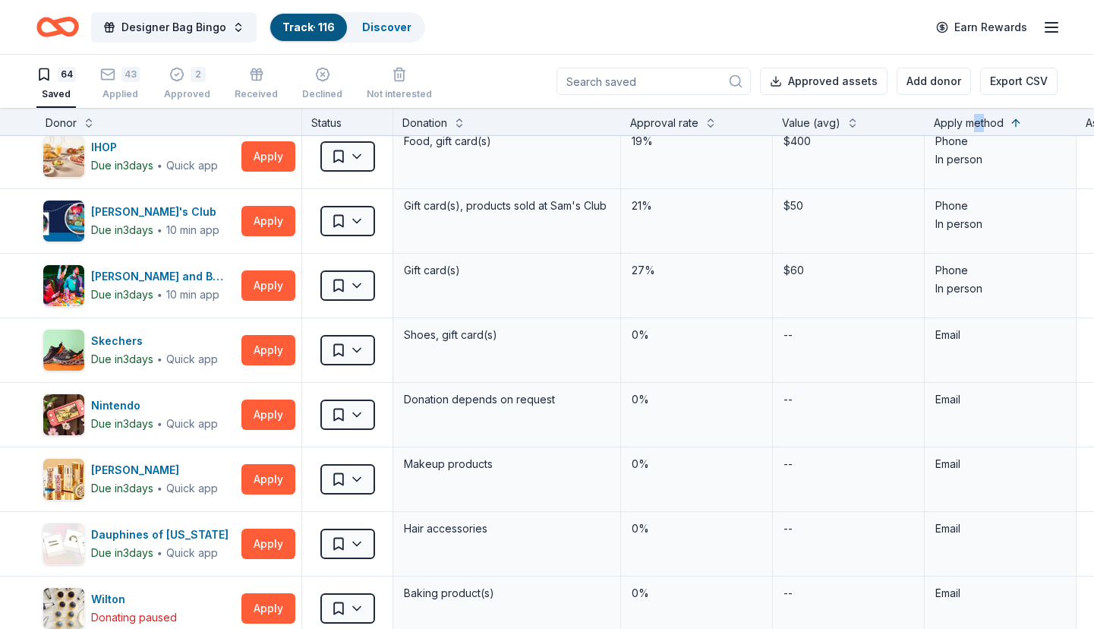
click at [1067, 65] on div "64 Saved 43 Applied 2 Approved Received Declined Not interested Approved assets…" at bounding box center [547, 81] width 1094 height 53
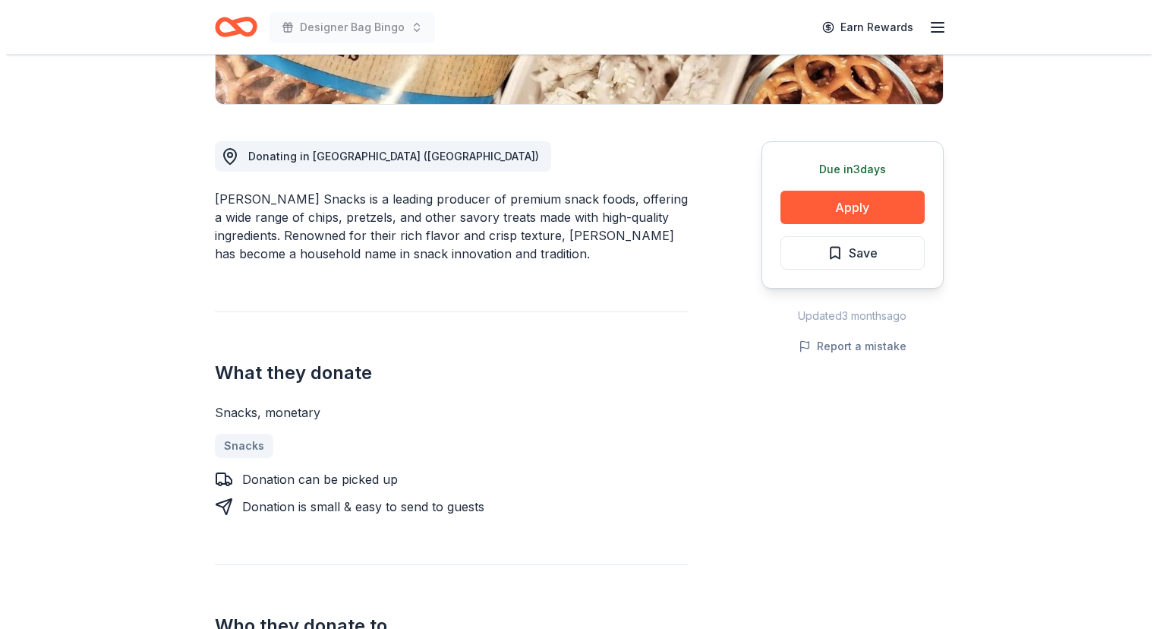
scroll to position [380, 0]
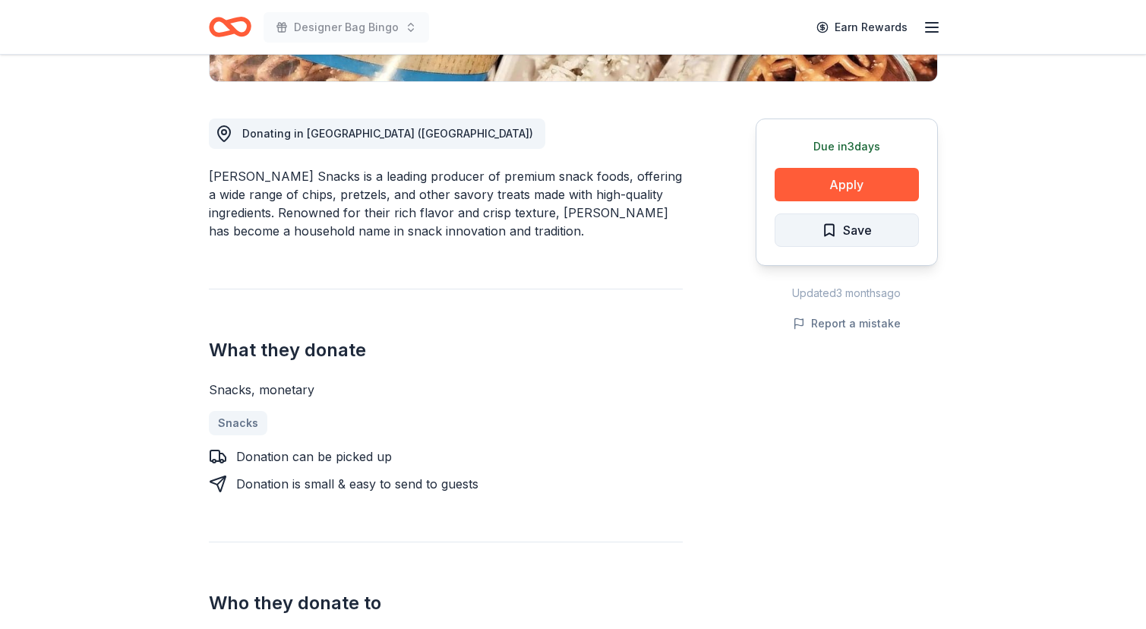
click at [851, 236] on span "Save" at bounding box center [857, 230] width 29 height 20
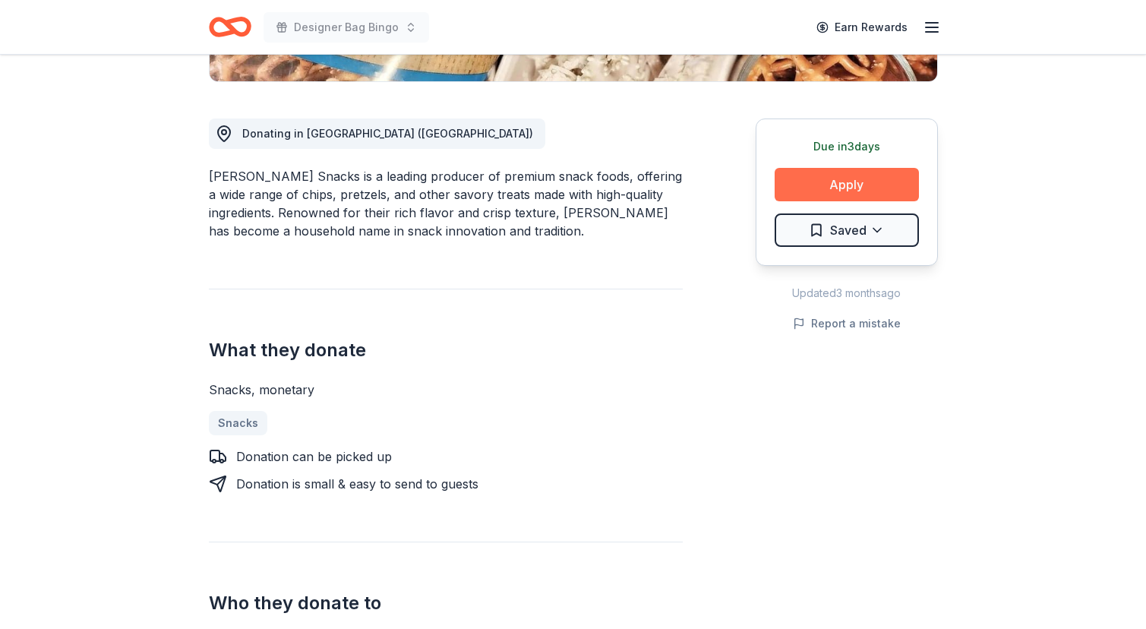
click at [843, 178] on button "Apply" at bounding box center [846, 184] width 144 height 33
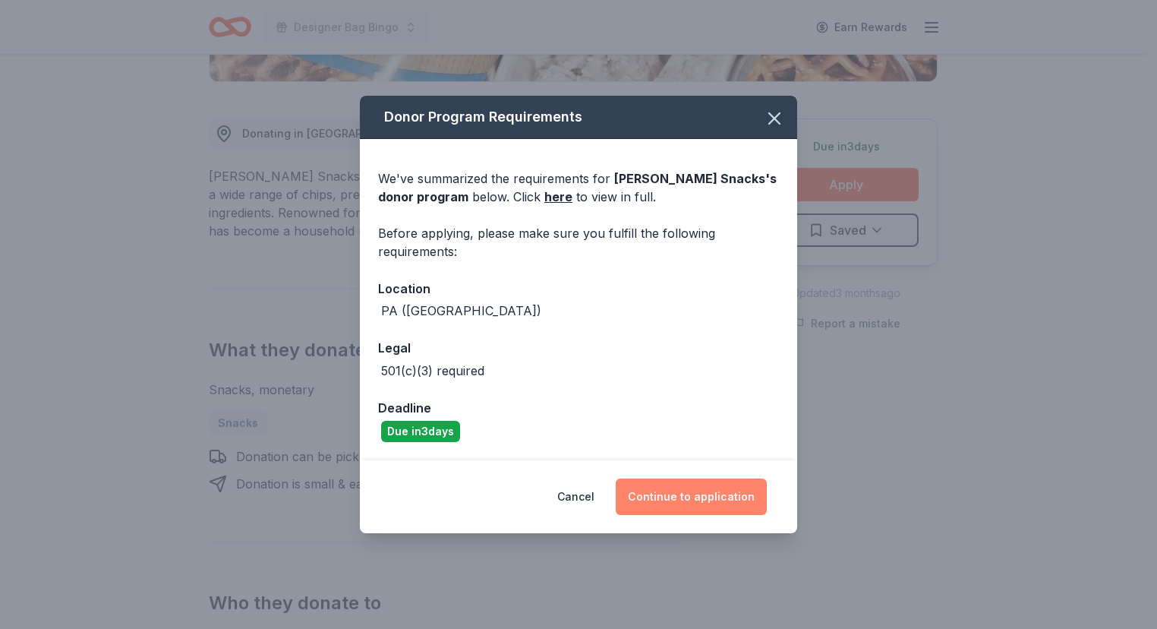
click at [685, 497] on button "Continue to application" at bounding box center [691, 496] width 151 height 36
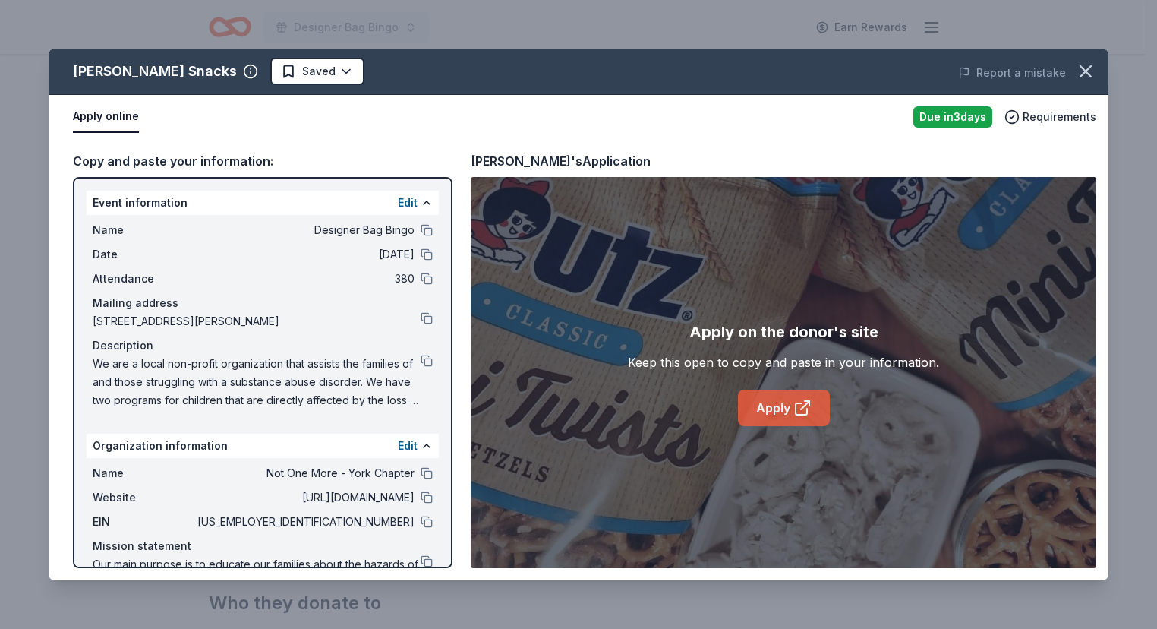
click at [787, 405] on link "Apply" at bounding box center [784, 407] width 92 height 36
click at [773, 402] on link "Apply" at bounding box center [784, 407] width 92 height 36
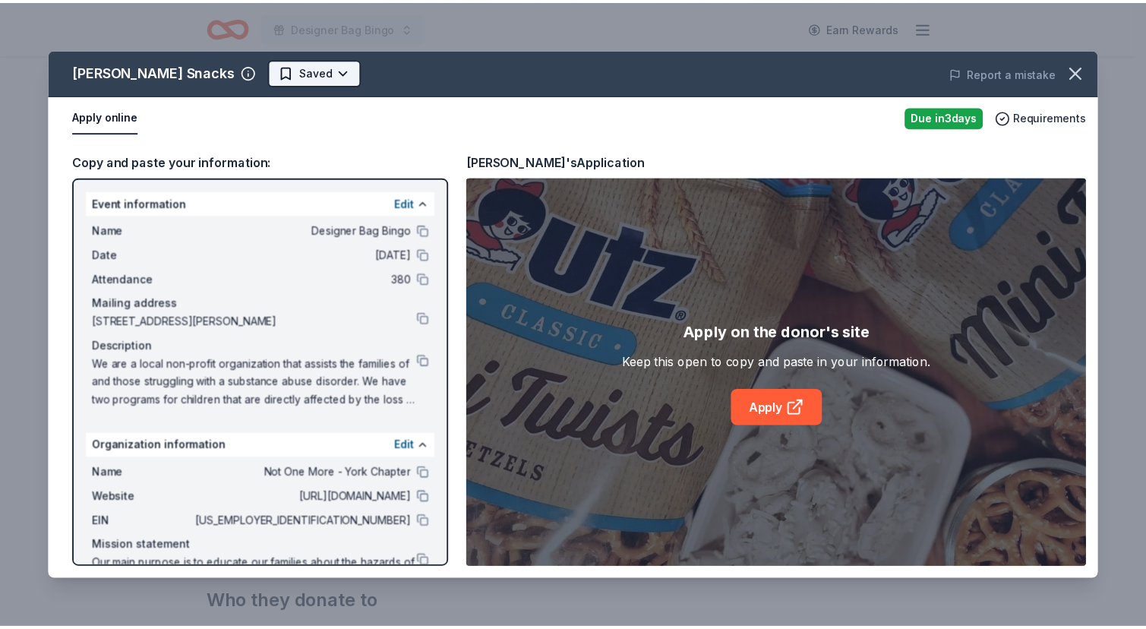
scroll to position [0, 0]
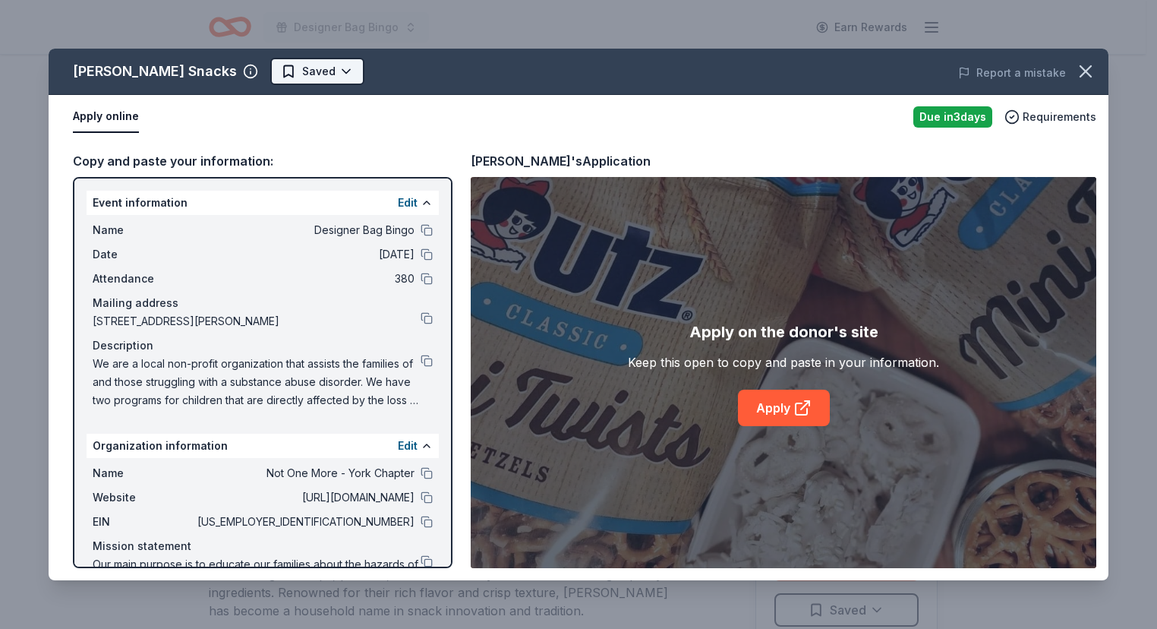
click at [230, 68] on html "Designer Bag Bingo Earn Rewards Due in 3 days Share Utz Snacks New Share Donati…" at bounding box center [578, 314] width 1157 height 629
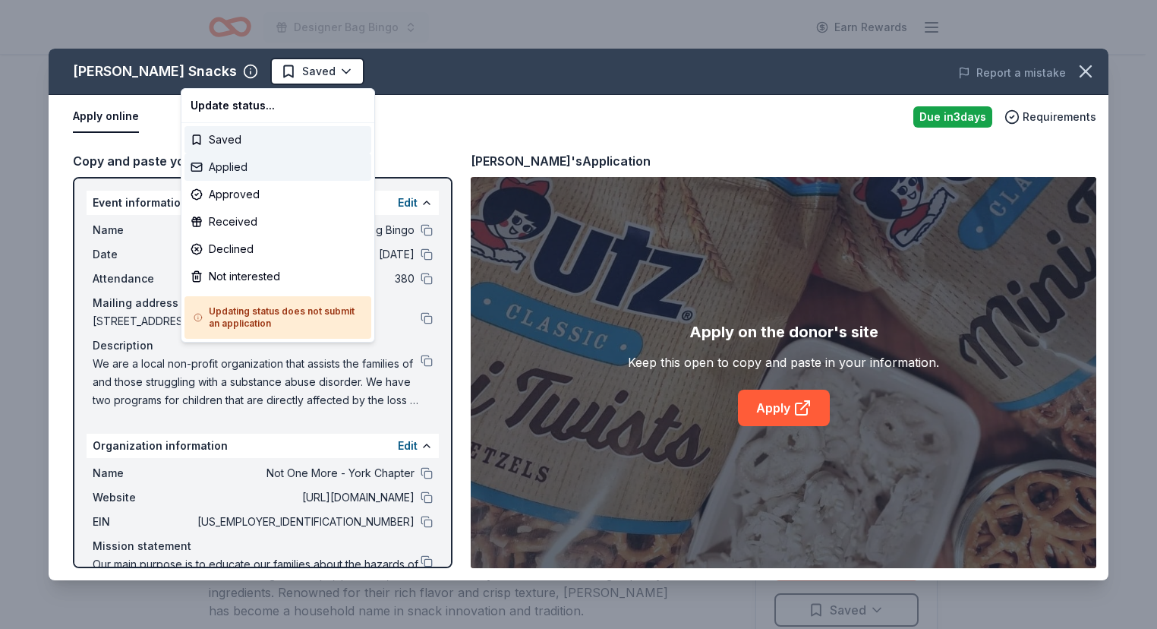
click at [237, 169] on div "Applied" at bounding box center [277, 166] width 187 height 27
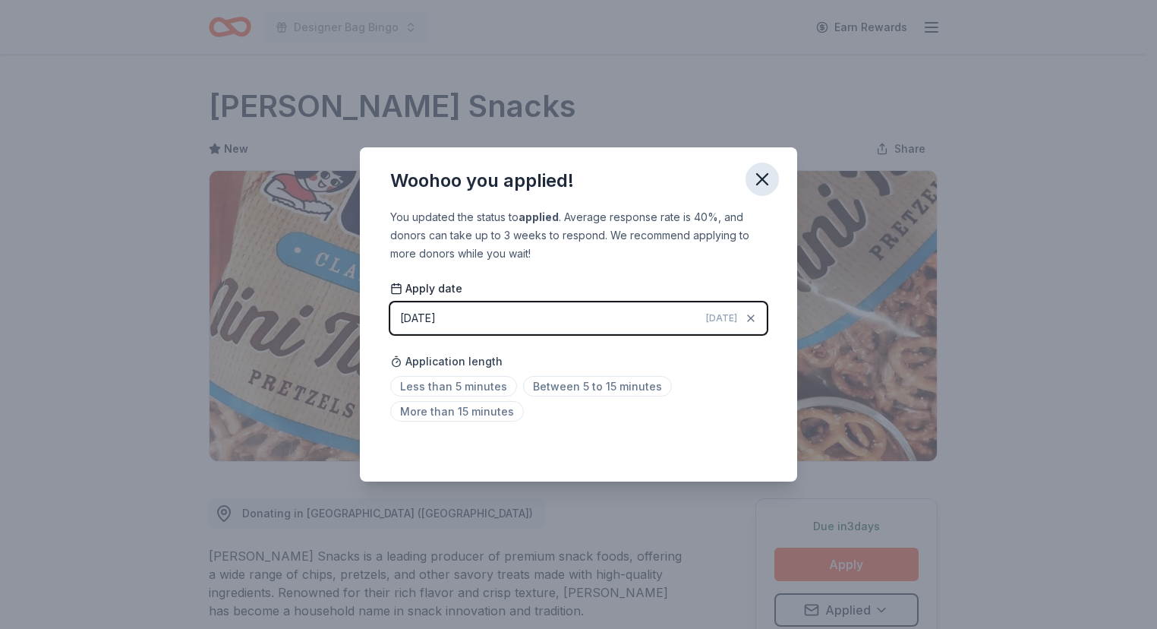
click at [762, 175] on icon "button" at bounding box center [762, 179] width 21 height 21
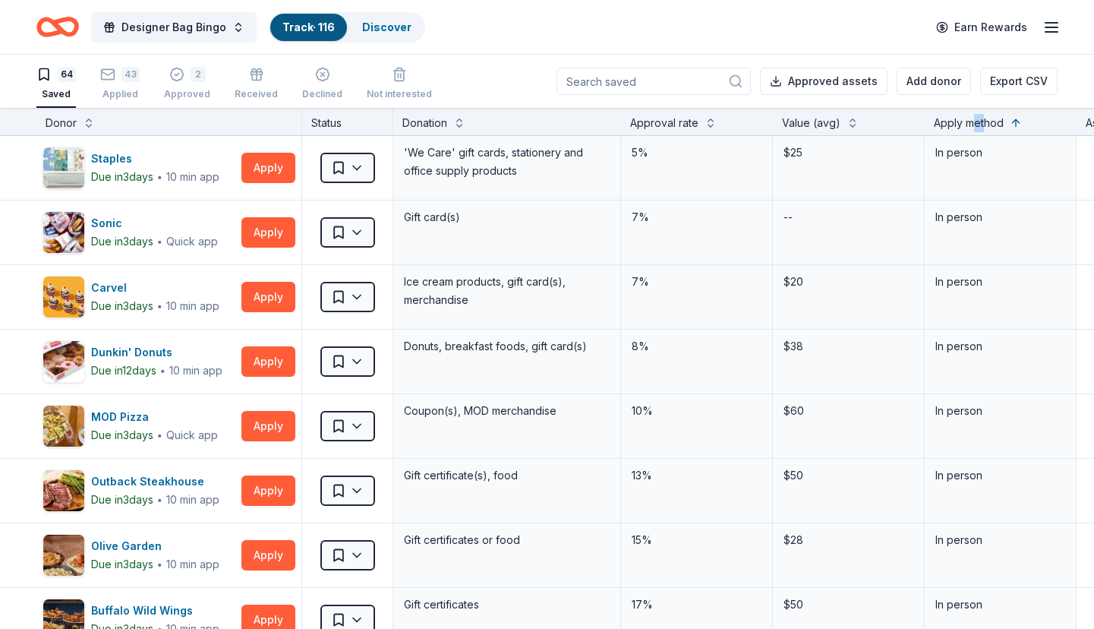
scroll to position [1367, 0]
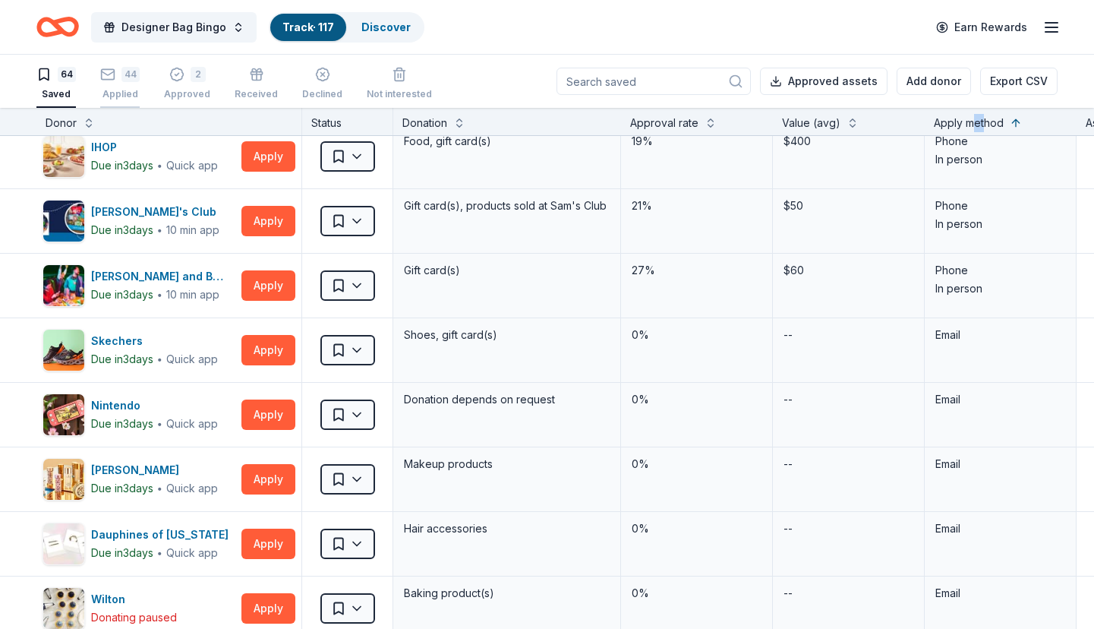
click at [121, 80] on div "44" at bounding box center [130, 74] width 18 height 15
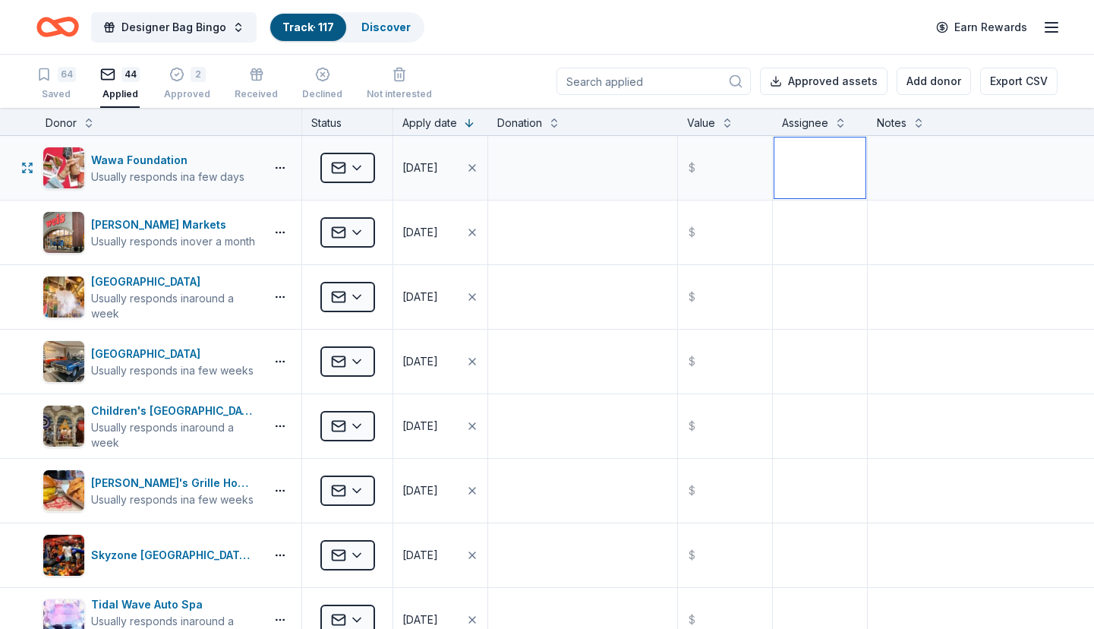
click at [852, 172] on textarea at bounding box center [819, 167] width 91 height 61
click at [799, 159] on textarea "MF" at bounding box center [819, 167] width 91 height 61
type textarea "MD"
click at [785, 233] on textarea at bounding box center [819, 232] width 91 height 61
type textarea "D"
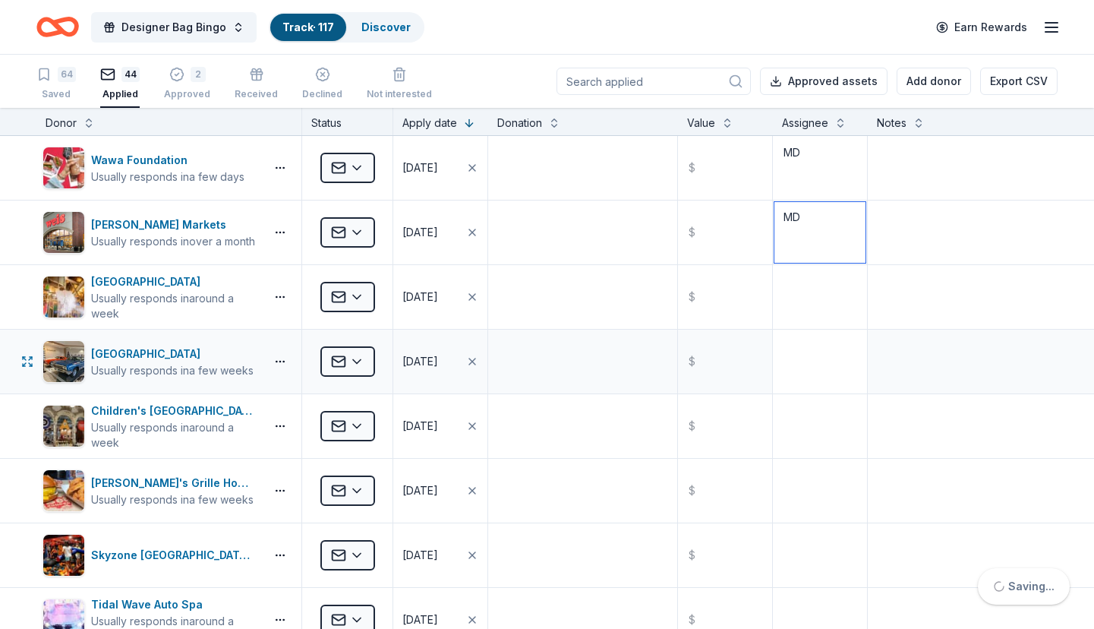
type textarea "MD"
click at [790, 333] on textarea at bounding box center [819, 361] width 91 height 61
type textarea "MD"
click at [790, 288] on textarea at bounding box center [819, 296] width 91 height 61
type textarea "MD"
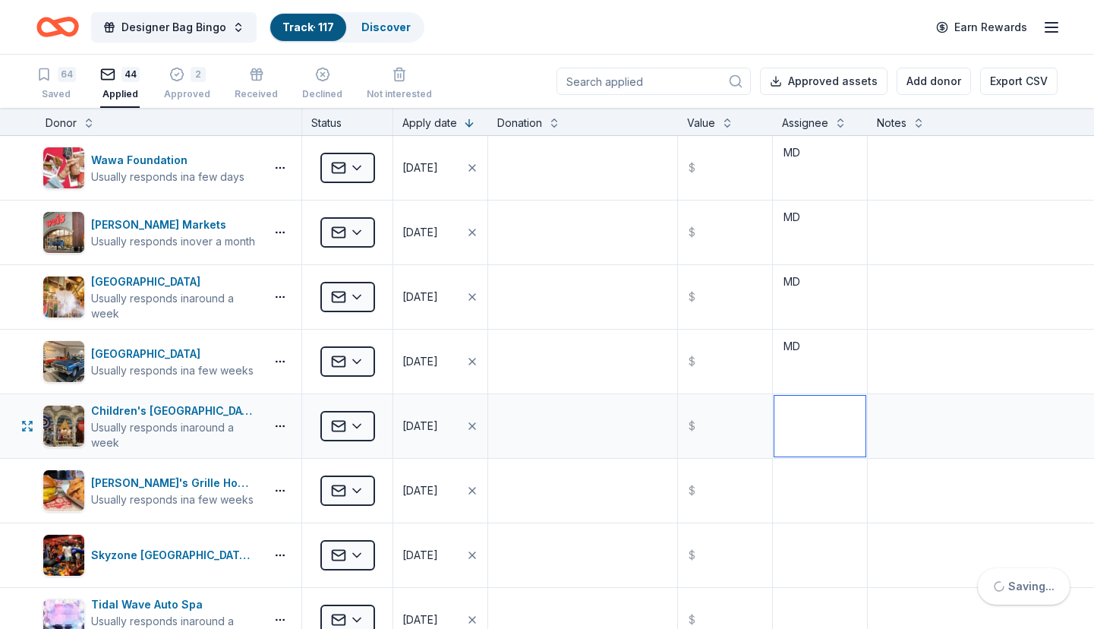
click at [775, 419] on textarea at bounding box center [819, 426] width 91 height 61
type textarea "MD"
click at [801, 490] on textarea at bounding box center [819, 490] width 91 height 61
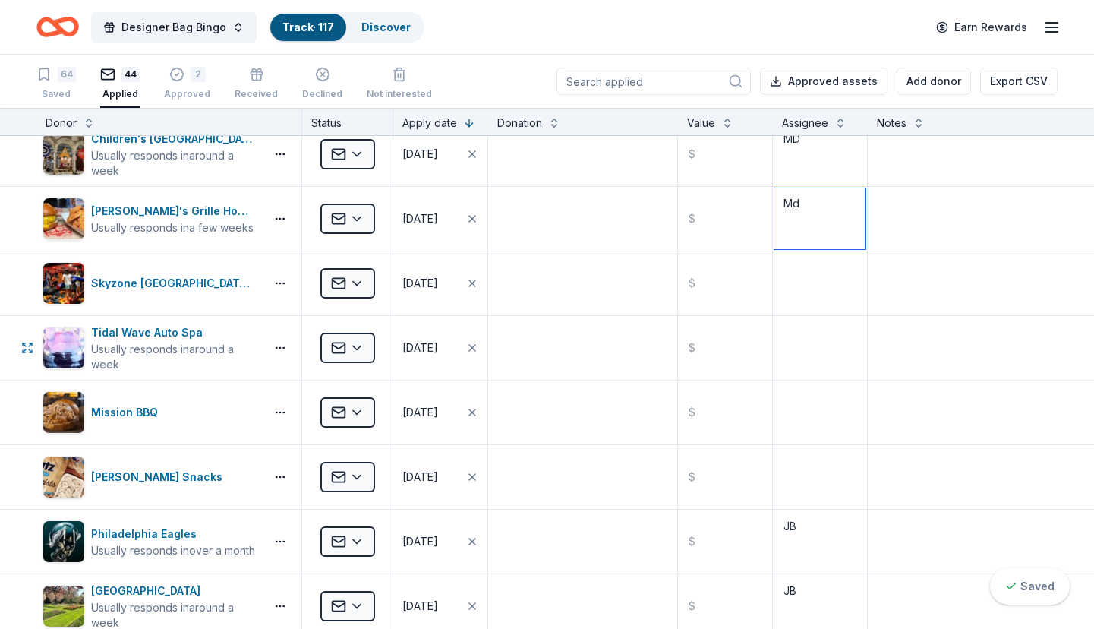
scroll to position [304, 0]
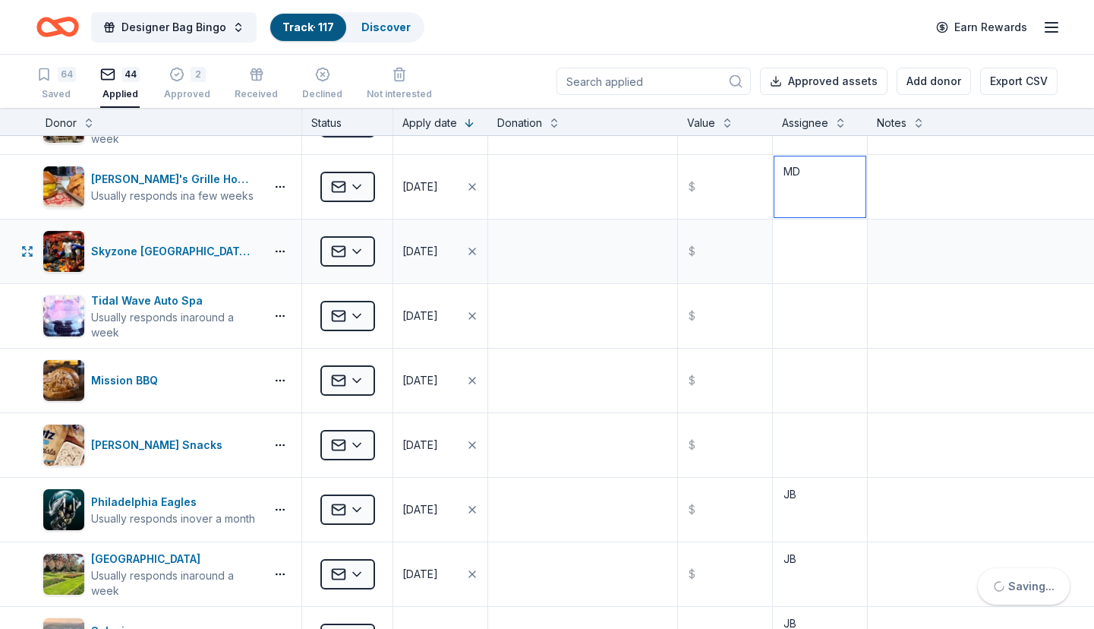
type textarea "MD"
click at [785, 243] on textarea at bounding box center [819, 251] width 91 height 61
type textarea "MD"
click at [799, 316] on textarea at bounding box center [819, 315] width 91 height 61
type textarea "MD"
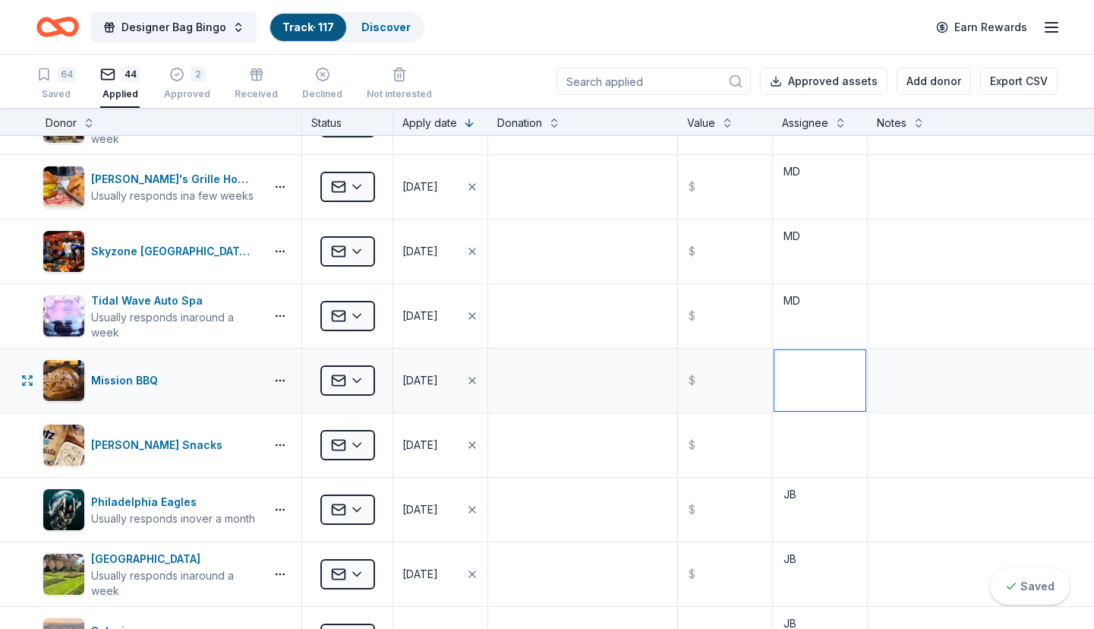
click at [790, 374] on textarea at bounding box center [819, 380] width 91 height 61
type textarea "MD"
click at [805, 436] on textarea at bounding box center [819, 445] width 91 height 61
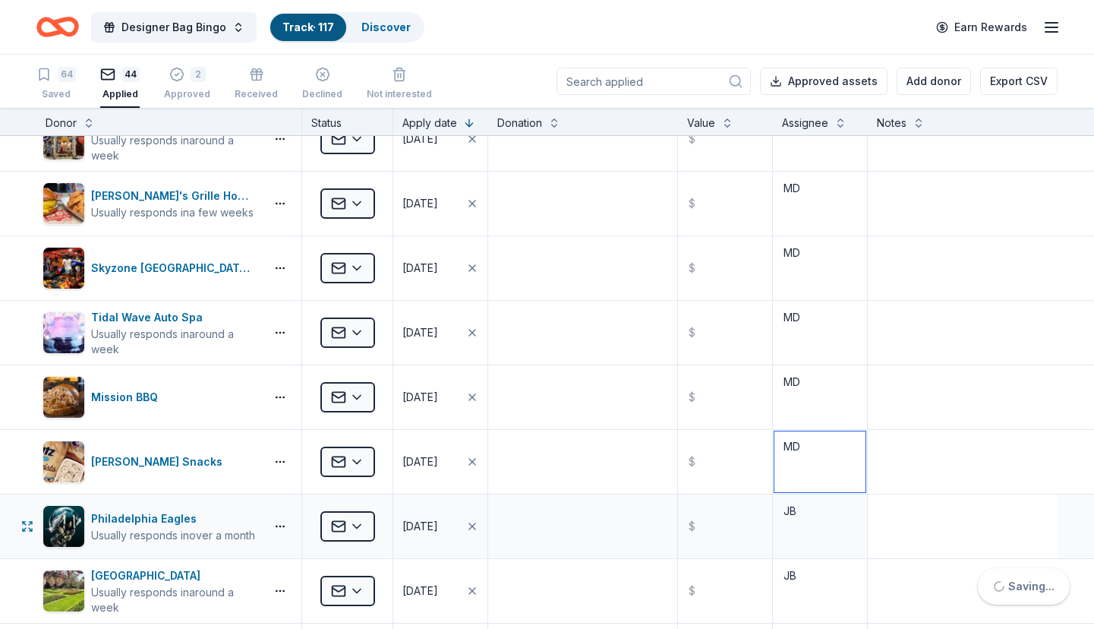
scroll to position [607, 0]
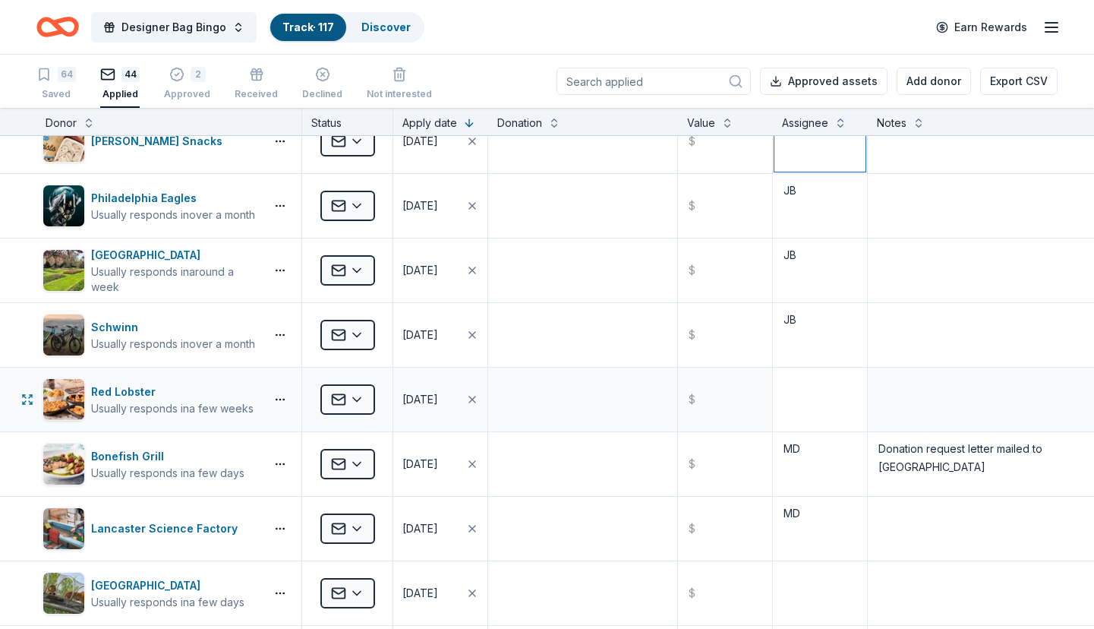
type textarea "MD"
click at [821, 394] on textarea at bounding box center [819, 399] width 91 height 61
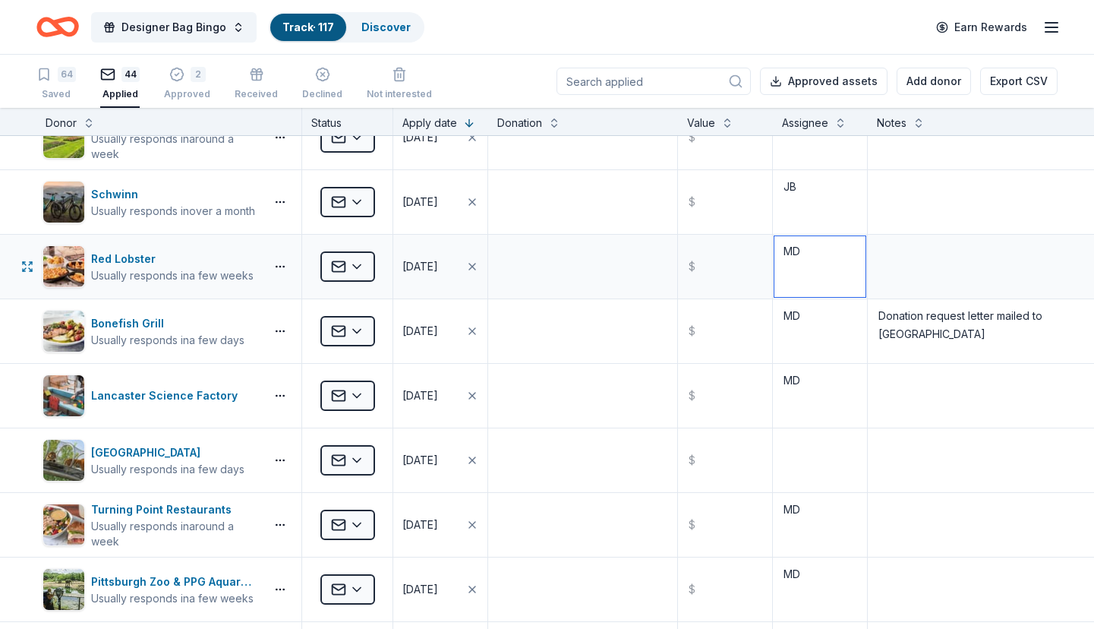
scroll to position [759, 0]
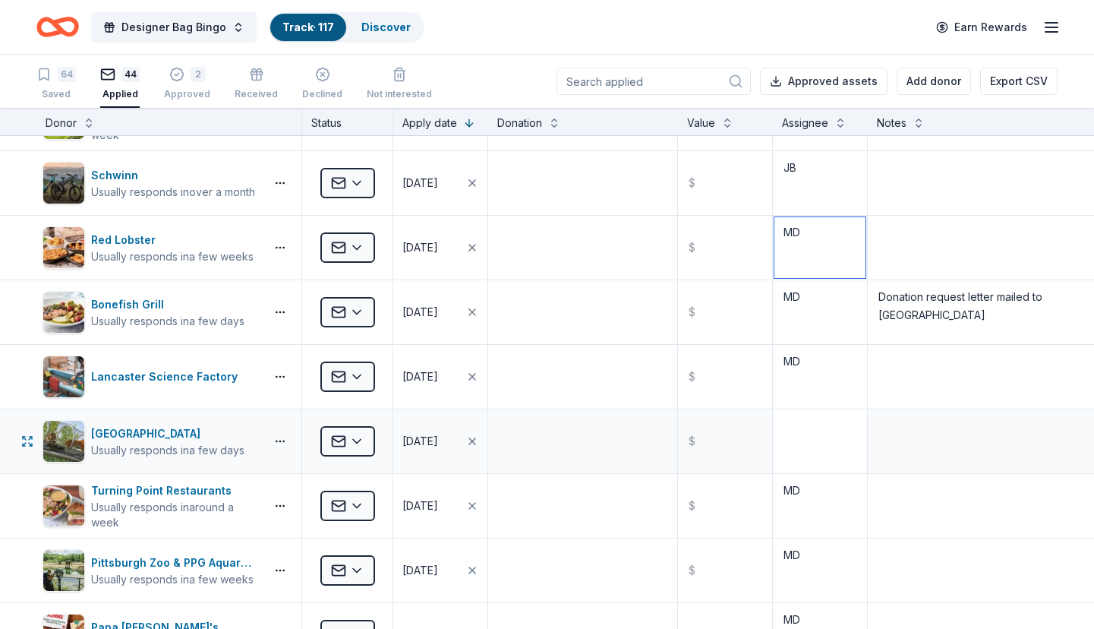
type textarea "MD"
click at [807, 445] on textarea at bounding box center [819, 441] width 91 height 61
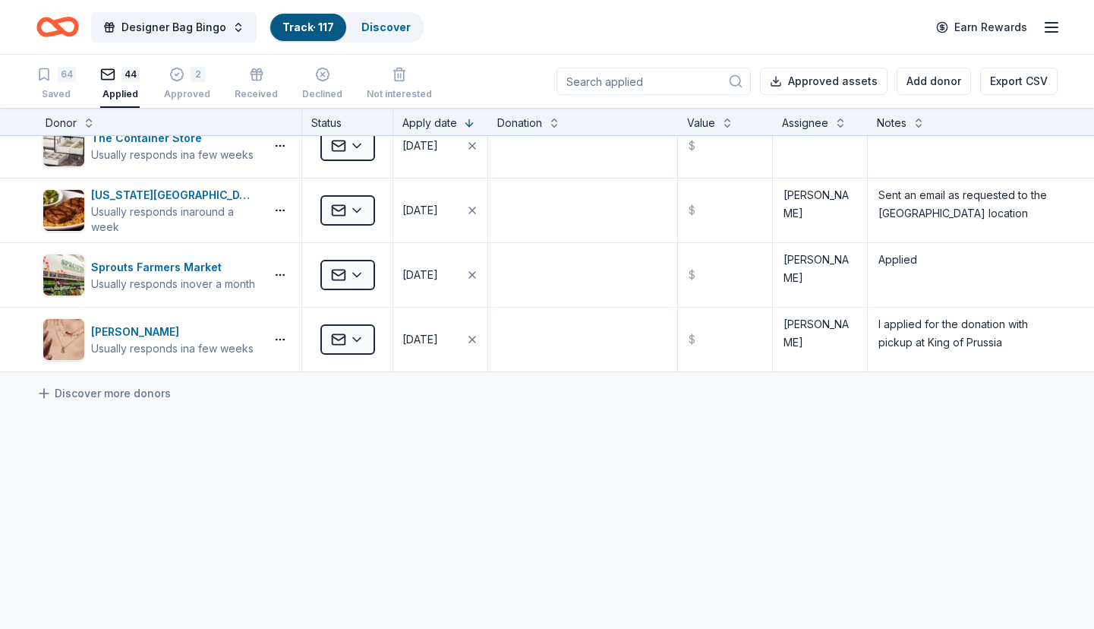
scroll to position [2631, 0]
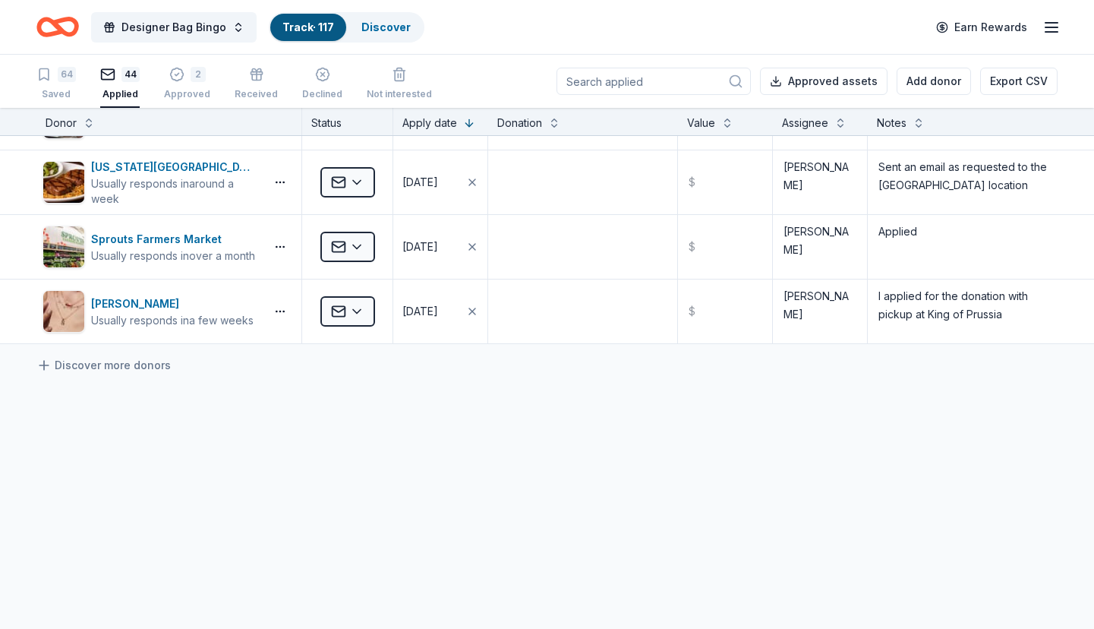
type textarea "MD"
click at [292, 24] on link "Track · 117" at bounding box center [308, 26] width 52 height 13
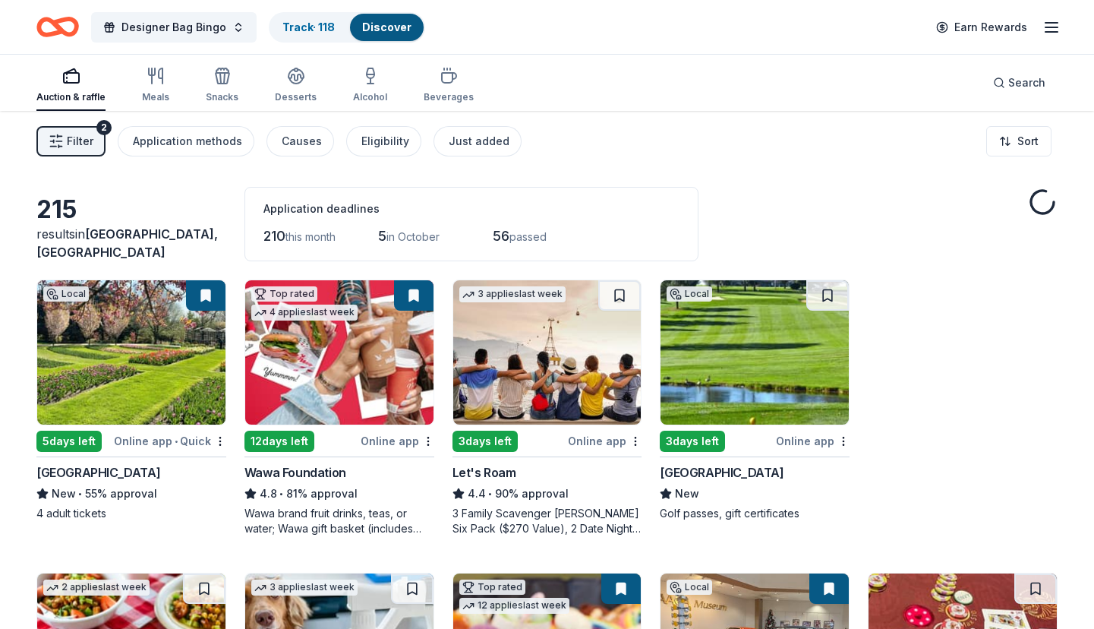
click at [369, 23] on link "Discover" at bounding box center [386, 26] width 49 height 13
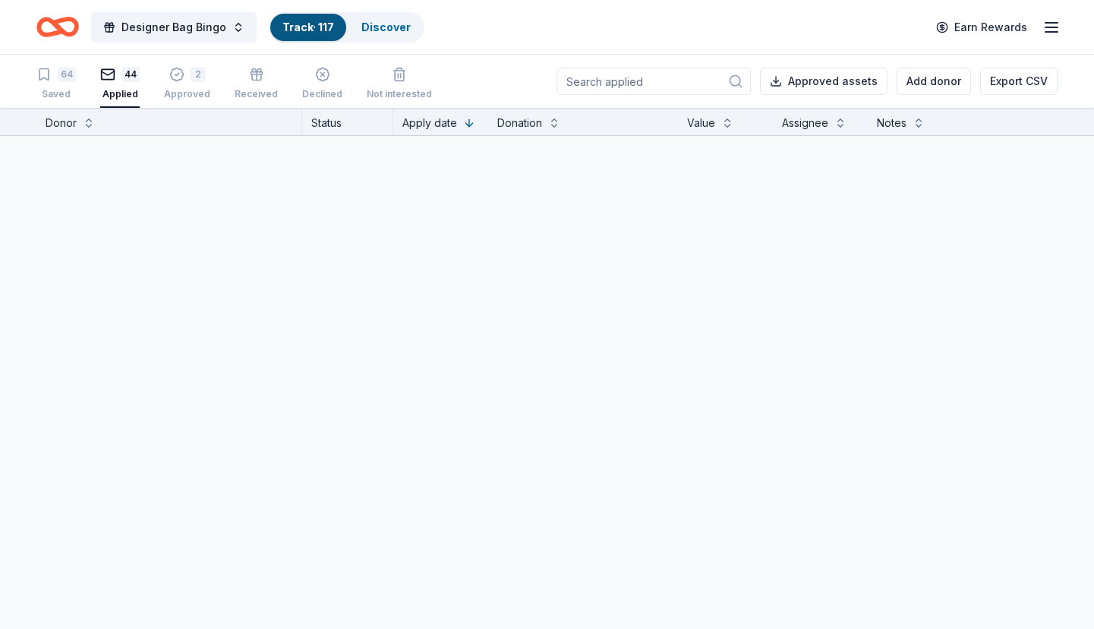
scroll to position [1, 0]
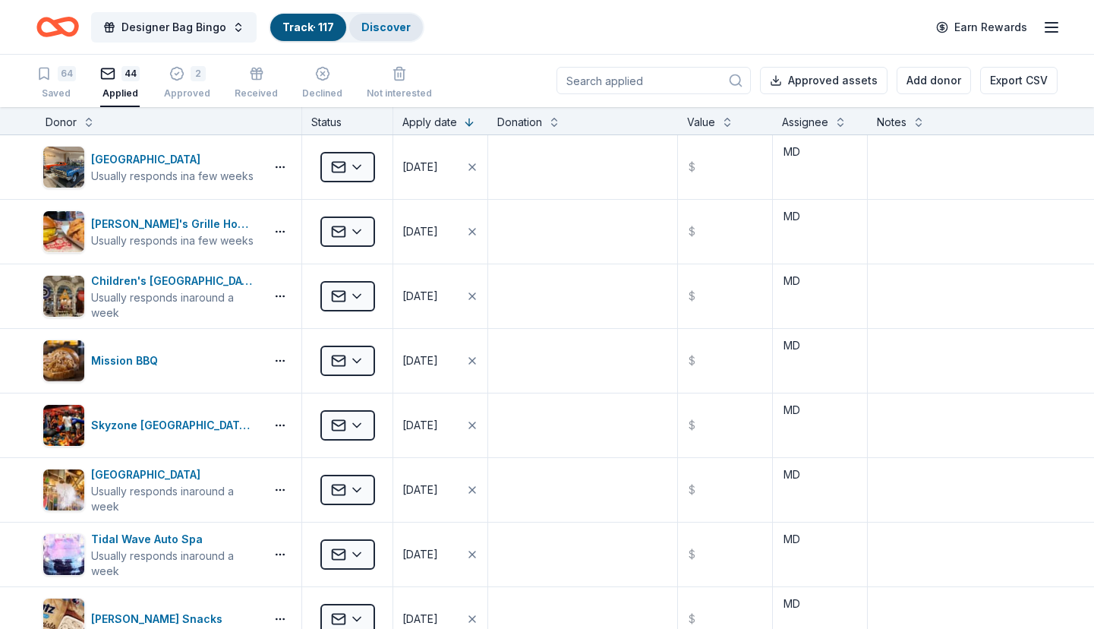
click at [373, 29] on link "Discover" at bounding box center [385, 26] width 49 height 13
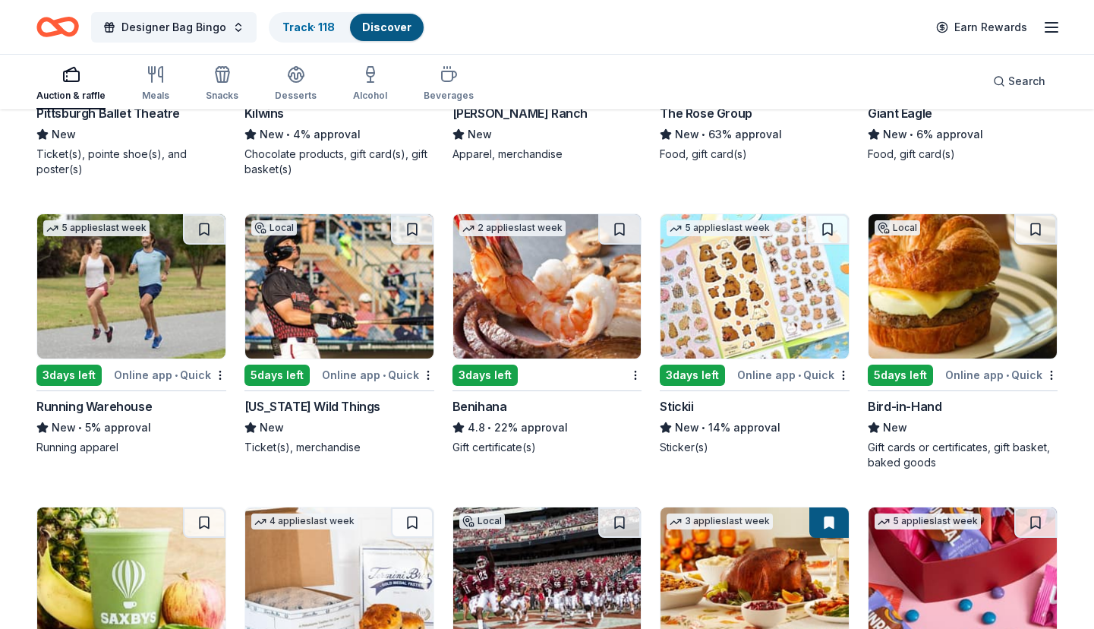
scroll to position [4097, 0]
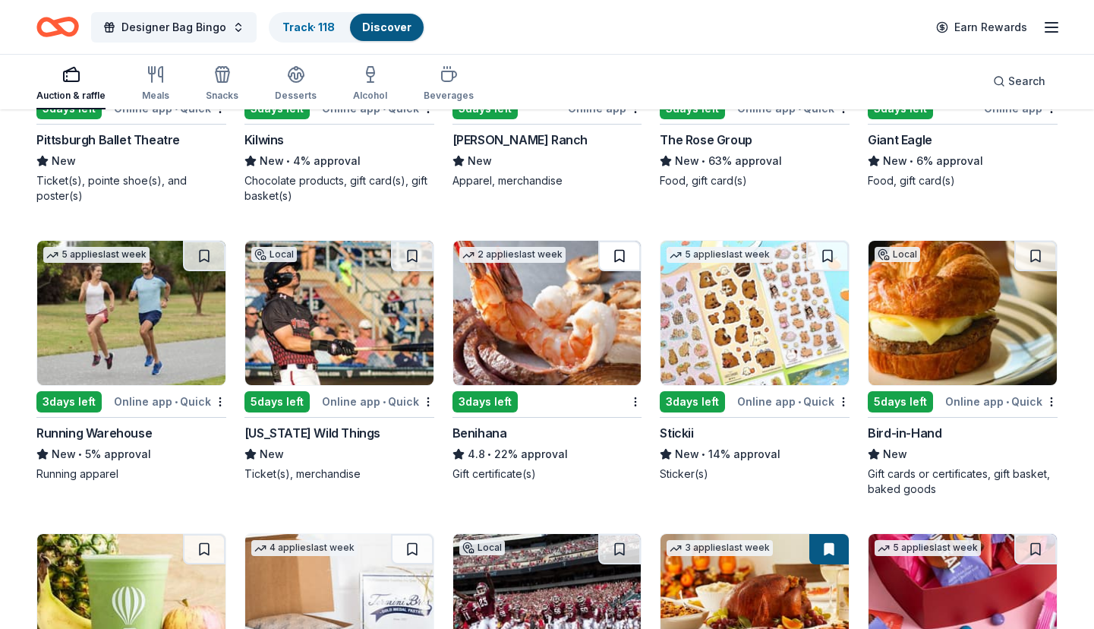
click at [619, 254] on button at bounding box center [619, 256] width 43 height 30
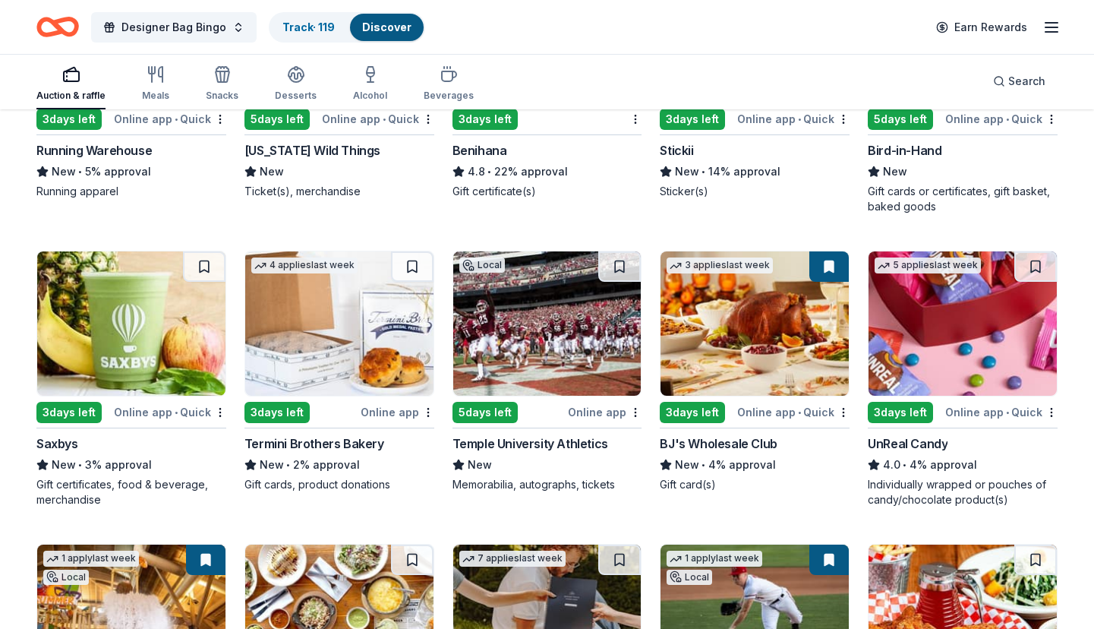
scroll to position [4455, 0]
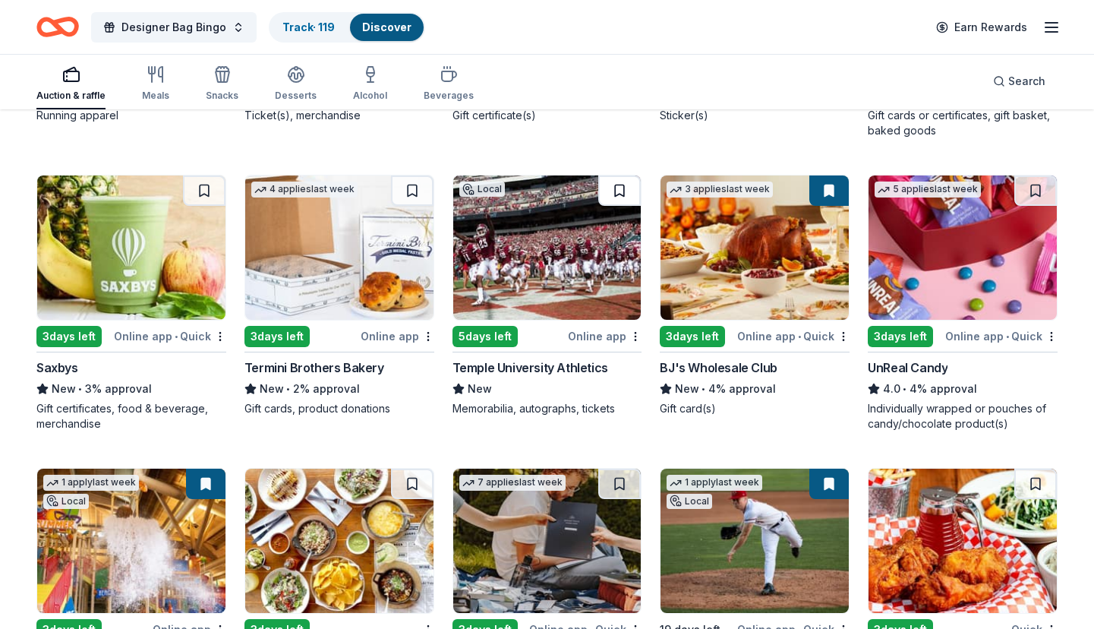
click at [621, 191] on button at bounding box center [619, 190] width 43 height 30
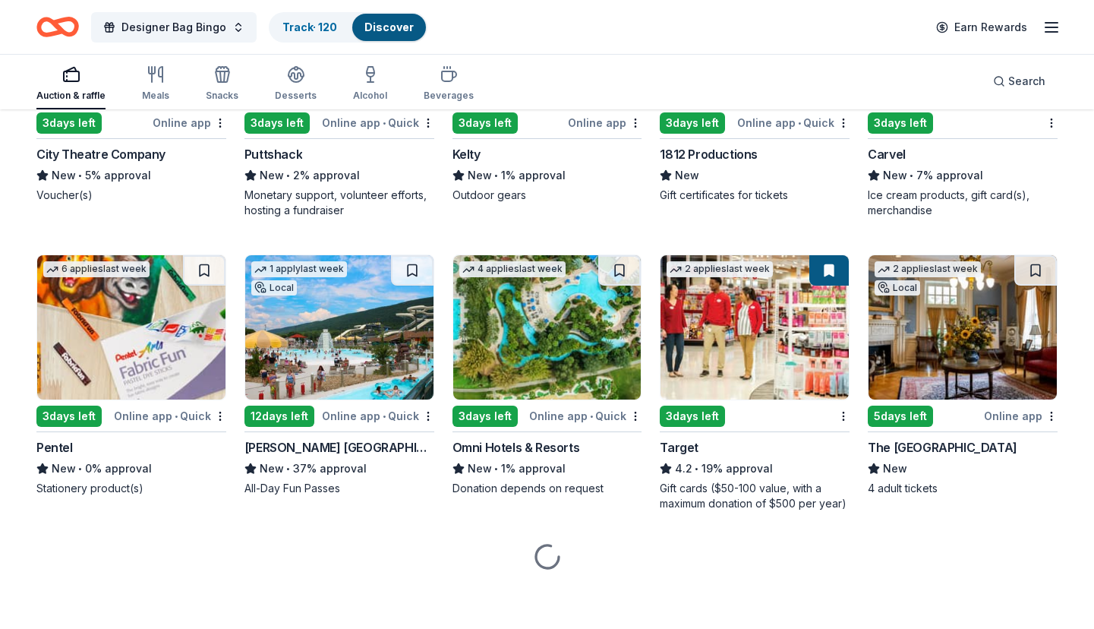
scroll to position [6644, 0]
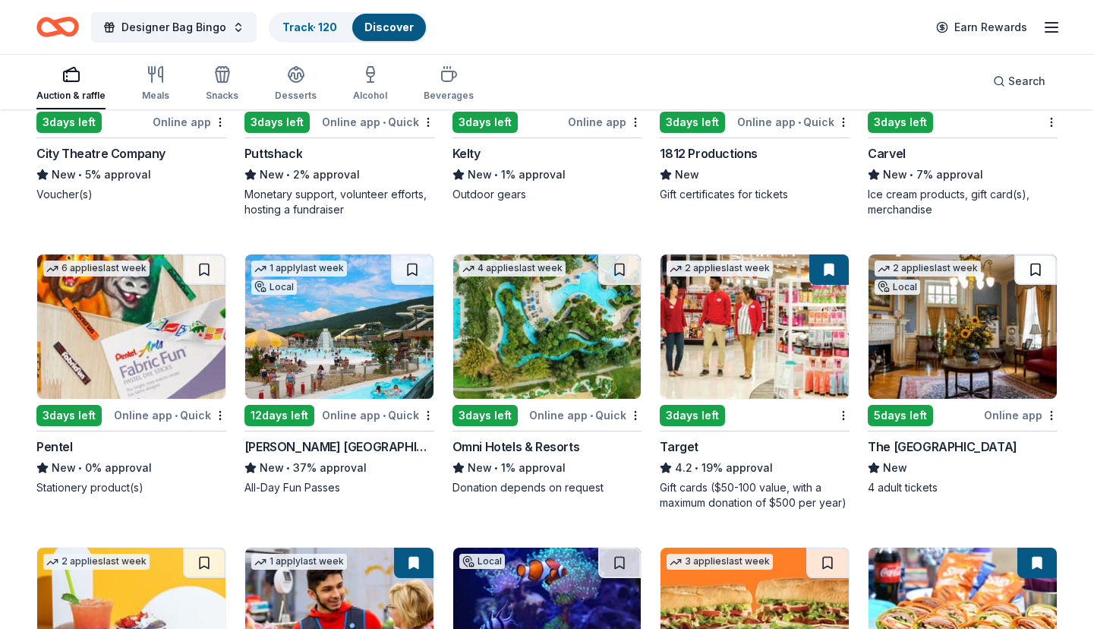
click at [1028, 285] on button at bounding box center [1035, 269] width 43 height 30
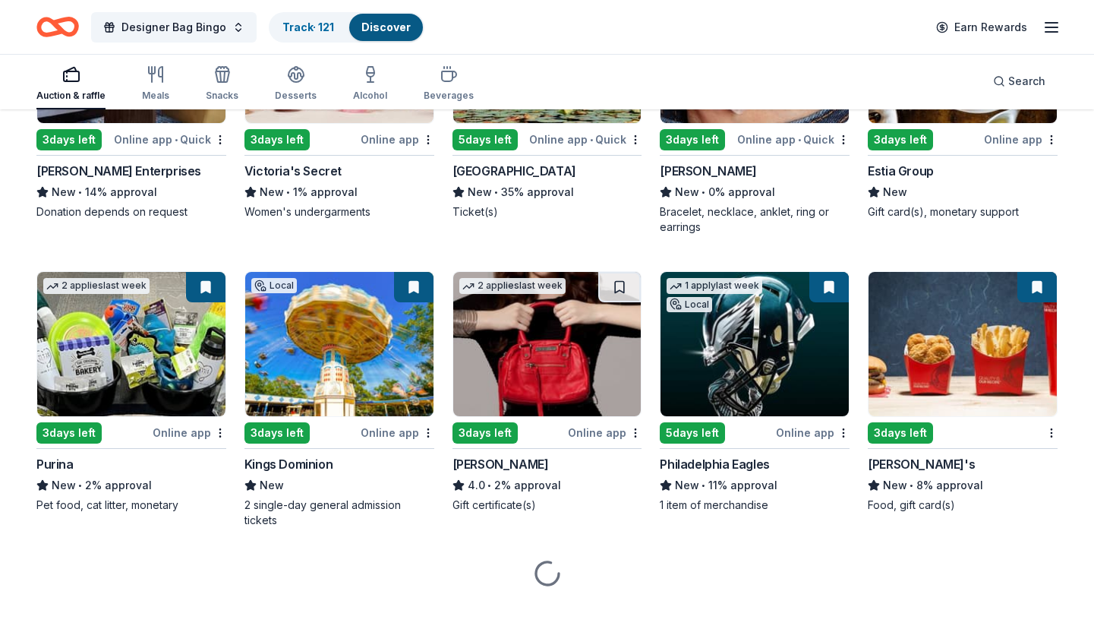
scroll to position [8357, 0]
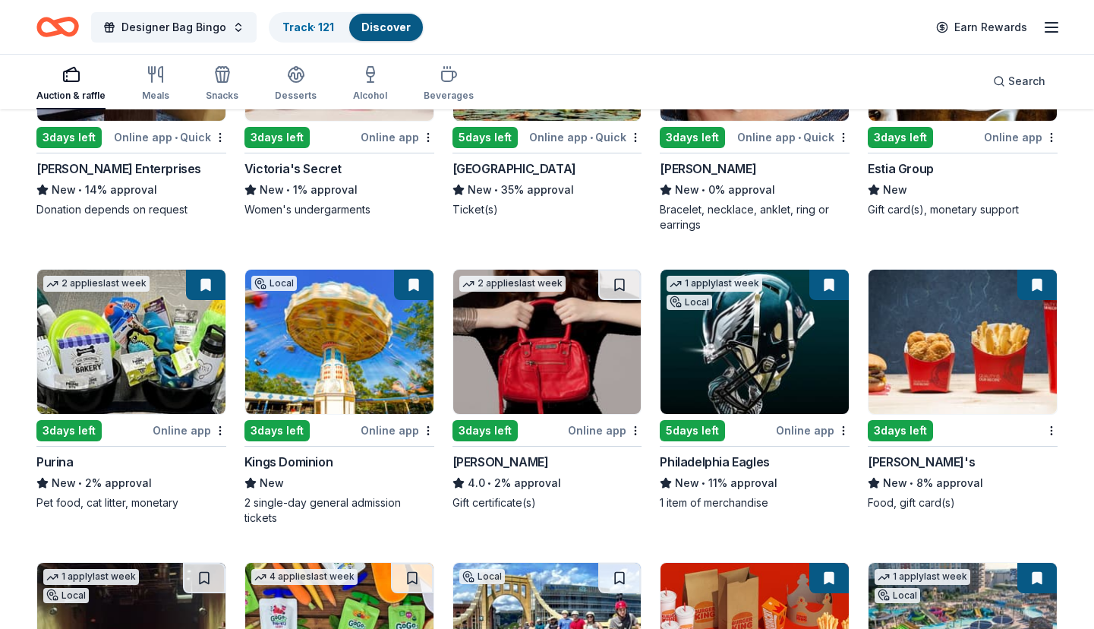
click at [1036, 297] on button at bounding box center [1036, 285] width 39 height 30
click at [1039, 300] on button at bounding box center [1036, 285] width 39 height 30
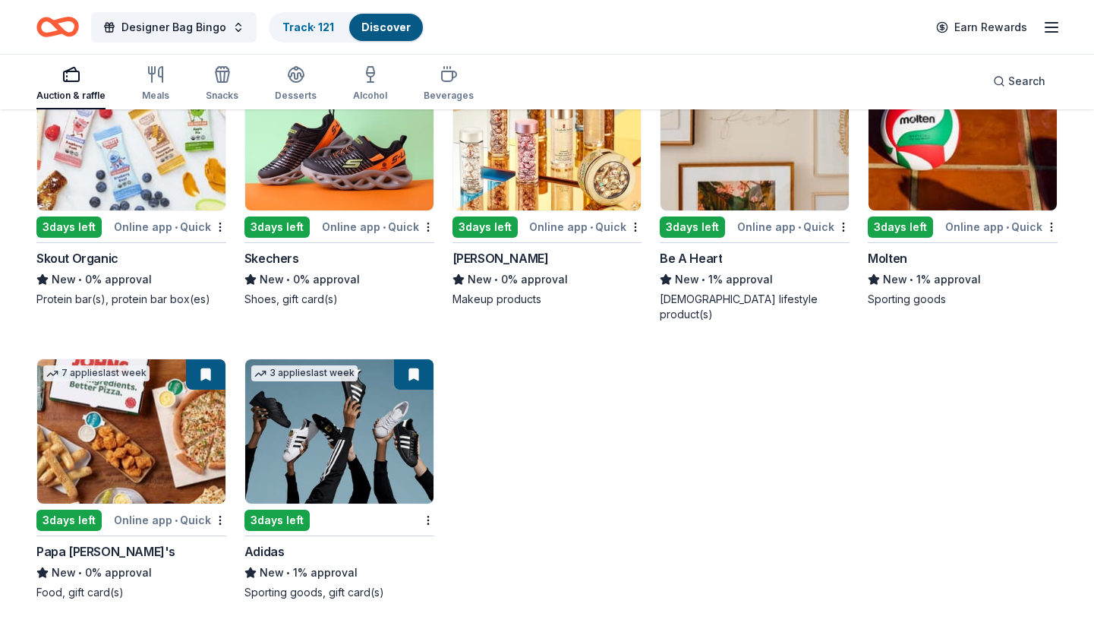
scroll to position [12048, 0]
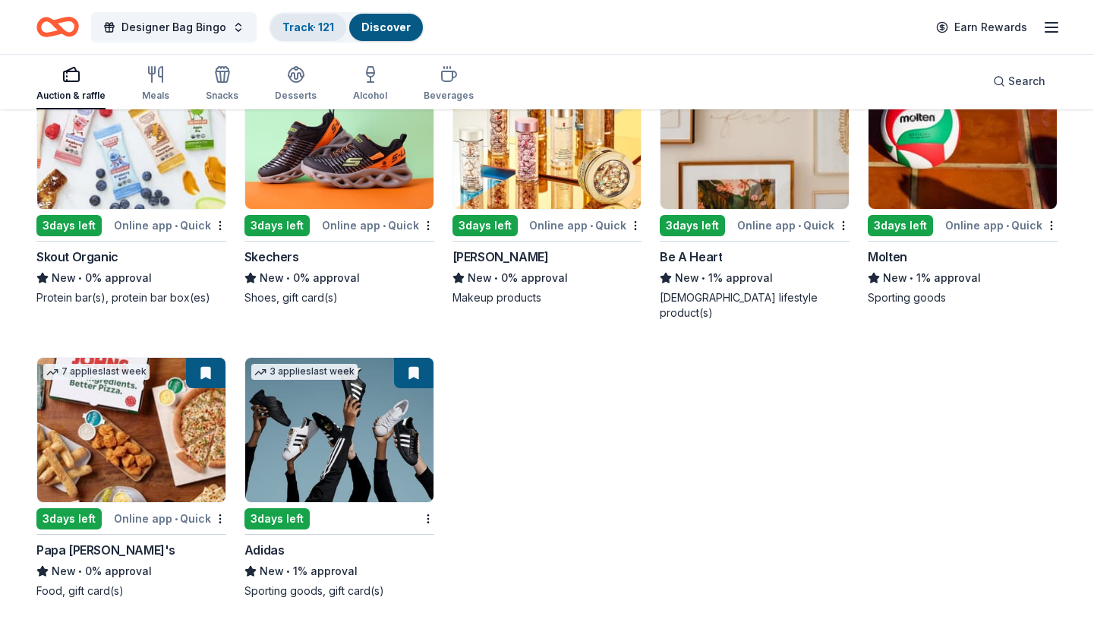
click at [308, 25] on link "Track · 121" at bounding box center [308, 26] width 52 height 13
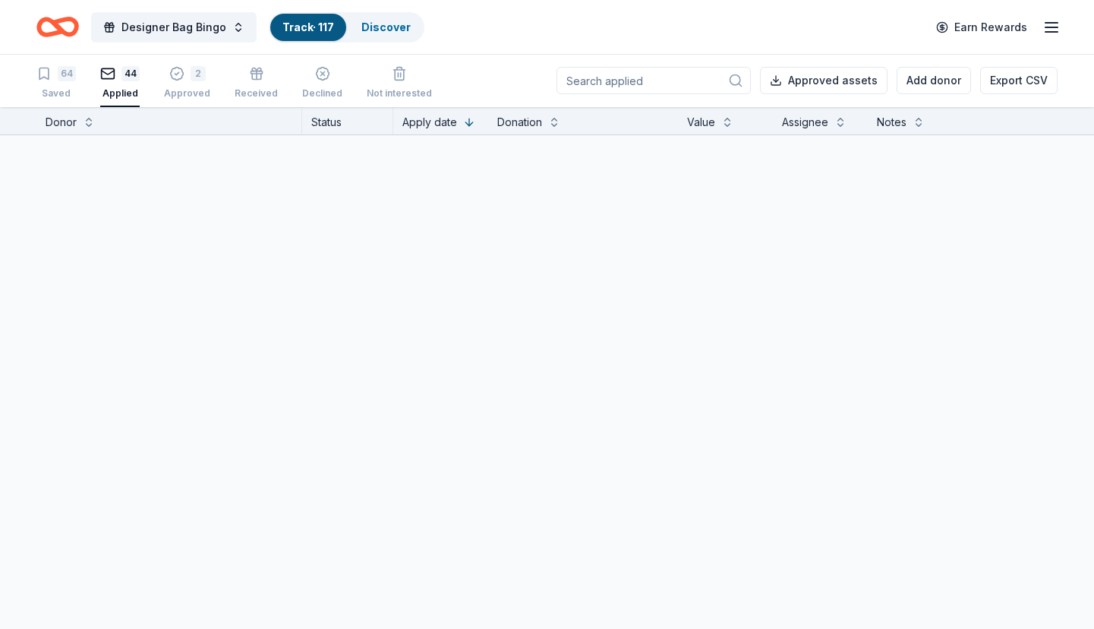
scroll to position [1, 0]
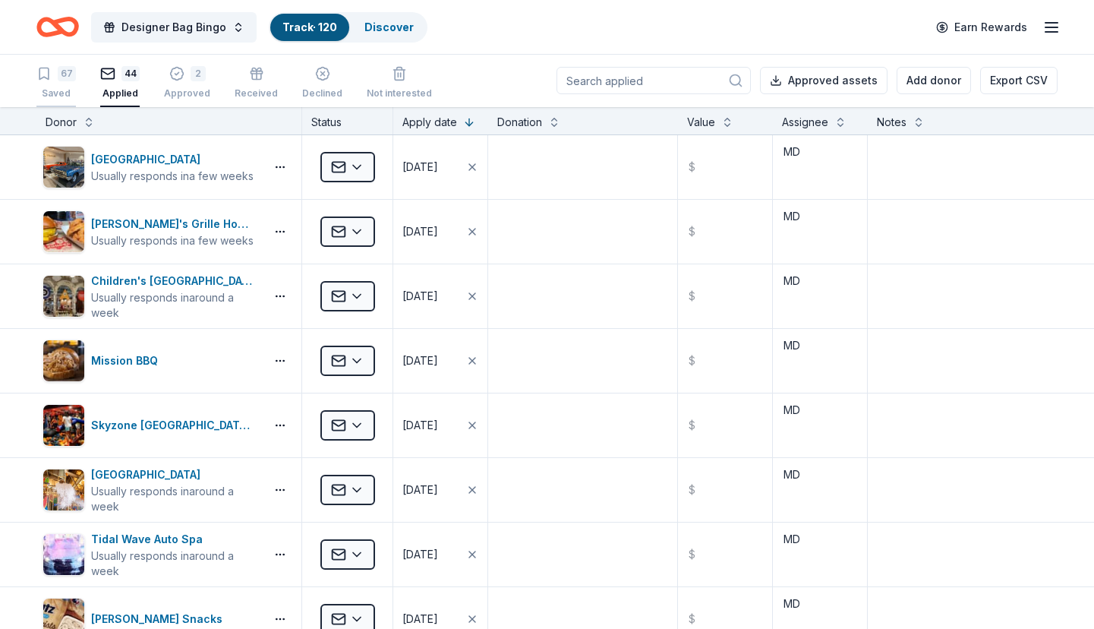
click at [54, 89] on div "Saved" at bounding box center [55, 93] width 39 height 12
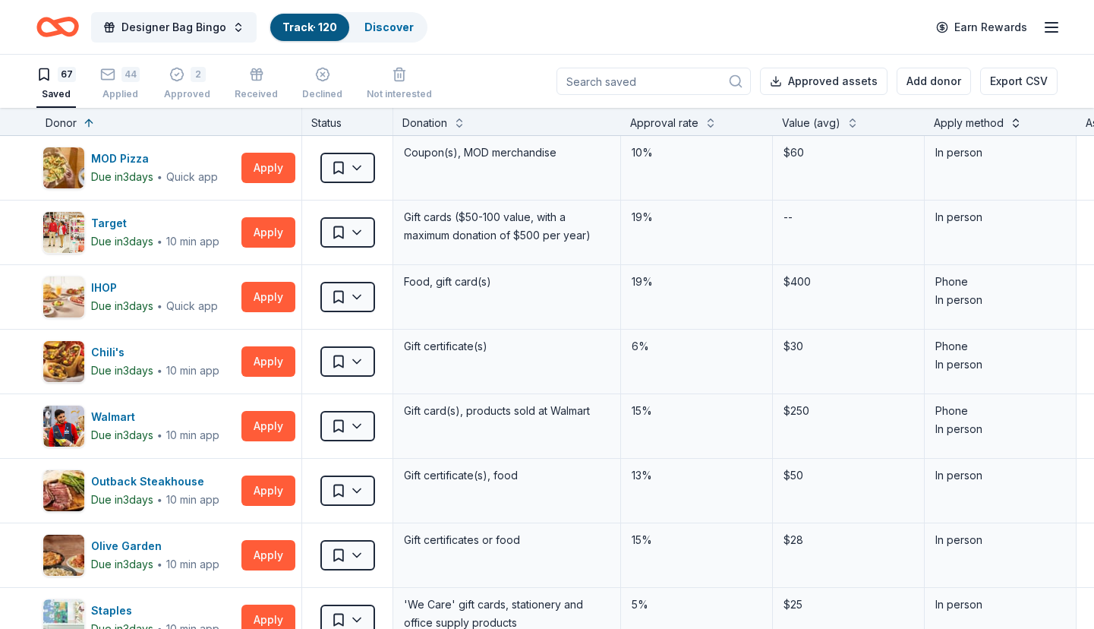
click at [1014, 122] on button at bounding box center [1016, 121] width 12 height 15
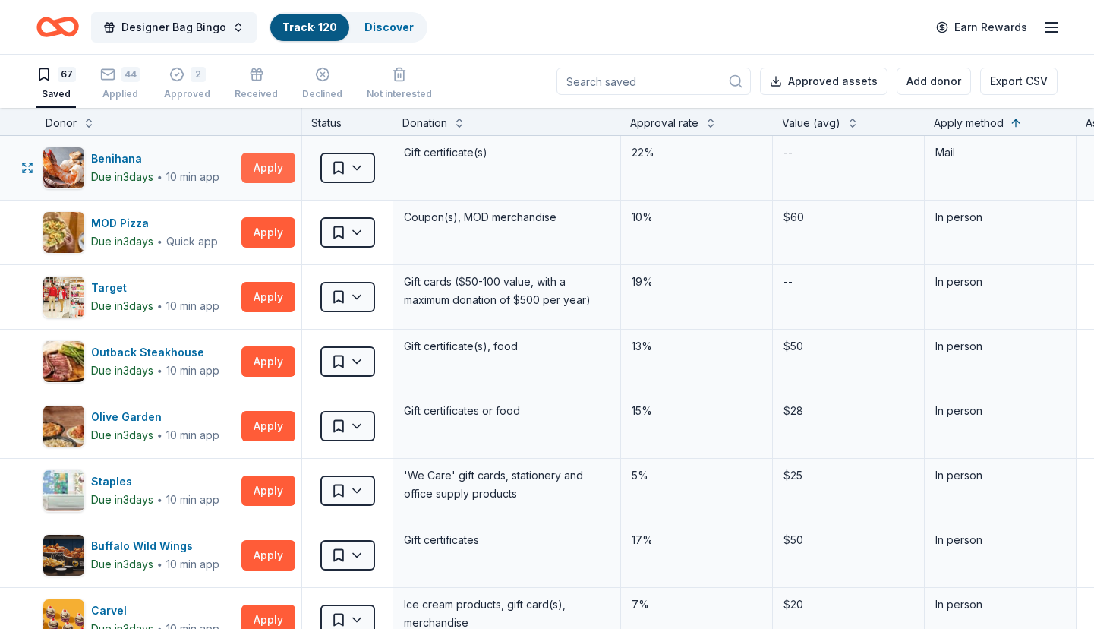
click at [255, 172] on button "Apply" at bounding box center [268, 168] width 54 height 30
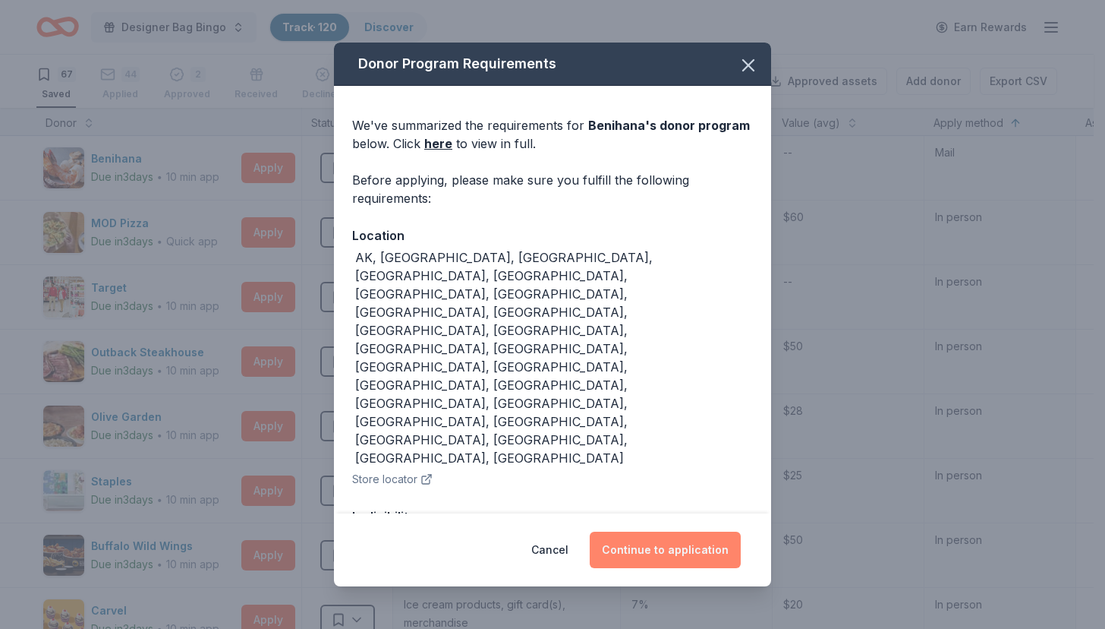
click at [676, 552] on button "Continue to application" at bounding box center [665, 549] width 151 height 36
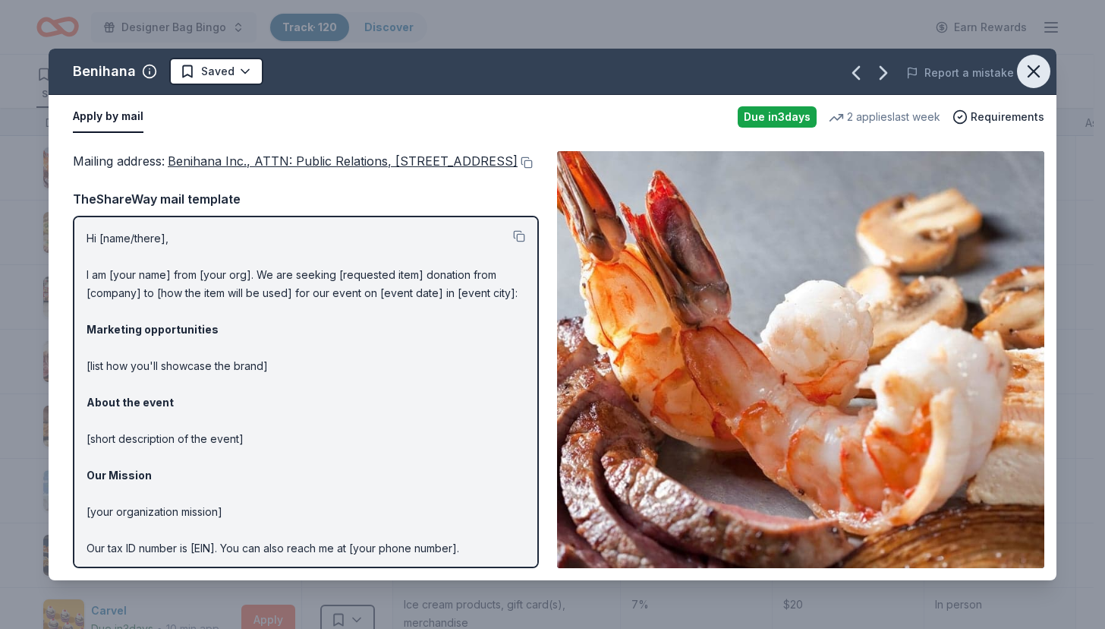
click at [1038, 69] on icon "button" at bounding box center [1033, 71] width 21 height 21
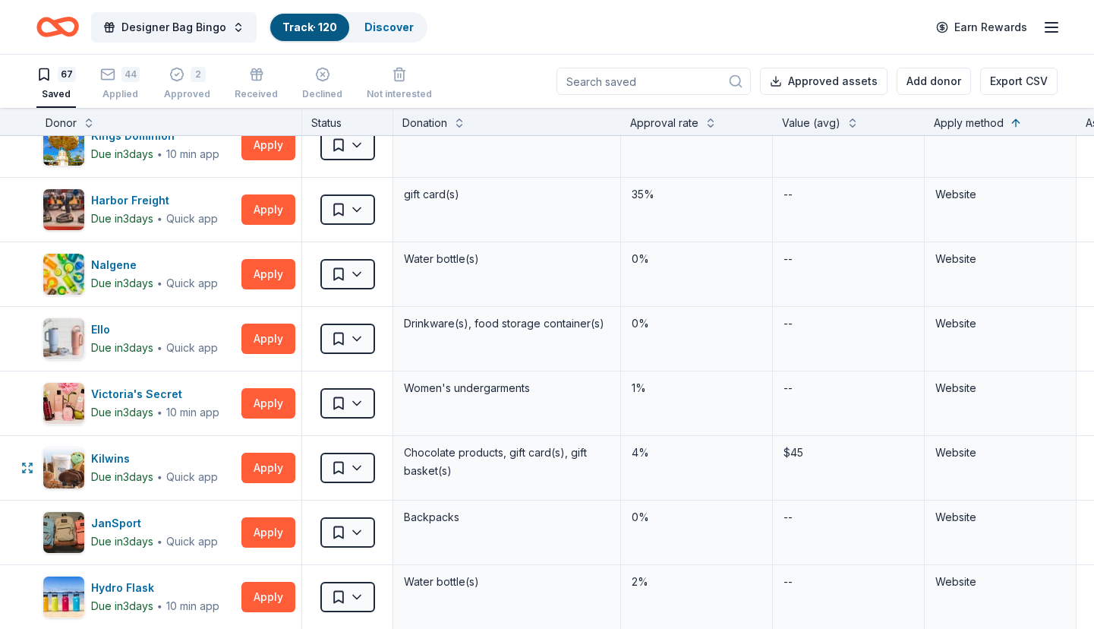
scroll to position [2809, 0]
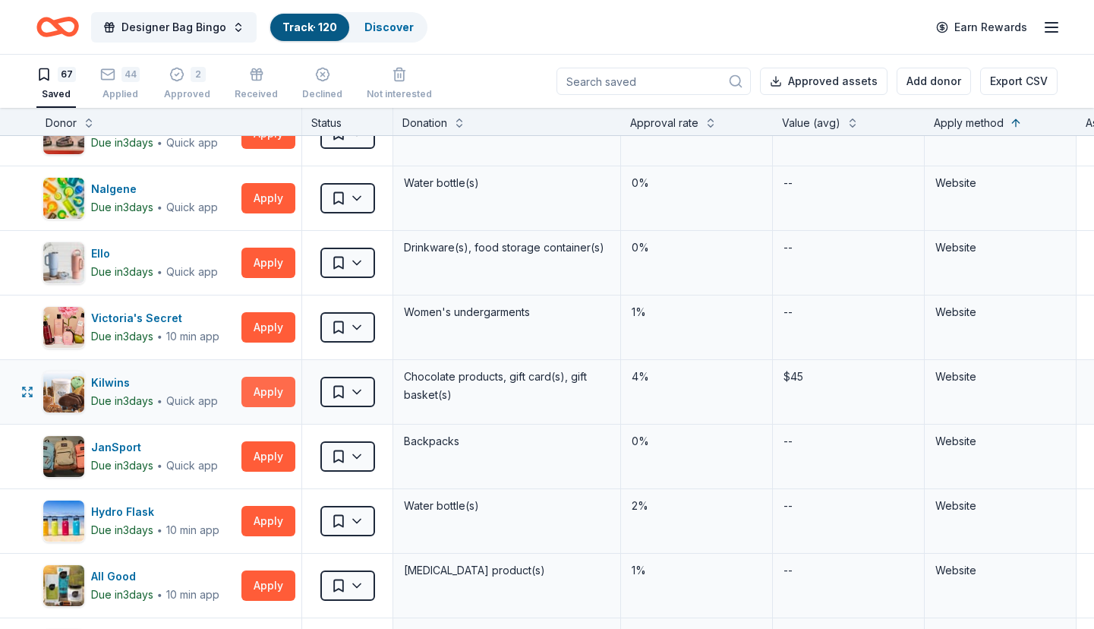
click at [282, 383] on button "Apply" at bounding box center [268, 392] width 54 height 30
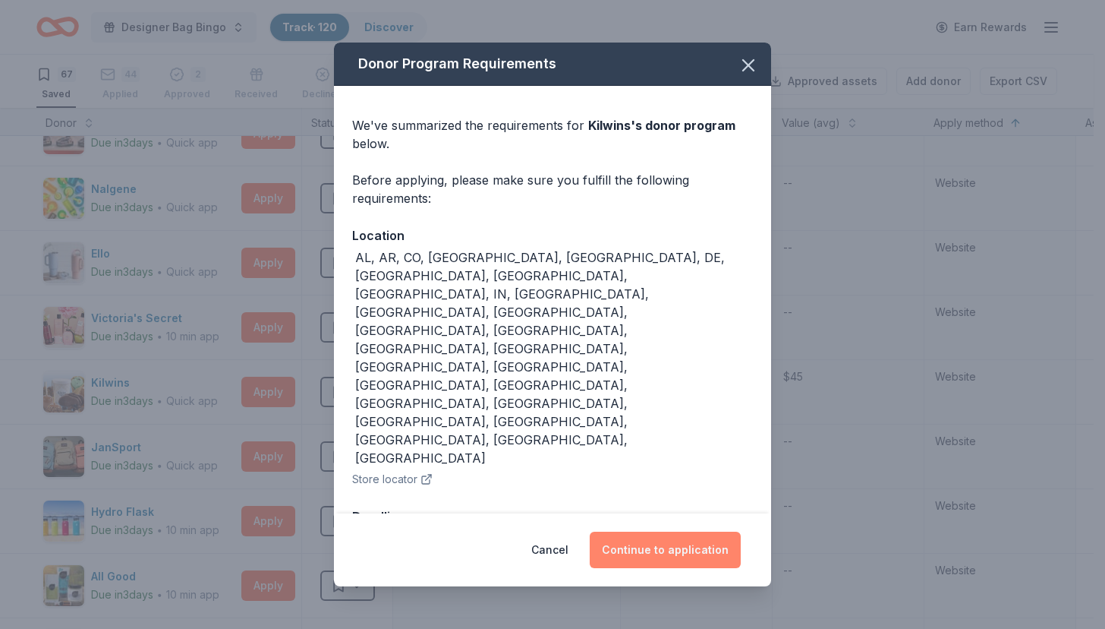
click at [680, 531] on button "Continue to application" at bounding box center [665, 549] width 151 height 36
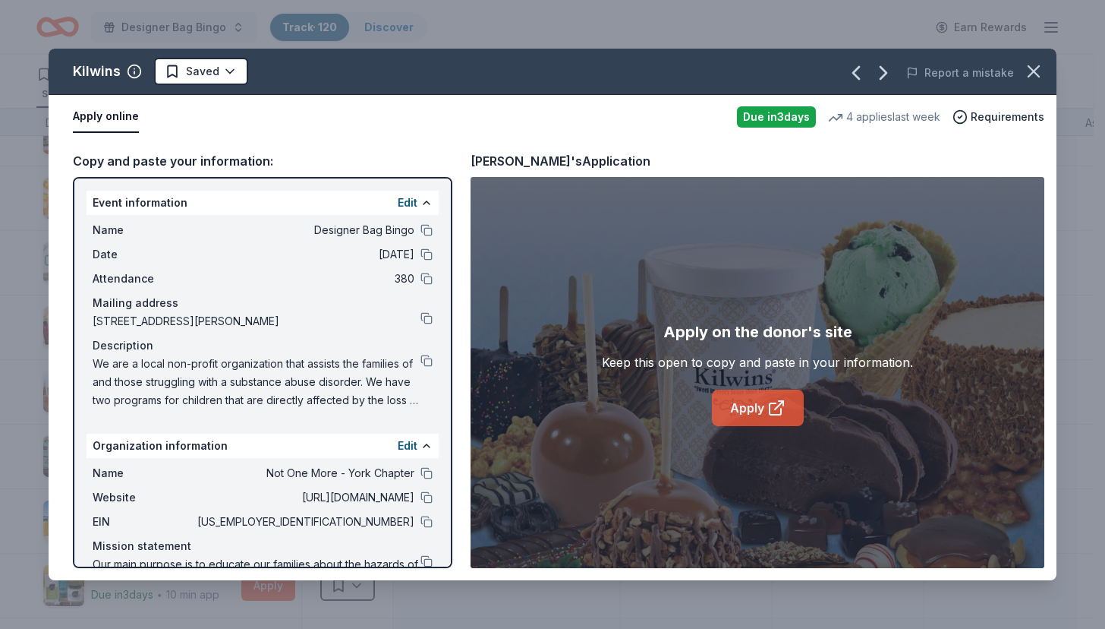
click at [770, 405] on icon at bounding box center [775, 408] width 11 height 11
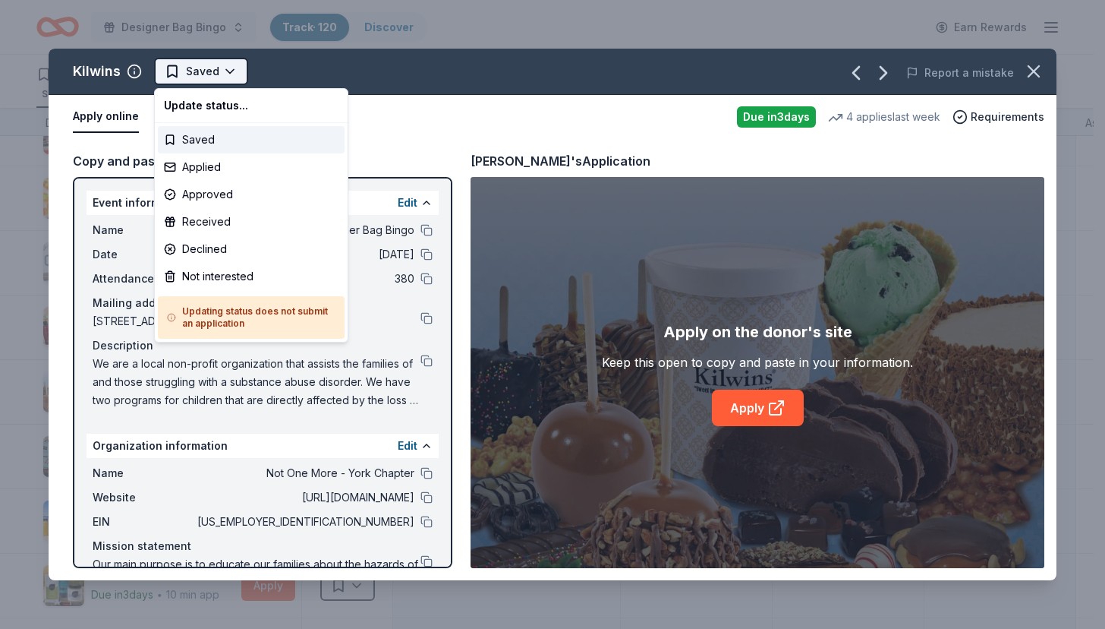
click at [216, 64] on html "Designer Bag Bingo Track · 120 Discover Earn Rewards 67 Saved 44 Applied 2 Appr…" at bounding box center [552, 314] width 1105 height 629
click at [222, 169] on div "Applied" at bounding box center [251, 166] width 187 height 27
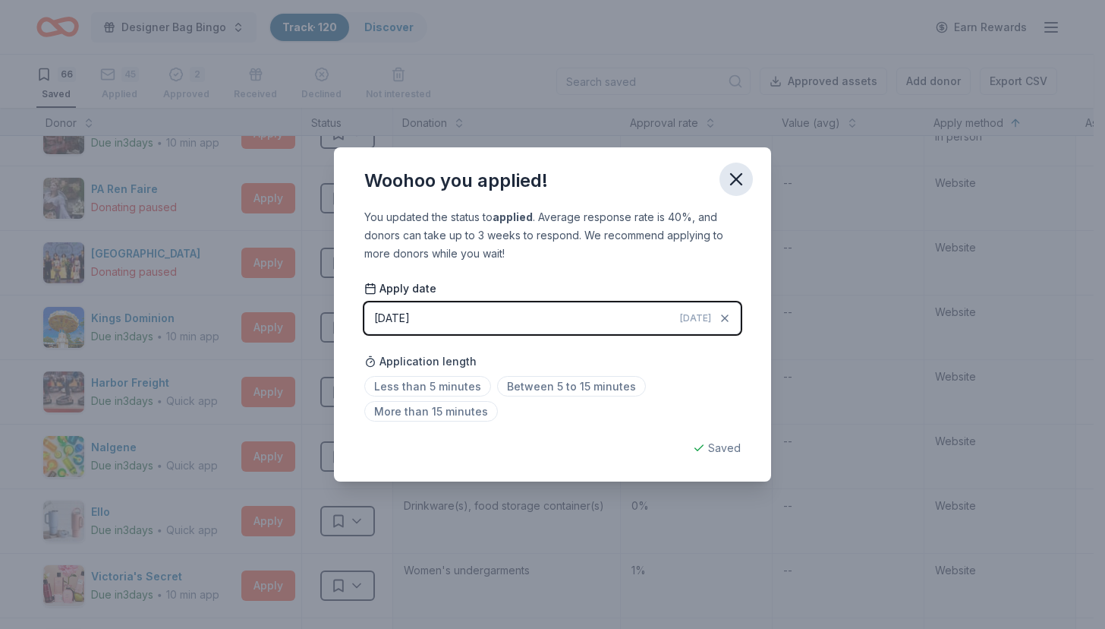
click at [730, 176] on icon "button" at bounding box center [736, 179] width 21 height 21
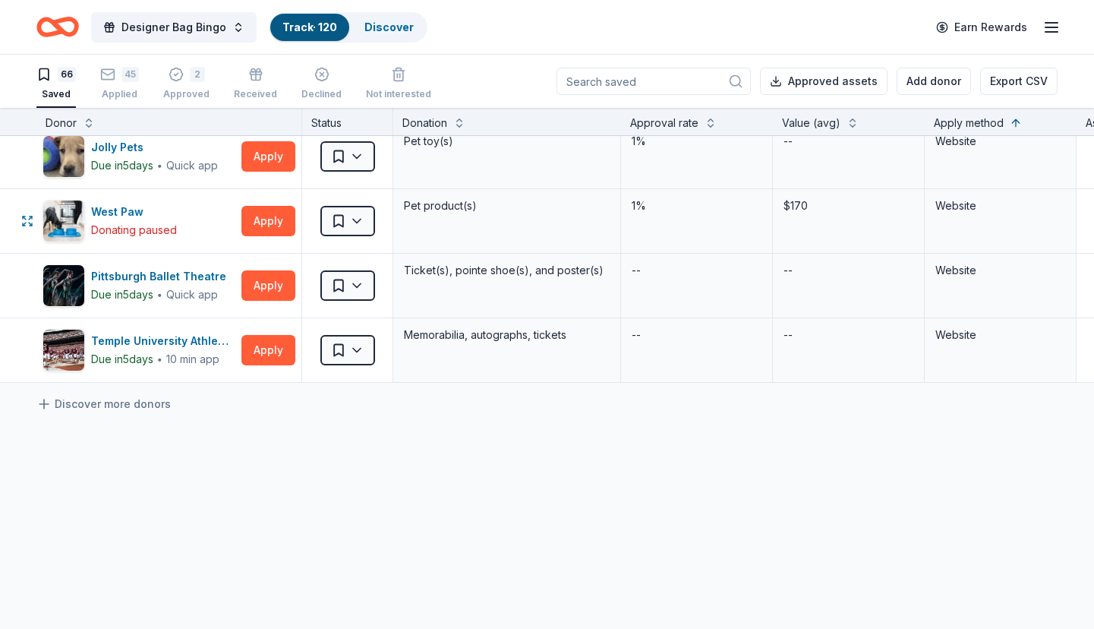
scroll to position [4024, 0]
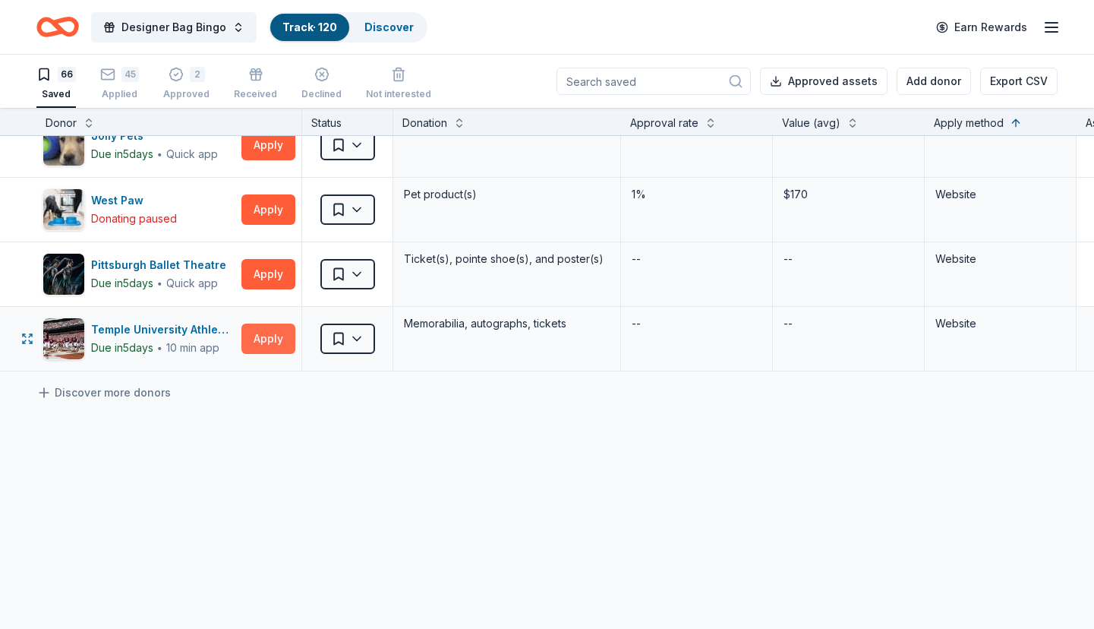
click at [263, 335] on button "Apply" at bounding box center [268, 338] width 54 height 30
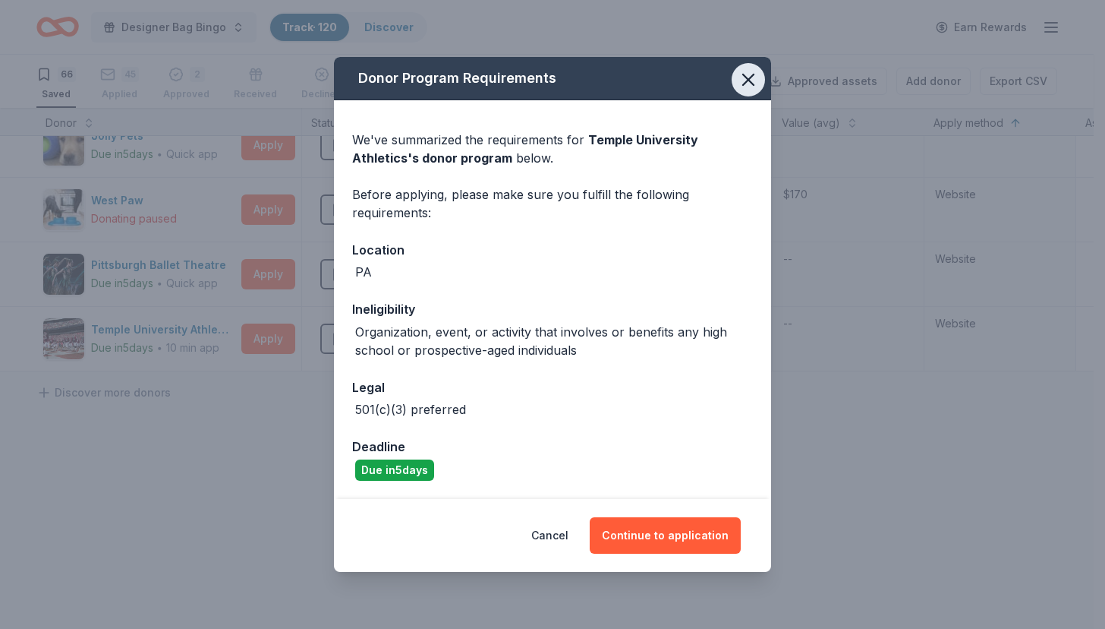
click at [749, 74] on icon "button" at bounding box center [748, 79] width 21 height 21
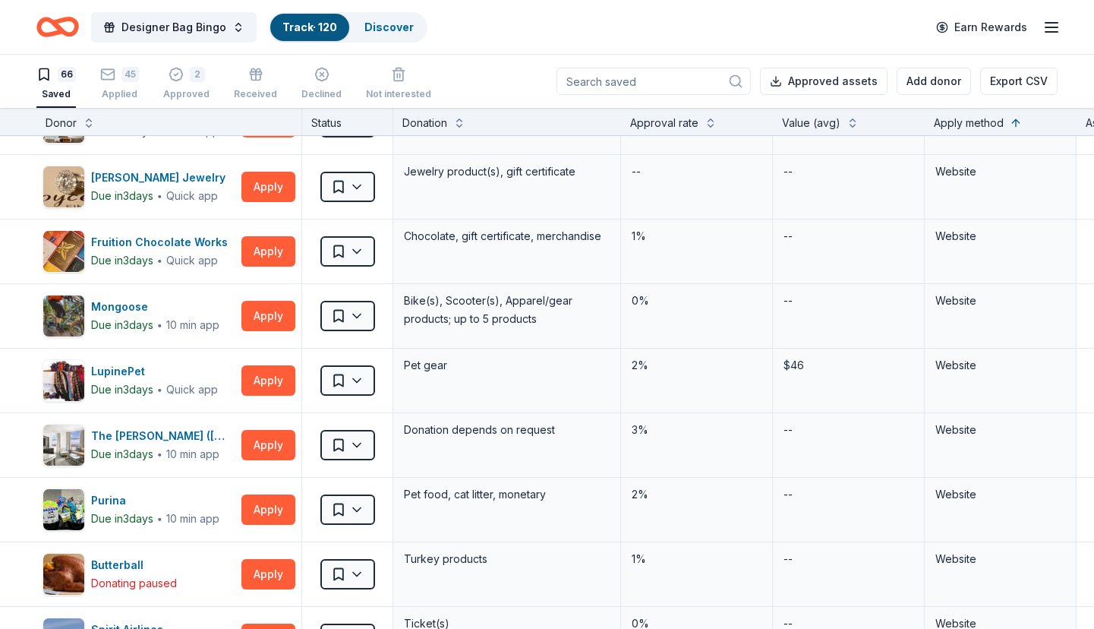
scroll to position [3416, 0]
